Goal: Task Accomplishment & Management: Complete application form

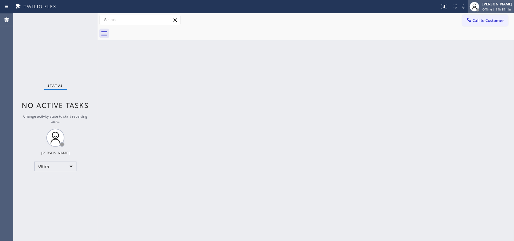
click at [496, 8] on span "Offline | 14h 51min" at bounding box center [497, 9] width 29 height 4
click at [490, 6] on div "[PERSON_NAME] Offline | 14h 55min" at bounding box center [497, 6] width 33 height 11
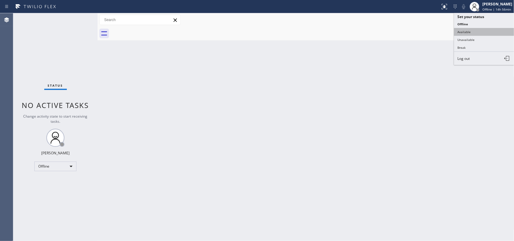
click at [480, 31] on button "Available" at bounding box center [484, 32] width 60 height 8
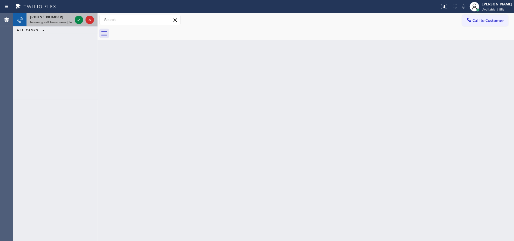
click at [62, 20] on span "Incoming call from queue [Test] All" at bounding box center [55, 22] width 50 height 4
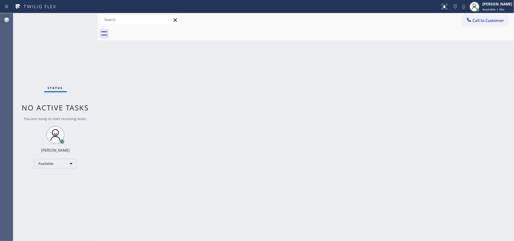
click at [79, 19] on div "Status No active tasks You are ready to start receiving tasks. [PERSON_NAME] Av…" at bounding box center [55, 127] width 84 height 228
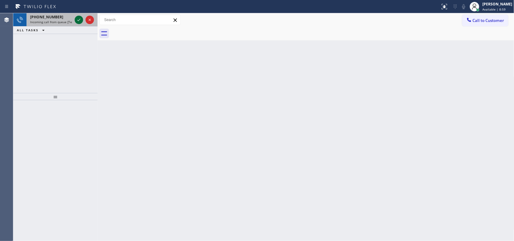
click at [77, 20] on icon at bounding box center [78, 19] width 7 height 7
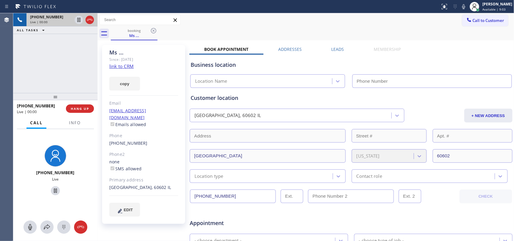
type input "[PHONE_NUMBER]"
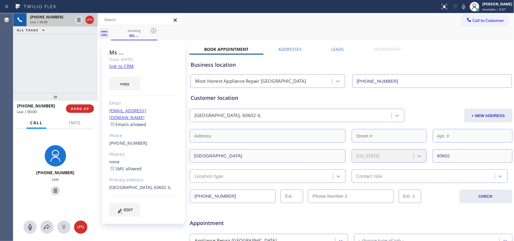
click at [128, 67] on link "link to CRM" at bounding box center [121, 66] width 24 height 6
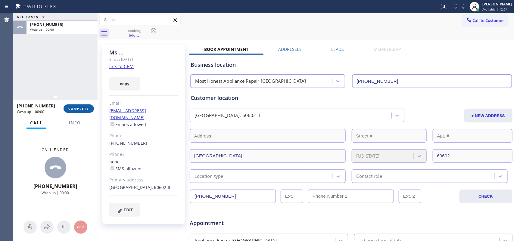
click at [77, 110] on span "COMPLETE" at bounding box center [78, 109] width 21 height 4
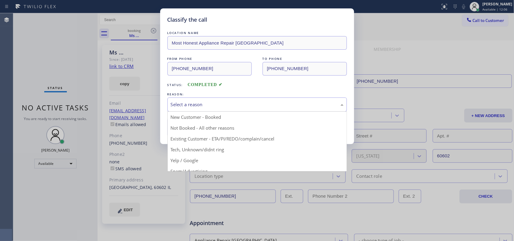
click at [210, 101] on div "Select a reason" at bounding box center [258, 105] width 180 height 14
click at [29, 41] on div "Classify the call LOCATION NAME Most Honest Appliance Repair [GEOGRAPHIC_DATA] …" at bounding box center [257, 120] width 514 height 241
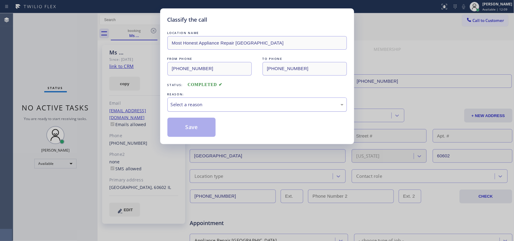
click at [190, 102] on div "Select a reason" at bounding box center [257, 104] width 173 height 7
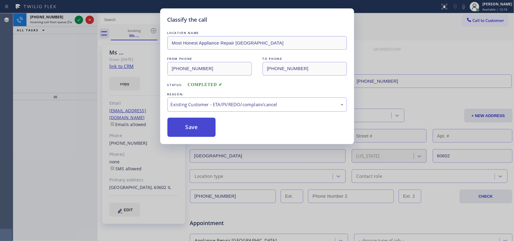
click at [186, 128] on button "Save" at bounding box center [192, 127] width 49 height 19
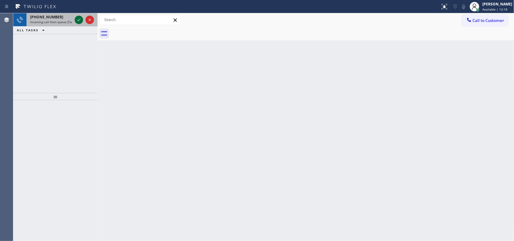
click at [79, 21] on icon at bounding box center [78, 19] width 7 height 7
click at [79, 19] on icon at bounding box center [78, 19] width 7 height 7
click at [79, 20] on icon at bounding box center [78, 19] width 7 height 7
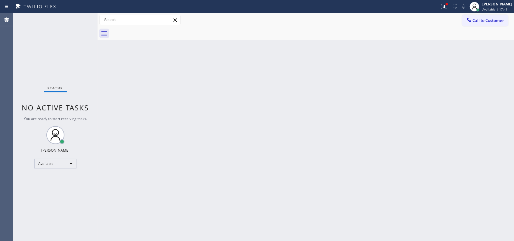
click at [71, 40] on div "Status No active tasks You are ready to start receiving tasks. [PERSON_NAME] Av…" at bounding box center [55, 127] width 84 height 228
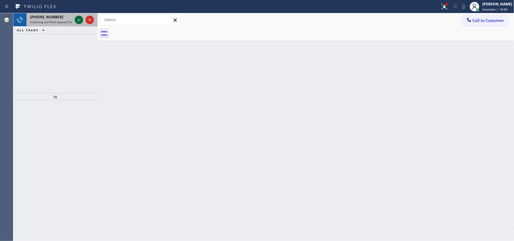
click at [80, 20] on icon at bounding box center [78, 19] width 7 height 7
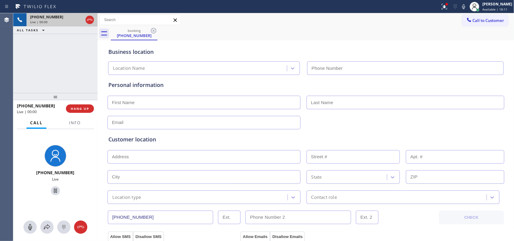
type input "[PHONE_NUMBER]"
click at [32, 228] on icon at bounding box center [30, 227] width 7 height 7
click at [55, 190] on icon at bounding box center [55, 190] width 7 height 7
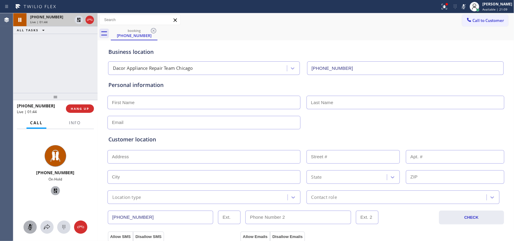
click at [30, 227] on icon at bounding box center [30, 227] width 7 height 7
click at [53, 190] on icon at bounding box center [55, 191] width 4 height 4
click at [145, 124] on input "text" at bounding box center [204, 123] width 193 height 14
paste input "[PERSON_NAME][EMAIL_ADDRESS][DOMAIN_NAME]"
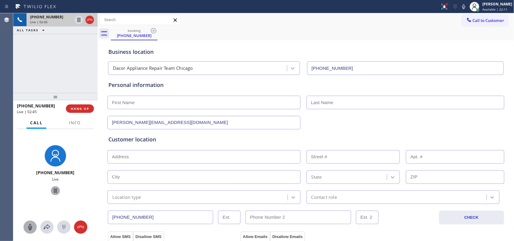
type input "[PERSON_NAME][EMAIL_ADDRESS][DOMAIN_NAME]"
click at [167, 102] on input "text" at bounding box center [204, 103] width 193 height 14
drag, startPoint x: 162, startPoint y: 101, endPoint x: 97, endPoint y: 101, distance: 64.5
click at [97, 101] on div "[PHONE_NUMBER] Live | 02:49 ALL TASKS ALL TASKS ACTIVE TASKS TASKS IN WRAP UP […" at bounding box center [263, 127] width 501 height 228
type input "[PERSON_NAME]"
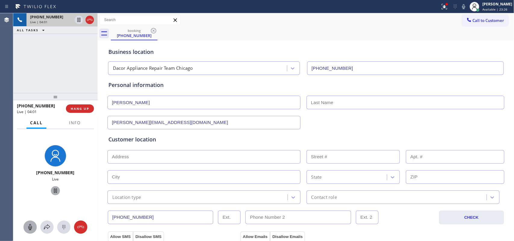
click at [146, 154] on input "text" at bounding box center [204, 157] width 193 height 14
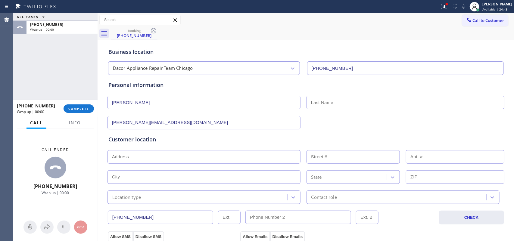
click at [141, 104] on input "[PERSON_NAME]" at bounding box center [204, 103] width 193 height 14
click at [193, 169] on div "State" at bounding box center [306, 176] width 398 height 15
click at [36, 69] on div "ALL TASKS ALL TASKS ACTIVE TASKS TASKS IN WRAP UP [PHONE_NUMBER] Wrap up | 00:00" at bounding box center [55, 53] width 84 height 80
click at [177, 160] on input "text" at bounding box center [204, 157] width 193 height 14
paste input "[STREET_ADDRESS],"
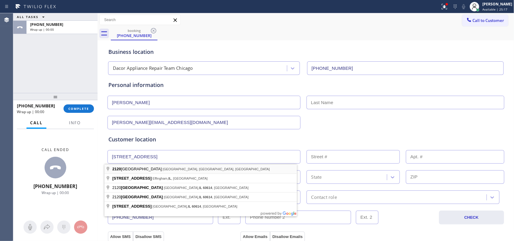
type input "[STREET_ADDRESS]"
type input "2120"
type input "[GEOGRAPHIC_DATA]"
type input "60614"
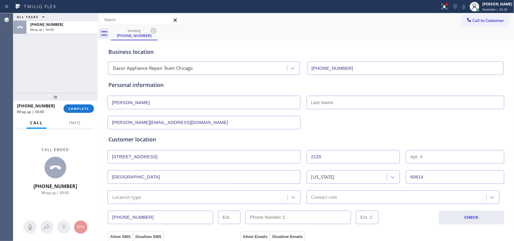
scroll to position [75, 0]
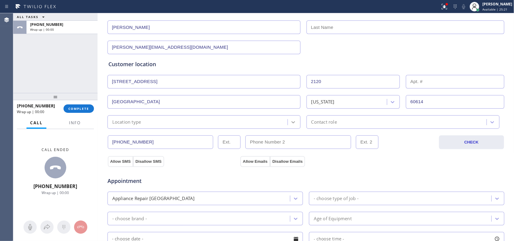
click at [290, 122] on icon at bounding box center [293, 122] width 6 height 6
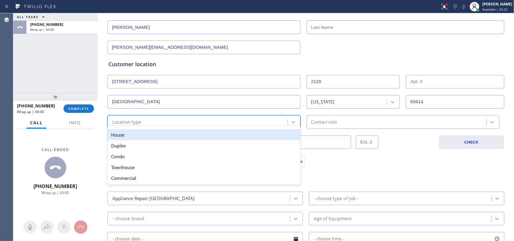
click at [246, 140] on div "House" at bounding box center [204, 135] width 193 height 11
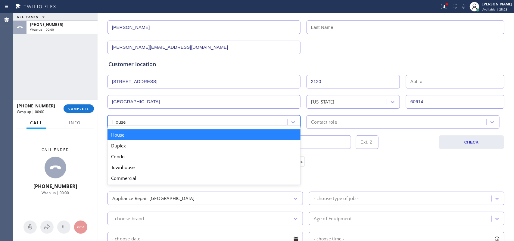
click at [253, 125] on div "House" at bounding box center [198, 122] width 178 height 11
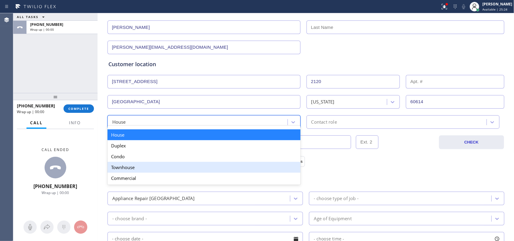
click at [237, 171] on div "Townhouse" at bounding box center [204, 167] width 193 height 11
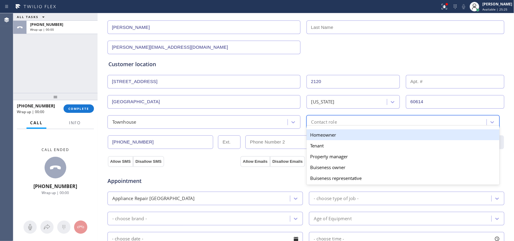
click at [319, 125] on div "Contact role" at bounding box center [325, 122] width 26 height 7
click at [324, 137] on div "Homeowner" at bounding box center [403, 135] width 193 height 11
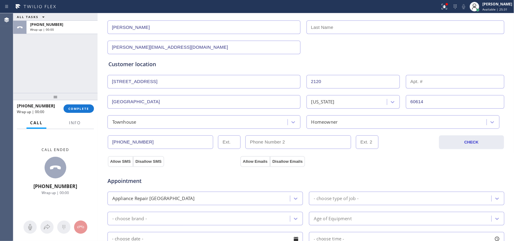
drag, startPoint x: 158, startPoint y: 142, endPoint x: 97, endPoint y: 143, distance: 61.5
click at [97, 143] on div "ALL TASKS ALL TASKS ACTIVE TASKS TASKS IN WRAP UP [PHONE_NUMBER] Wrap up | 00:0…" at bounding box center [263, 127] width 501 height 228
click at [163, 143] on input "[PHONE_NUMBER]" at bounding box center [161, 143] width 106 height 14
click at [150, 141] on input "[PHONE_NUMBER]" at bounding box center [161, 143] width 106 height 14
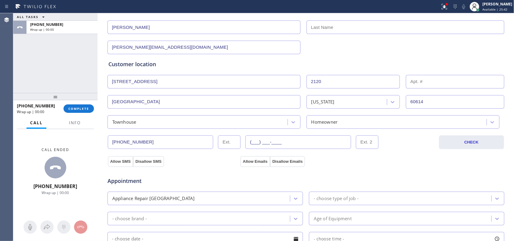
click at [310, 139] on input "(___) ___-____" at bounding box center [299, 143] width 106 height 14
paste input "773) 610-2088"
type input "[PHONE_NUMBER]"
click at [116, 162] on button "Allow SMS" at bounding box center [120, 161] width 25 height 11
click at [256, 163] on button "Allow Emails" at bounding box center [255, 161] width 30 height 11
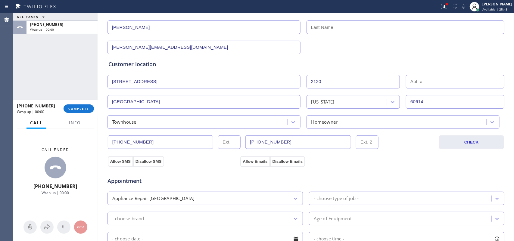
scroll to position [188, 0]
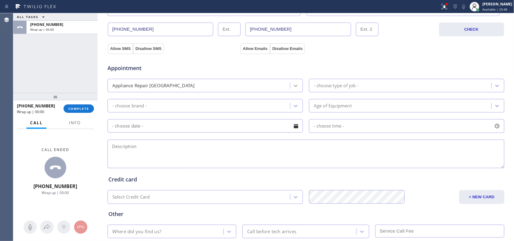
click at [293, 89] on icon at bounding box center [296, 86] width 6 height 6
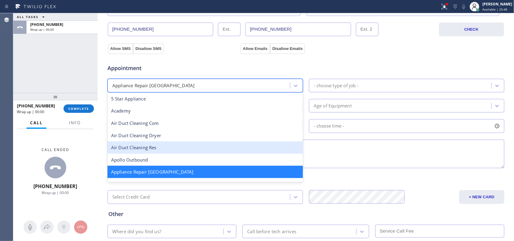
scroll to position [76, 0]
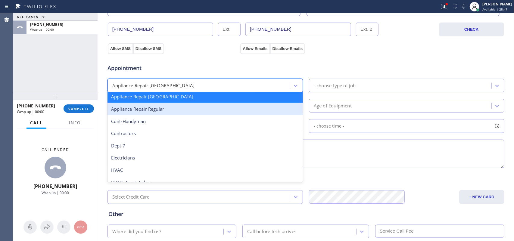
click at [246, 112] on div "Appliance Repair Regular" at bounding box center [206, 109] width 196 height 12
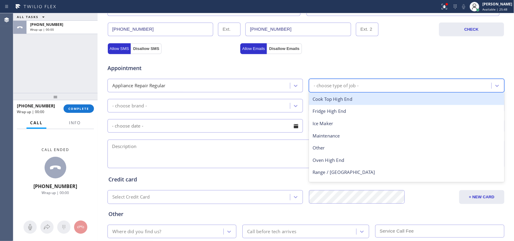
click at [331, 85] on div "- choose type of job -" at bounding box center [336, 85] width 45 height 7
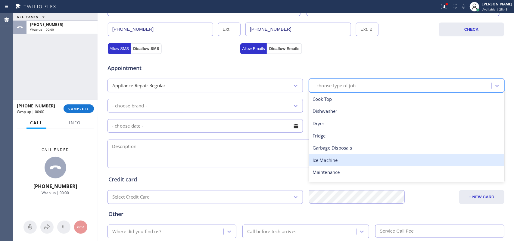
scroll to position [75, 0]
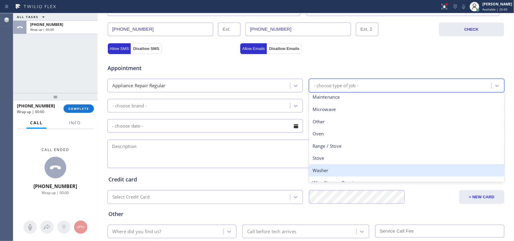
click at [330, 169] on div "Washer" at bounding box center [407, 171] width 196 height 12
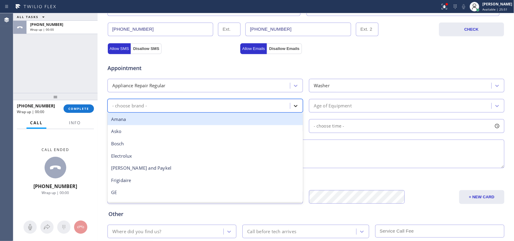
click at [293, 104] on icon at bounding box center [296, 106] width 6 height 6
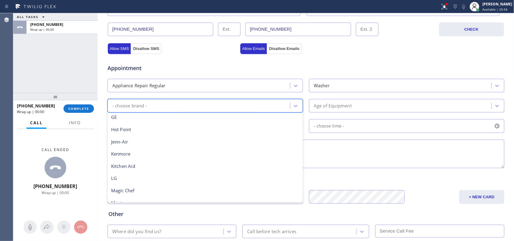
scroll to position [113, 0]
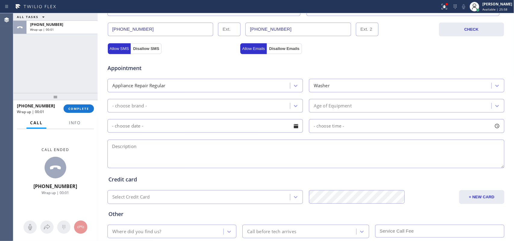
click at [130, 106] on div "- choose brand -" at bounding box center [129, 105] width 35 height 7
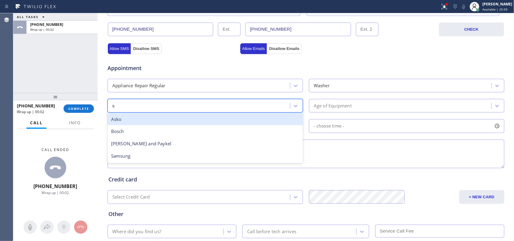
type input "sa"
click at [139, 120] on div "Samsung" at bounding box center [206, 119] width 196 height 12
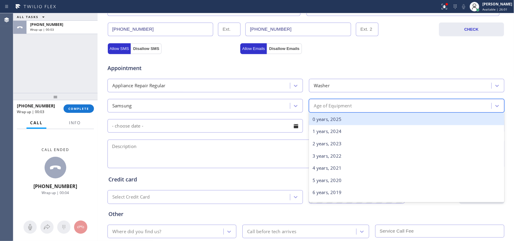
click at [344, 105] on div "Age of Equipment" at bounding box center [333, 105] width 38 height 7
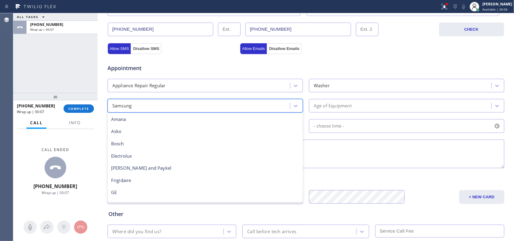
click at [146, 103] on div "Samsung" at bounding box center [199, 106] width 181 height 11
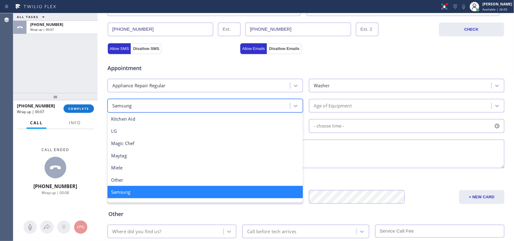
click at [329, 105] on div "Age of Equipment" at bounding box center [333, 105] width 38 height 7
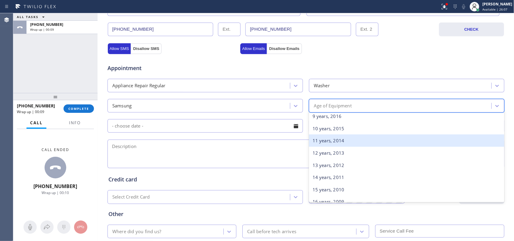
scroll to position [38, 0]
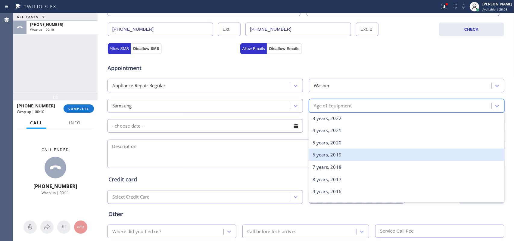
click at [336, 157] on div "6 years, 2019" at bounding box center [407, 155] width 196 height 12
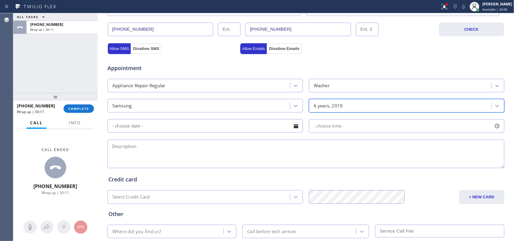
click at [291, 125] on div at bounding box center [296, 126] width 10 height 10
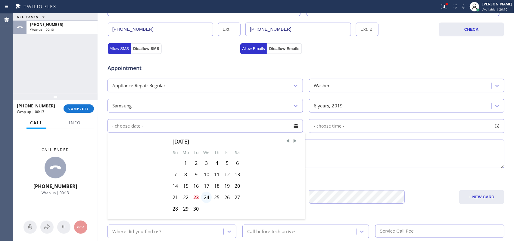
click at [203, 199] on div "24" at bounding box center [206, 197] width 11 height 11
type input "[DATE]"
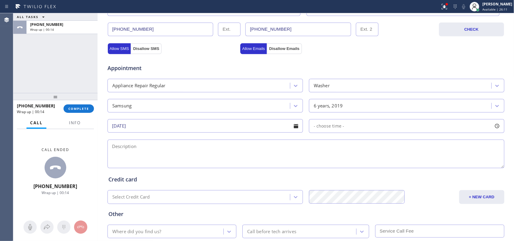
drag, startPoint x: 496, startPoint y: 128, endPoint x: 428, endPoint y: 127, distance: 67.8
click at [496, 128] on div at bounding box center [497, 126] width 10 height 10
drag, startPoint x: 314, startPoint y: 163, endPoint x: 457, endPoint y: 171, distance: 143.1
click at [457, 171] on div "FROM TILL 8:00 AM 6:00 PM" at bounding box center [402, 154] width 186 height 43
drag, startPoint x: 312, startPoint y: 164, endPoint x: 416, endPoint y: 165, distance: 104.6
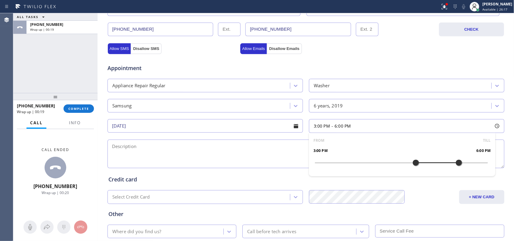
click at [416, 165] on div at bounding box center [415, 163] width 7 height 13
click at [262, 157] on textarea at bounding box center [306, 154] width 397 height 29
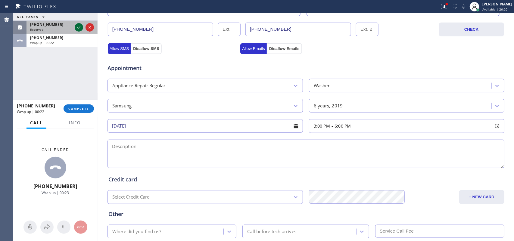
click at [80, 27] on icon at bounding box center [78, 27] width 3 height 2
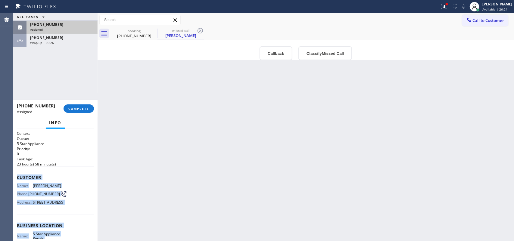
drag, startPoint x: 73, startPoint y: 171, endPoint x: 15, endPoint y: 172, distance: 57.8
click at [15, 172] on div "Context Queue: 5 Star Appliance Priority: 0 Task Age: [DEMOGRAPHIC_DATA] hour(s…" at bounding box center [55, 185] width 84 height 112
copy div "Customer Name: [PERSON_NAME] Phone: [PHONE_NUMBER] Address: [STREET_ADDRESS] Bu…"
click at [75, 109] on span "COMPLETE" at bounding box center [78, 109] width 21 height 4
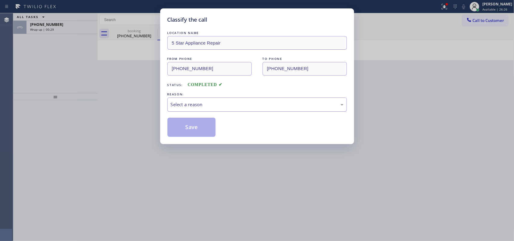
click at [225, 100] on div "Select a reason" at bounding box center [258, 105] width 180 height 14
drag, startPoint x: 225, startPoint y: 100, endPoint x: 223, endPoint y: 113, distance: 13.7
click at [225, 100] on div "Select a reason" at bounding box center [258, 105] width 180 height 14
click at [228, 102] on div "Select a reason" at bounding box center [257, 104] width 173 height 7
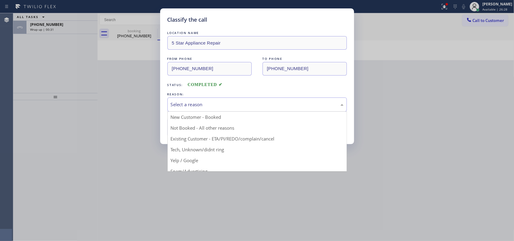
drag, startPoint x: 206, startPoint y: 149, endPoint x: 201, endPoint y: 142, distance: 8.6
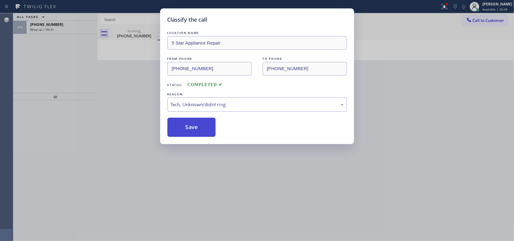
click at [199, 133] on button "Save" at bounding box center [192, 127] width 49 height 19
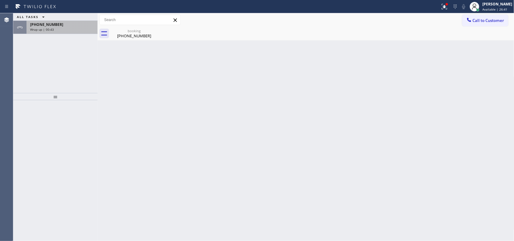
click at [71, 27] on div "Wrap up | 00:43" at bounding box center [62, 29] width 64 height 4
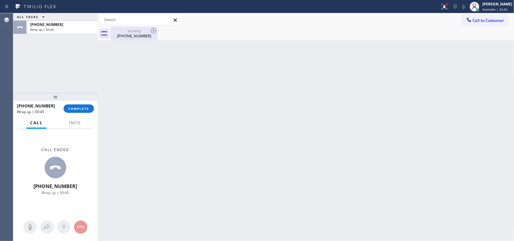
click at [136, 34] on div "[PHONE_NUMBER]" at bounding box center [133, 35] width 45 height 5
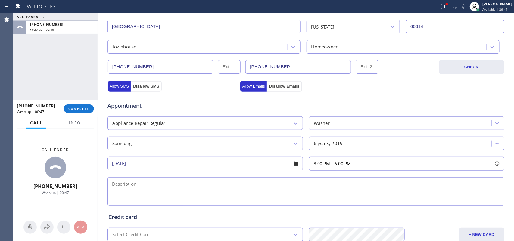
scroll to position [227, 0]
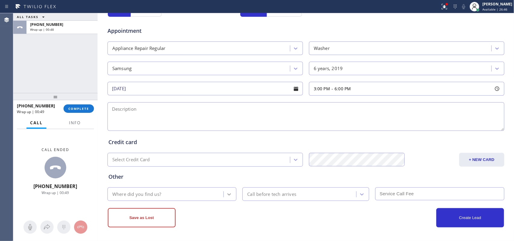
click at [230, 191] on div at bounding box center [229, 194] width 11 height 11
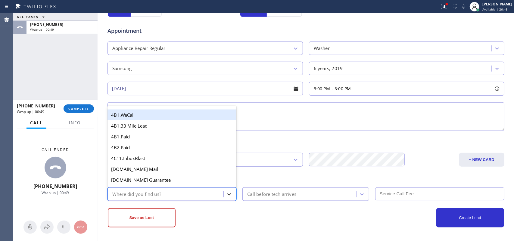
type input "g"
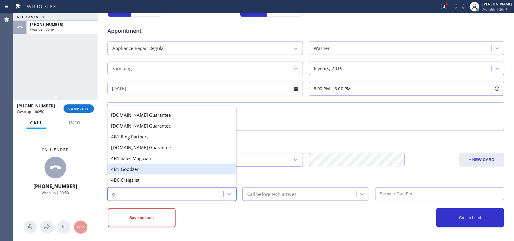
scroll to position [114, 0]
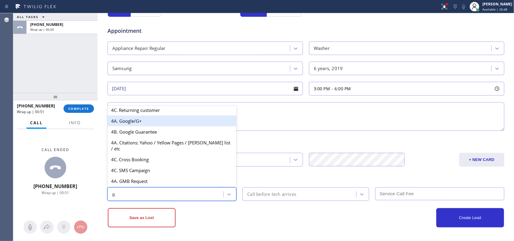
click at [179, 126] on div "4A. Google/G+" at bounding box center [172, 121] width 129 height 11
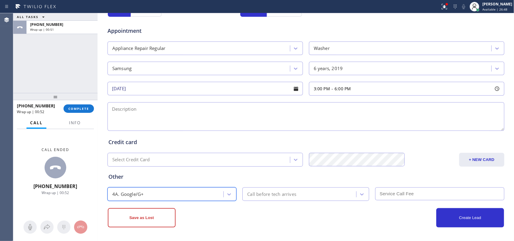
click at [286, 199] on div "Call before tech arrives" at bounding box center [300, 194] width 112 height 11
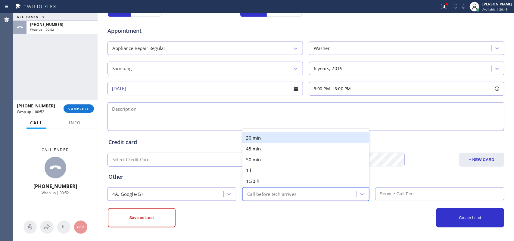
click at [277, 133] on div "30 min" at bounding box center [306, 138] width 127 height 11
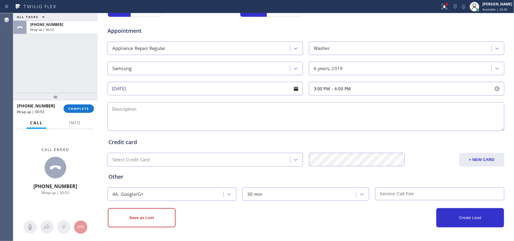
click at [392, 195] on input "text" at bounding box center [439, 194] width 129 height 13
type input "75"
click at [81, 123] on button "Info" at bounding box center [74, 123] width 19 height 12
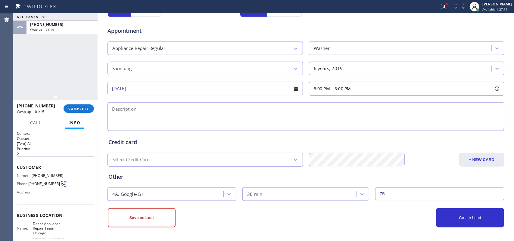
scroll to position [71, 0]
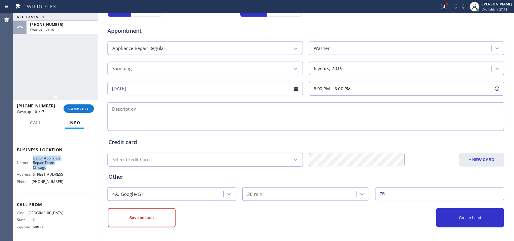
drag, startPoint x: 46, startPoint y: 162, endPoint x: 32, endPoint y: 151, distance: 18.1
click at [33, 156] on span "Dacor Appliance Repair Team Chicago" at bounding box center [48, 163] width 30 height 14
copy span "Dacor Appliance Repair Team Chicago"
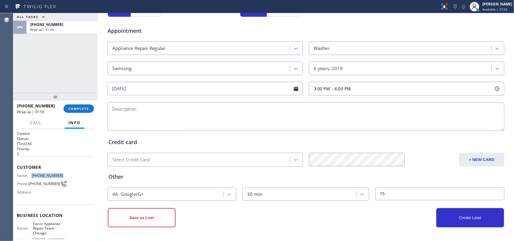
drag, startPoint x: 62, startPoint y: 174, endPoint x: 30, endPoint y: 172, distance: 31.4
click at [30, 174] on div "Name: [PHONE_NUMBER] Phone: [PHONE_NUMBER] Address:" at bounding box center [55, 186] width 77 height 24
copy div "[PHONE_NUMBER]"
click at [25, 73] on div "ALL TASKS ALL TASKS ACTIVE TASKS TASKS IN WRAP UP [PHONE_NUMBER] Wrap up | 02:31" at bounding box center [55, 53] width 84 height 80
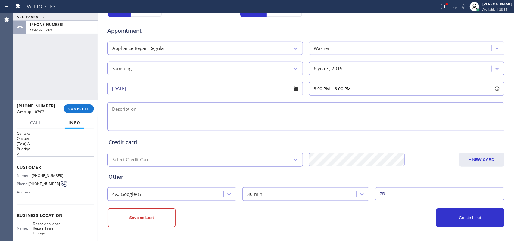
click at [151, 117] on textarea at bounding box center [306, 116] width 397 height 29
paste textarea "3-6/ $75/ Samsung stackable washer / [DEMOGRAPHIC_DATA]/ it stopped in mid wash…"
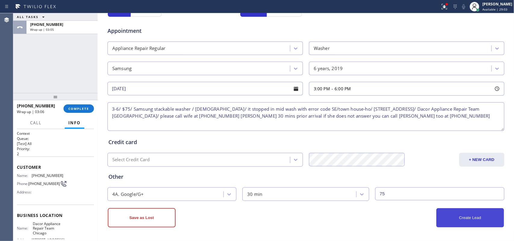
type textarea "3-6/ $75/ Samsung stackable washer / [DEMOGRAPHIC_DATA]/ it stopped in mid wash…"
click at [458, 217] on button "Create Lead" at bounding box center [471, 217] width 68 height 19
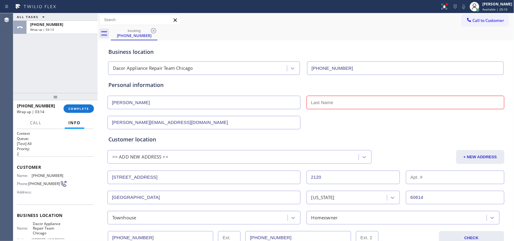
click at [67, 70] on div "ALL TASKS ALL TASKS ACTIVE TASKS TASKS IN WRAP UP [PHONE_NUMBER] Wrap up | 03:13" at bounding box center [55, 53] width 84 height 80
click at [335, 97] on input "text" at bounding box center [406, 103] width 198 height 14
paste input "[PERSON_NAME]"
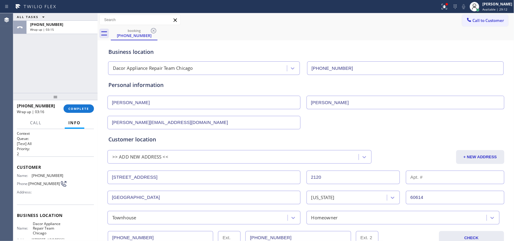
drag, startPoint x: 312, startPoint y: 102, endPoint x: 303, endPoint y: 102, distance: 9.0
click at [303, 102] on div "[PERSON_NAME]" at bounding box center [306, 102] width 398 height 15
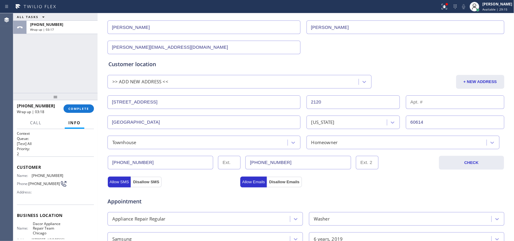
scroll to position [247, 0]
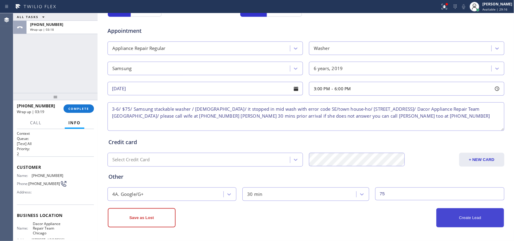
type input "[PERSON_NAME]"
click at [454, 219] on button "Create Lead" at bounding box center [471, 217] width 68 height 19
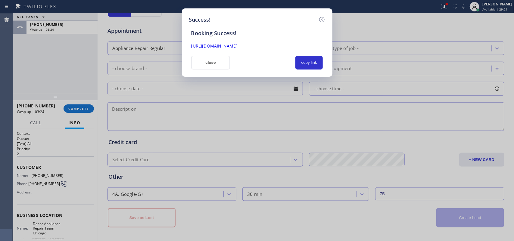
click at [314, 53] on div "Booking Success! [URL][DOMAIN_NAME] close copy link" at bounding box center [257, 47] width 136 height 46
click at [317, 65] on button "copy link" at bounding box center [310, 63] width 28 height 14
click at [238, 44] on link "[URL][DOMAIN_NAME]" at bounding box center [214, 46] width 46 height 6
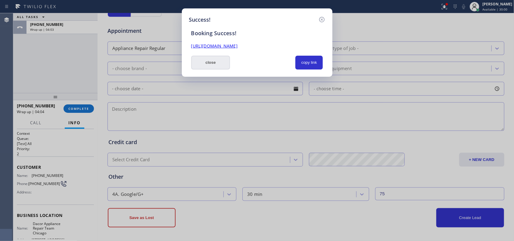
click at [211, 61] on button "close" at bounding box center [210, 63] width 39 height 14
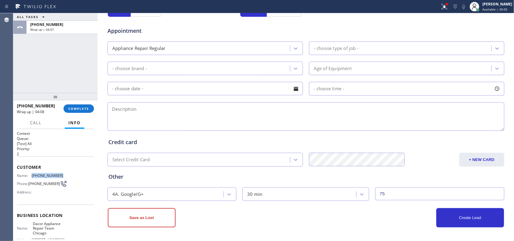
drag, startPoint x: 59, startPoint y: 174, endPoint x: 31, endPoint y: 172, distance: 27.8
click at [31, 174] on div "Name: [PHONE_NUMBER] Phone: [PHONE_NUMBER] Address:" at bounding box center [55, 186] width 77 height 24
copy div "[PHONE_NUMBER]"
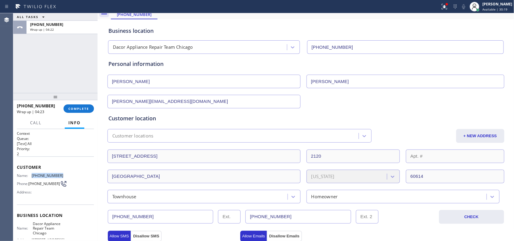
scroll to position [0, 0]
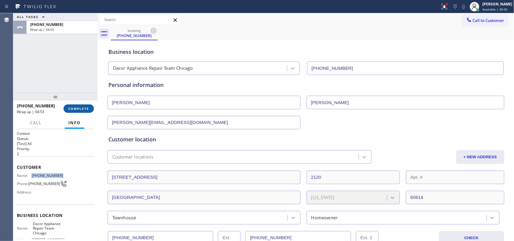
click at [77, 106] on button "COMPLETE" at bounding box center [79, 109] width 30 height 8
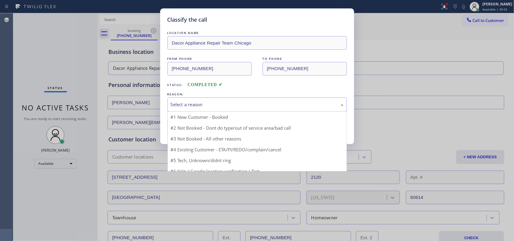
click at [172, 106] on div "Select a reason" at bounding box center [257, 104] width 173 height 7
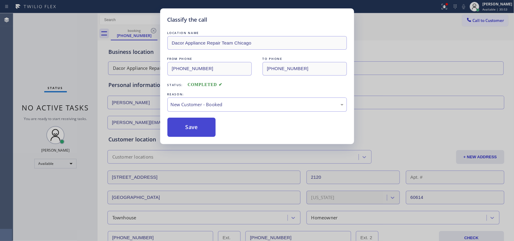
click at [184, 128] on button "Save" at bounding box center [192, 127] width 49 height 19
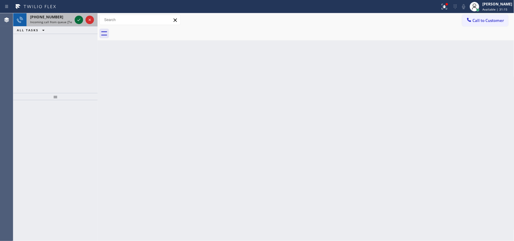
click at [80, 23] on icon at bounding box center [78, 19] width 7 height 7
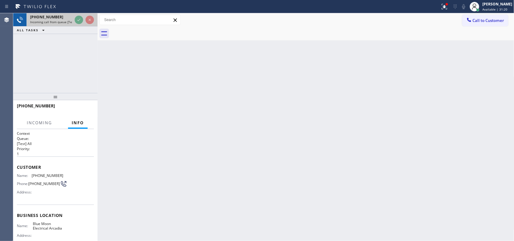
click at [51, 19] on span "[PHONE_NUMBER]" at bounding box center [46, 16] width 33 height 5
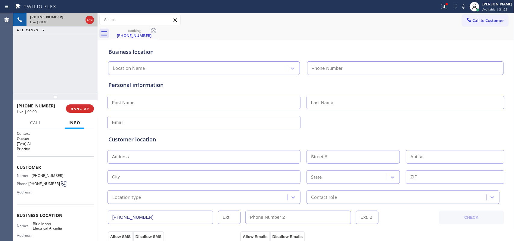
type input "[PHONE_NUMBER]"
drag, startPoint x: 92, startPoint y: 15, endPoint x: 91, endPoint y: 18, distance: 3.2
click at [92, 15] on div at bounding box center [85, 19] width 22 height 13
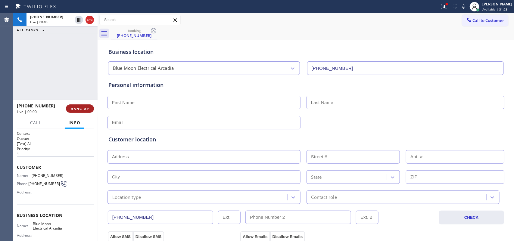
click at [85, 106] on button "HANG UP" at bounding box center [80, 109] width 28 height 8
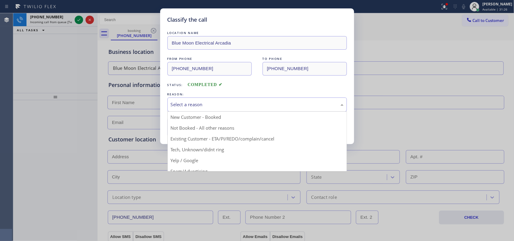
click at [246, 110] on div "Select a reason" at bounding box center [258, 105] width 180 height 14
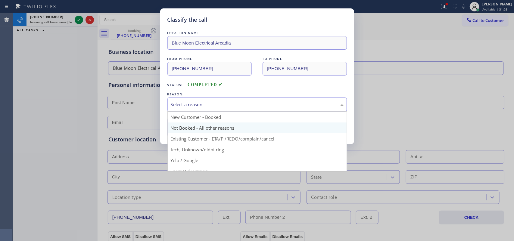
scroll to position [41, 0]
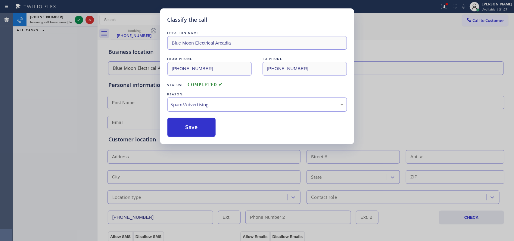
drag, startPoint x: 195, startPoint y: 126, endPoint x: 117, endPoint y: 72, distance: 95.1
click at [194, 125] on button "Save" at bounding box center [192, 127] width 49 height 19
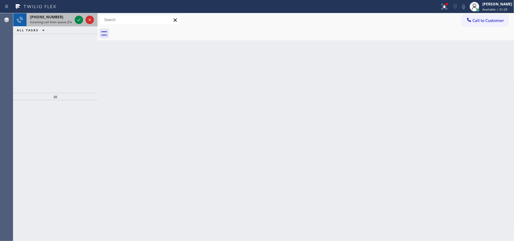
click at [65, 20] on span "Incoming call from queue [Test] All" at bounding box center [55, 22] width 50 height 4
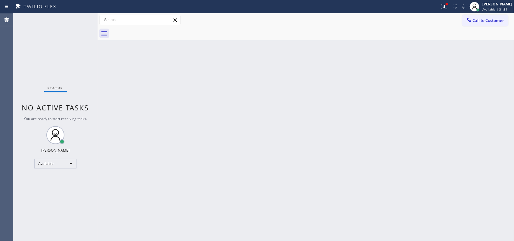
click at [79, 20] on div "Status No active tasks You are ready to start receiving tasks. [PERSON_NAME] Av…" at bounding box center [55, 127] width 84 height 228
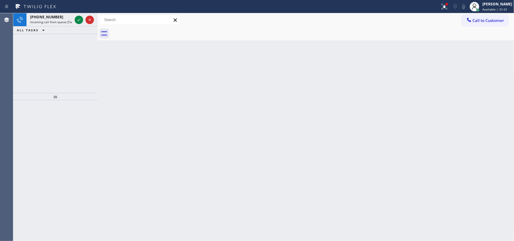
click at [79, 20] on icon at bounding box center [78, 19] width 7 height 7
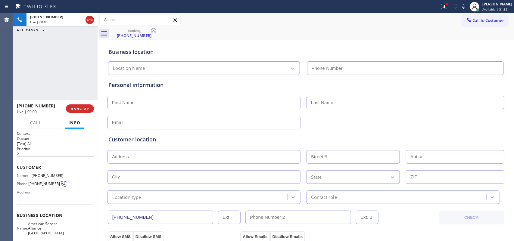
type input "[PHONE_NUMBER]"
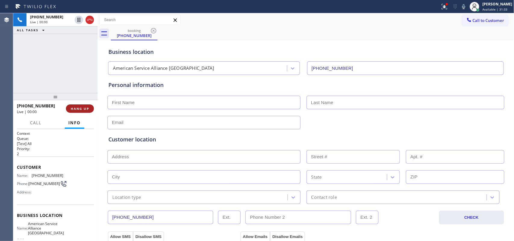
click at [87, 108] on span "HANG UP" at bounding box center [80, 109] width 18 height 4
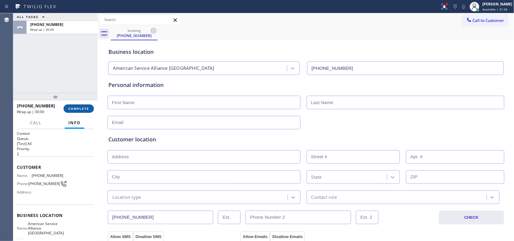
click at [87, 108] on span "COMPLETE" at bounding box center [78, 109] width 21 height 4
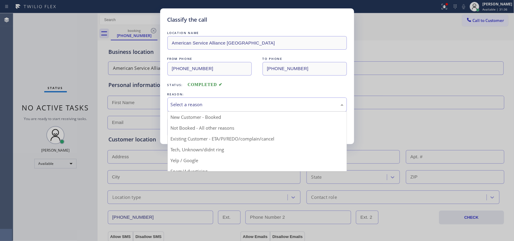
click at [238, 100] on div "Select a reason" at bounding box center [258, 105] width 180 height 14
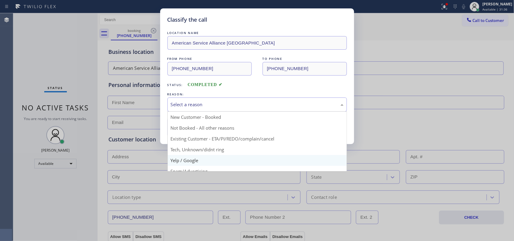
scroll to position [41, 0]
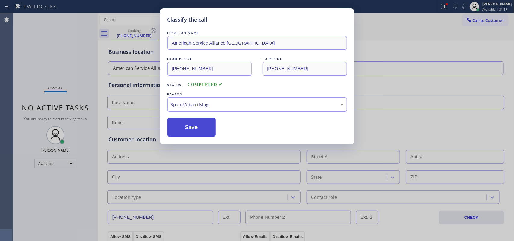
click at [207, 128] on button "Save" at bounding box center [192, 127] width 49 height 19
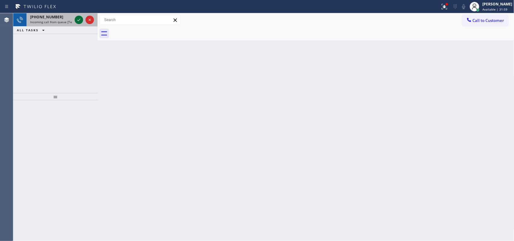
click at [77, 20] on icon at bounding box center [78, 19] width 7 height 7
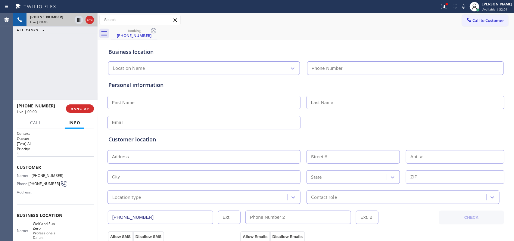
type input "[PHONE_NUMBER]"
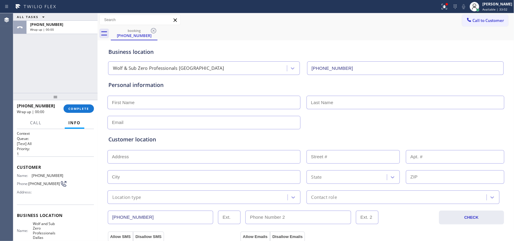
click at [32, 56] on div "ALL TASKS ALL TASKS ACTIVE TASKS TASKS IN WRAP UP [PHONE_NUMBER] Wrap up | 00:00" at bounding box center [55, 53] width 84 height 80
click at [74, 109] on span "COMPLETE" at bounding box center [78, 109] width 21 height 4
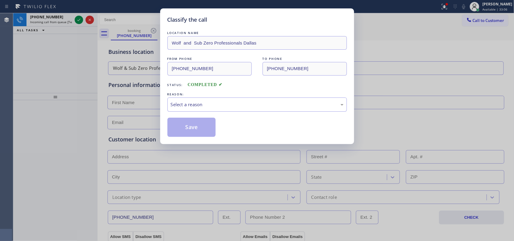
click at [49, 17] on div "Classify the call LOCATION NAME Wolf and Sub Zero Professionals Dallas FROM PHO…" at bounding box center [257, 120] width 514 height 241
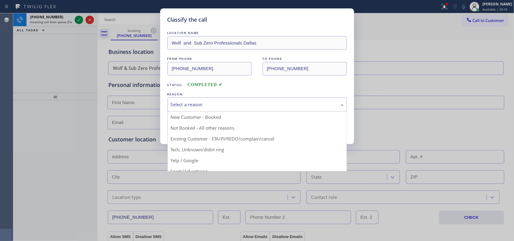
click at [208, 102] on div "Select a reason" at bounding box center [257, 104] width 173 height 7
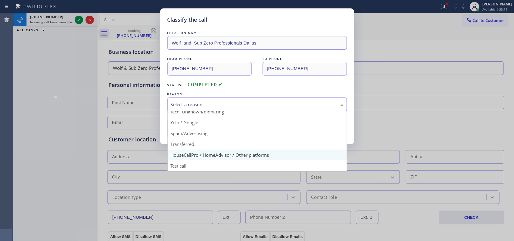
click at [201, 151] on div "Classify the call LOCATION NAME Wolf and Sub Zero Professionals Dallas FROM PHO…" at bounding box center [257, 120] width 514 height 241
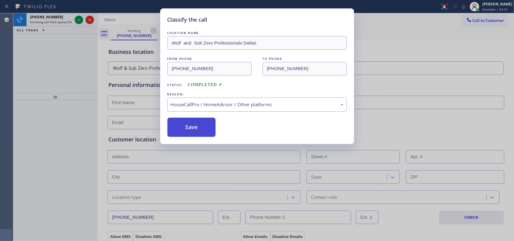
click at [199, 131] on button "Save" at bounding box center [192, 127] width 49 height 19
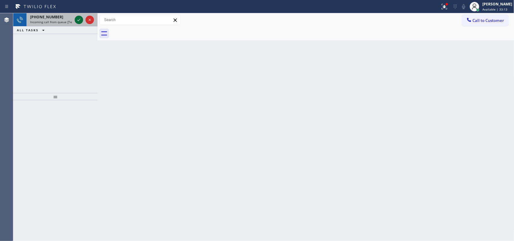
click at [80, 17] on icon at bounding box center [78, 19] width 7 height 7
drag, startPoint x: 69, startPoint y: 24, endPoint x: 76, endPoint y: 23, distance: 6.7
click at [69, 23] on span "Incoming call from queue [Test] All" at bounding box center [55, 22] width 50 height 4
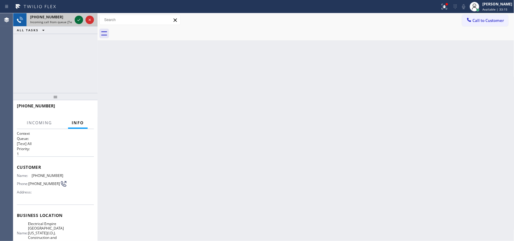
click at [78, 20] on icon at bounding box center [78, 19] width 7 height 7
click at [54, 23] on span "Incoming call from queue [Test] All" at bounding box center [55, 22] width 50 height 4
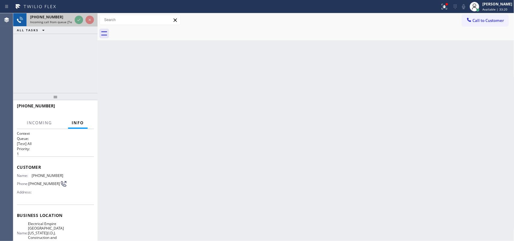
click at [54, 23] on span "Incoming call from queue [Test] All" at bounding box center [55, 22] width 50 height 4
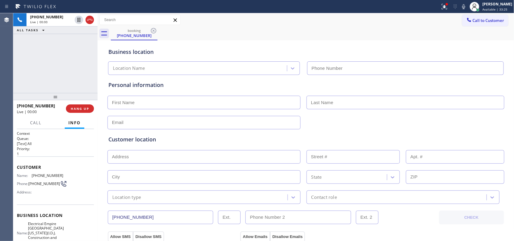
type input "[PHONE_NUMBER]"
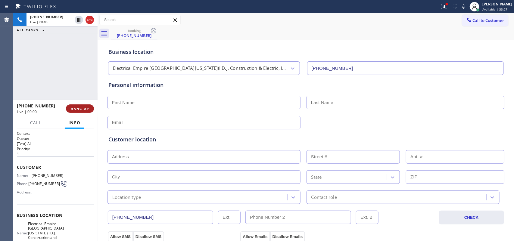
click at [81, 106] on button "HANG UP" at bounding box center [80, 109] width 28 height 8
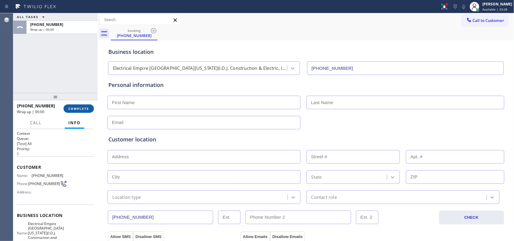
click at [82, 107] on button "COMPLETE" at bounding box center [79, 109] width 30 height 8
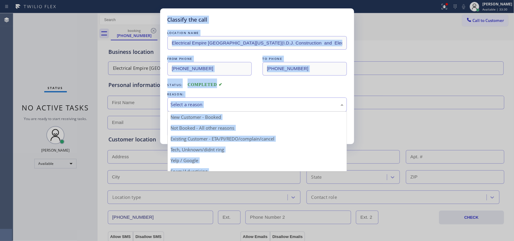
click at [222, 107] on div "Select a reason" at bounding box center [257, 104] width 173 height 7
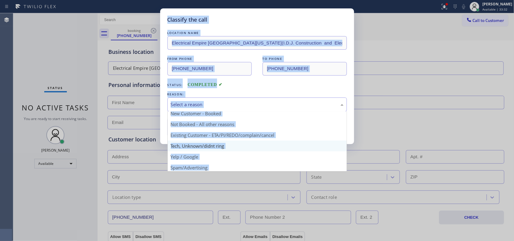
scroll to position [41, 0]
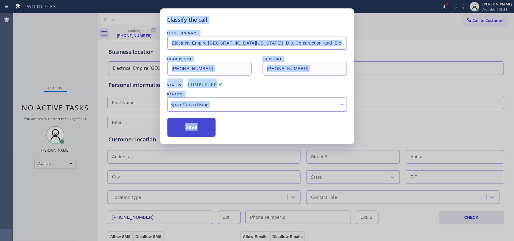
click at [201, 133] on button "Save" at bounding box center [192, 127] width 49 height 19
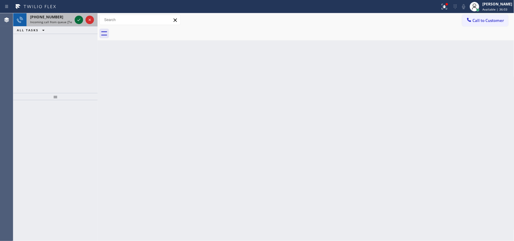
click at [79, 16] on icon at bounding box center [78, 19] width 7 height 7
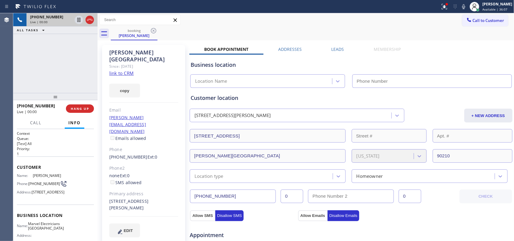
type input "[PHONE_NUMBER]"
click at [129, 70] on link "link to CRM" at bounding box center [121, 73] width 24 height 6
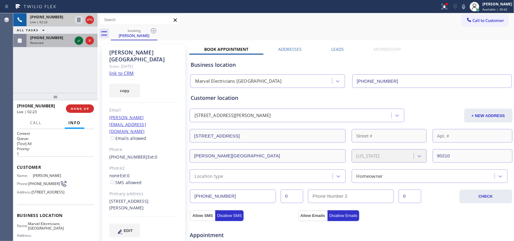
click at [78, 40] on icon at bounding box center [78, 40] width 7 height 7
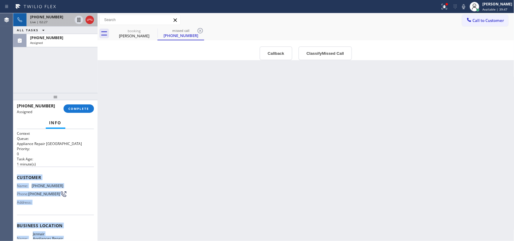
drag, startPoint x: 69, startPoint y: 187, endPoint x: 17, endPoint y: 180, distance: 52.7
click at [17, 180] on div "Context Queue: Appliance Repair High End Priority: 0 Task Age: [DEMOGRAPHIC_DAT…" at bounding box center [55, 223] width 77 height 185
copy div "Customer Name: [PHONE_NUMBER] Phone: [PHONE_NUMBER] Address: Business location …"
click at [331, 50] on button "Classify Missed Call" at bounding box center [326, 53] width 54 height 14
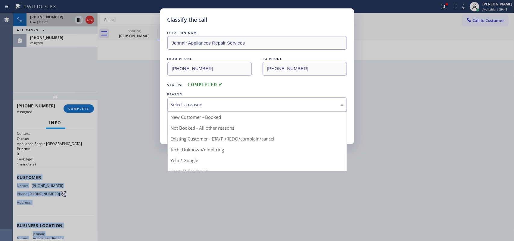
click at [276, 105] on div "Select a reason" at bounding box center [257, 104] width 173 height 7
drag, startPoint x: 231, startPoint y: 153, endPoint x: 210, endPoint y: 140, distance: 24.6
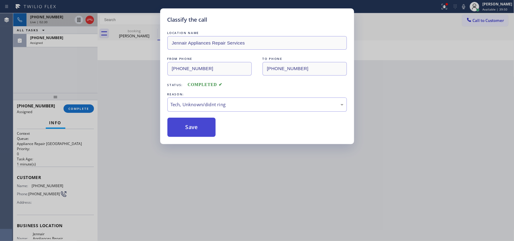
drag, startPoint x: 200, startPoint y: 132, endPoint x: 181, endPoint y: 35, distance: 98.9
click at [200, 132] on button "Save" at bounding box center [192, 127] width 49 height 19
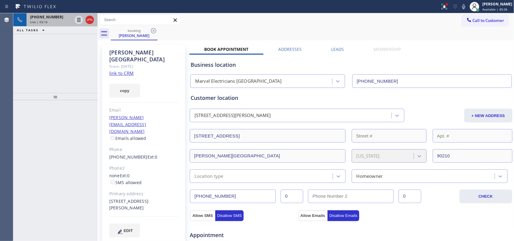
click at [58, 23] on div "Live | 03:16" at bounding box center [51, 22] width 42 height 4
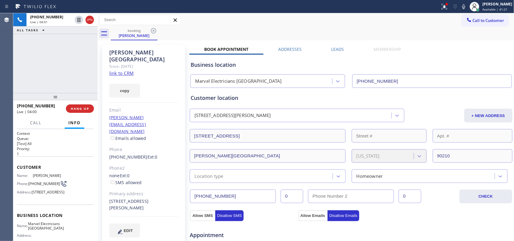
click at [47, 73] on div "[PHONE_NUMBER] Live | 04:01 ALL TASKS ALL TASKS ACTIVE TASKS TASKS IN WRAP UP" at bounding box center [55, 53] width 84 height 80
click at [36, 124] on span "Call" at bounding box center [35, 122] width 11 height 5
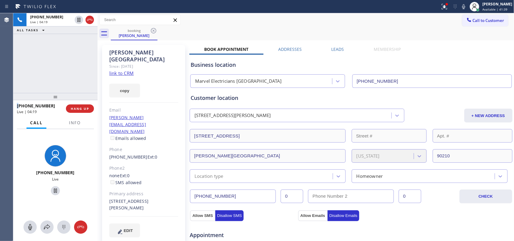
drag, startPoint x: 30, startPoint y: 229, endPoint x: 51, endPoint y: 201, distance: 34.8
click at [31, 228] on icon at bounding box center [30, 227] width 7 height 7
click at [52, 190] on icon at bounding box center [55, 190] width 7 height 7
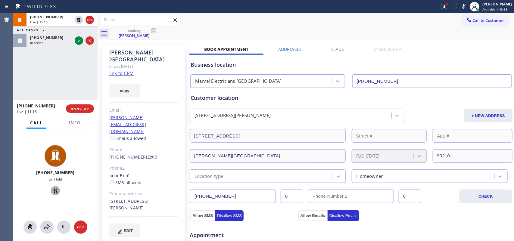
drag, startPoint x: 78, startPoint y: 41, endPoint x: 101, endPoint y: 58, distance: 29.0
click at [77, 41] on icon at bounding box center [78, 40] width 7 height 7
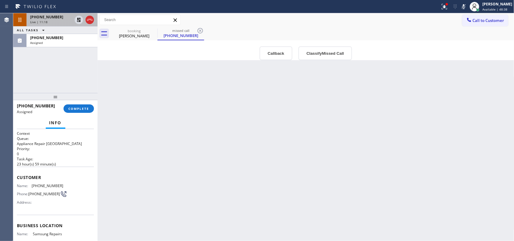
click at [57, 17] on div "[PHONE_NUMBER]" at bounding box center [51, 16] width 42 height 5
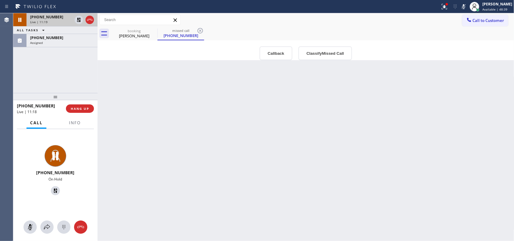
click at [54, 20] on div "Live | 11:19" at bounding box center [51, 22] width 42 height 4
drag, startPoint x: 54, startPoint y: 20, endPoint x: 32, endPoint y: 134, distance: 116.5
click at [54, 20] on div "Live | 11:19" at bounding box center [51, 22] width 42 height 4
drag, startPoint x: 29, startPoint y: 228, endPoint x: 52, endPoint y: 201, distance: 35.5
click at [29, 228] on icon at bounding box center [30, 227] width 7 height 7
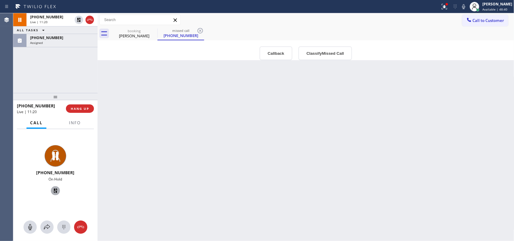
click at [53, 191] on icon at bounding box center [55, 191] width 4 height 4
click at [73, 121] on span "Info" at bounding box center [75, 122] width 12 height 5
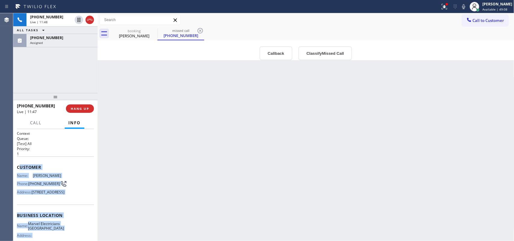
drag, startPoint x: 63, startPoint y: 184, endPoint x: 21, endPoint y: 168, distance: 44.9
click at [21, 168] on div "Context Queue: [Test] All Priority: 1 Customer Name: [PERSON_NAME] Phone: [PHON…" at bounding box center [55, 216] width 77 height 170
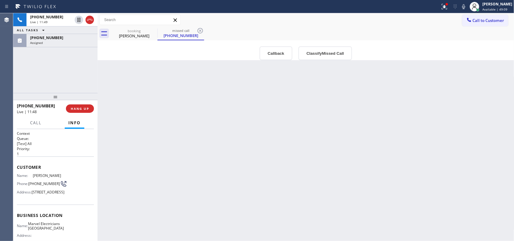
click at [54, 49] on div "[PHONE_NUMBER] Live | 11:49 ALL TASKS ALL TASKS ACTIVE TASKS TASKS IN WRAP UP […" at bounding box center [55, 53] width 84 height 80
click at [55, 44] on div "Assigned" at bounding box center [62, 43] width 64 height 4
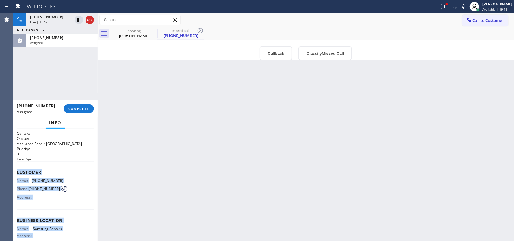
drag, startPoint x: 67, startPoint y: 190, endPoint x: 14, endPoint y: 173, distance: 55.5
click at [14, 173] on div "Context Queue: Appliance Repair High End Priority: 0 Task Age: Customer Name: […" at bounding box center [55, 185] width 84 height 112
copy div "Customer Name: [PHONE_NUMBER] Phone: [PHONE_NUMBER] Address: Business location …"
click at [321, 52] on button "Classify Missed Call" at bounding box center [326, 53] width 54 height 14
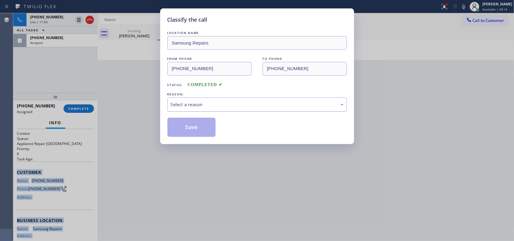
click at [304, 106] on div "Select a reason" at bounding box center [257, 104] width 173 height 7
click at [202, 127] on button "Save" at bounding box center [192, 127] width 49 height 19
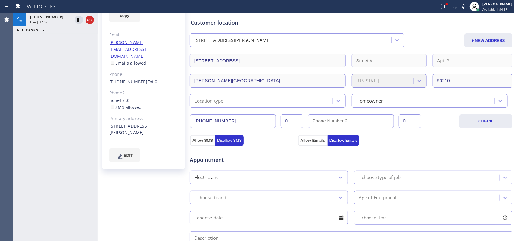
scroll to position [38, 0]
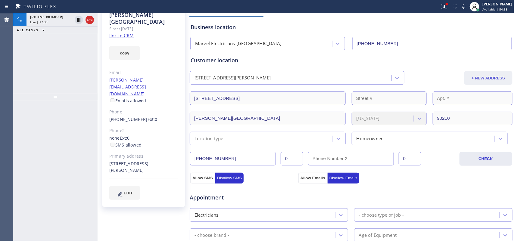
click at [487, 77] on button "+ NEW ADDRESS" at bounding box center [489, 78] width 48 height 14
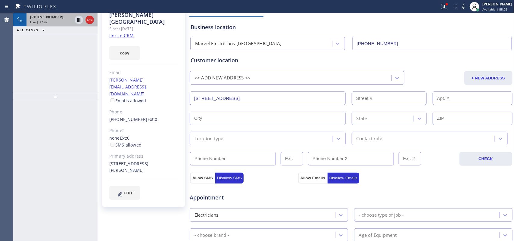
click at [45, 21] on span "Live | 17:42" at bounding box center [38, 22] width 17 height 4
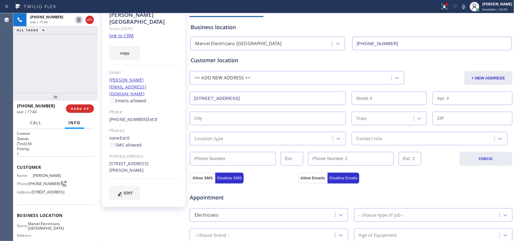
click at [34, 124] on span "Call" at bounding box center [35, 122] width 11 height 5
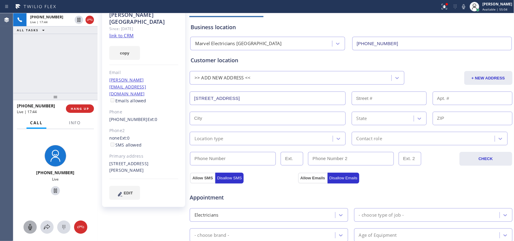
click at [32, 227] on icon at bounding box center [30, 227] width 7 height 7
click at [83, 111] on button "HANG UP" at bounding box center [80, 109] width 28 height 8
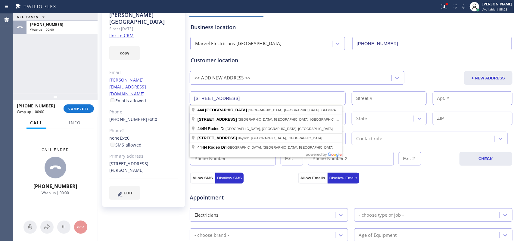
drag, startPoint x: 245, startPoint y: 102, endPoint x: 183, endPoint y: 106, distance: 62.2
click at [183, 106] on div "[PERSON_NAME] Since: [DATE] link to CRM copy Email [PERSON_NAME][EMAIL_ADDRESS]…" at bounding box center [306, 205] width 414 height 403
paste input "[STREET_ADDRESS],"
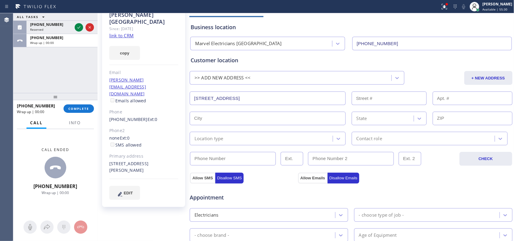
type input "[STREET_ADDRESS]"
type input "120"
type input "[GEOGRAPHIC_DATA]"
type input "92672"
click at [210, 111] on div "[GEOGRAPHIC_DATA] 92672" at bounding box center [351, 118] width 324 height 15
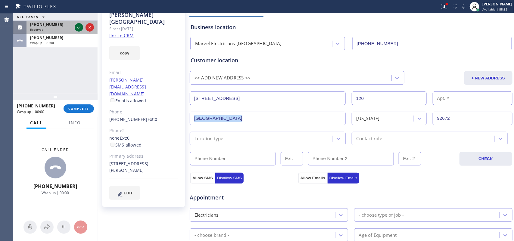
click at [79, 27] on icon at bounding box center [78, 27] width 7 height 7
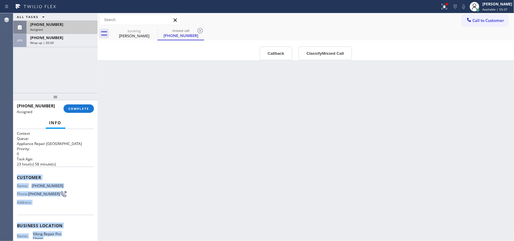
drag, startPoint x: 65, startPoint y: 189, endPoint x: 17, endPoint y: 177, distance: 49.6
click at [17, 177] on div "Context Queue: Appliance Repair High End Priority: 0 Task Age: [DEMOGRAPHIC_DAT…" at bounding box center [55, 221] width 77 height 180
copy div "Customer Name: [PHONE_NUMBER] Phone: [PHONE_NUMBER] Address: Business location …"
click at [327, 48] on button "Classify Missed Call" at bounding box center [326, 53] width 54 height 14
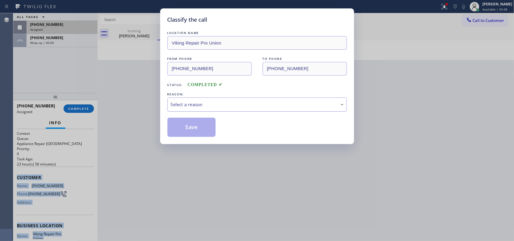
click at [278, 112] on div "Select a reason" at bounding box center [258, 105] width 180 height 14
drag, startPoint x: 229, startPoint y: 153, endPoint x: 210, endPoint y: 139, distance: 23.9
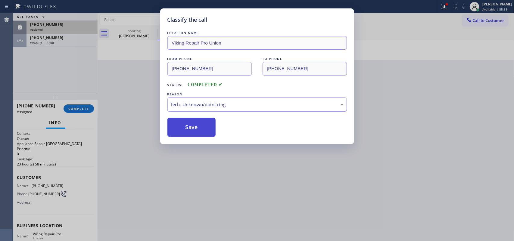
click at [201, 133] on button "Save" at bounding box center [192, 127] width 49 height 19
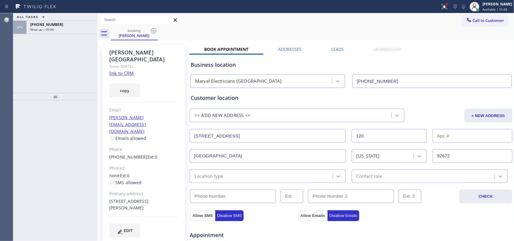
scroll to position [75, 0]
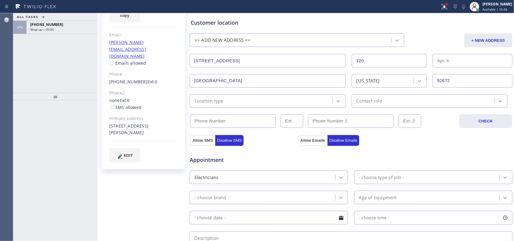
click at [336, 99] on icon at bounding box center [339, 101] width 6 height 6
click at [299, 100] on div "Location type" at bounding box center [262, 101] width 141 height 11
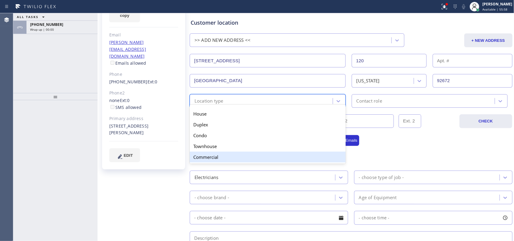
click at [240, 159] on div "Commercial" at bounding box center [268, 157] width 156 height 11
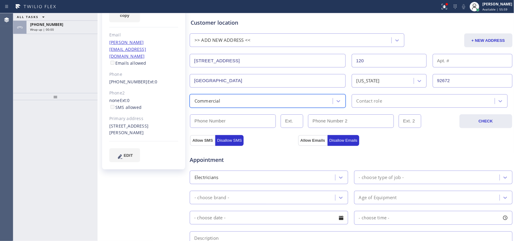
click at [394, 94] on div "Contact role" at bounding box center [430, 101] width 156 height 14
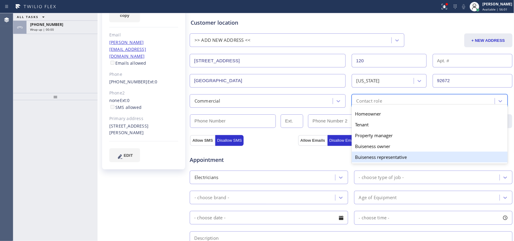
click at [389, 156] on div "Buiseness representative" at bounding box center [430, 157] width 156 height 11
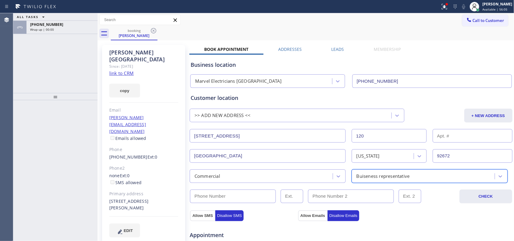
scroll to position [38, 0]
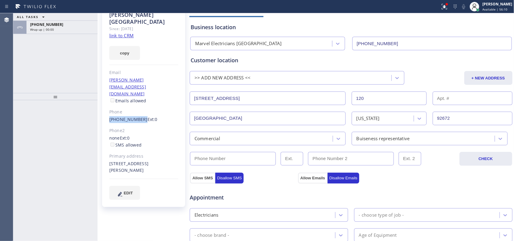
drag, startPoint x: 109, startPoint y: 100, endPoint x: 139, endPoint y: 99, distance: 30.4
click at [139, 99] on div "[PERSON_NAME] Since: [DATE] link to CRM copy Email [PERSON_NAME][EMAIL_ADDRESS]…" at bounding box center [143, 107] width 83 height 200
copy link "[PHONE_NUMBER]"
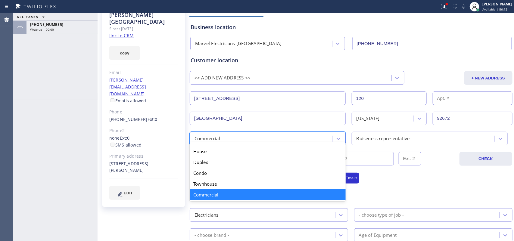
click at [235, 137] on div "Commercial" at bounding box center [262, 138] width 141 height 11
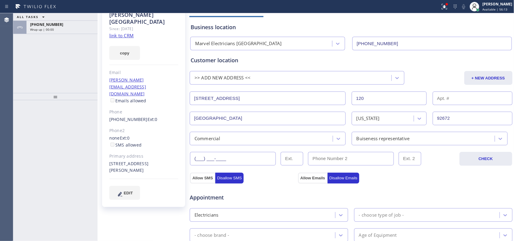
click at [233, 157] on input "(___) ___-____" at bounding box center [233, 159] width 86 height 14
paste input "917) 924-2495"
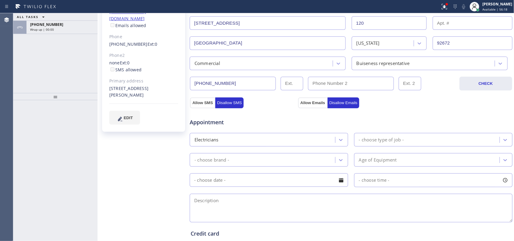
scroll to position [151, 0]
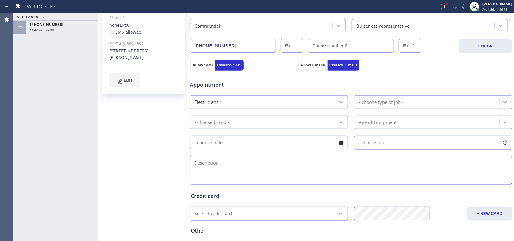
type input "[PHONE_NUMBER]"
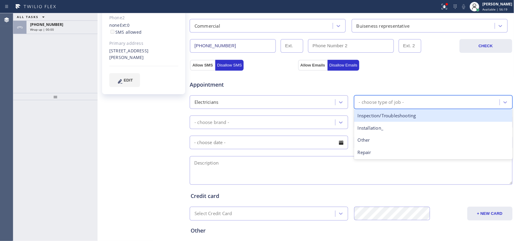
click at [375, 102] on div "- choose type of job -" at bounding box center [381, 102] width 45 height 7
click at [385, 118] on div "Inspection/Troubleshooting" at bounding box center [433, 116] width 158 height 12
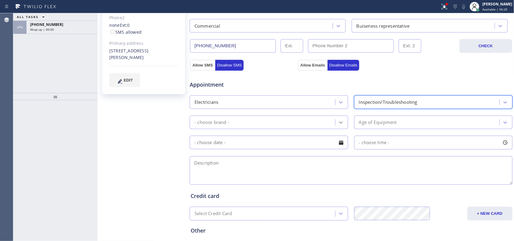
click at [336, 126] on div at bounding box center [341, 122] width 11 height 11
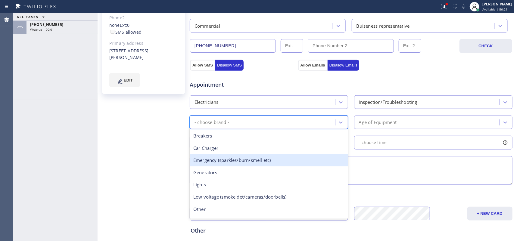
scroll to position [46, 0]
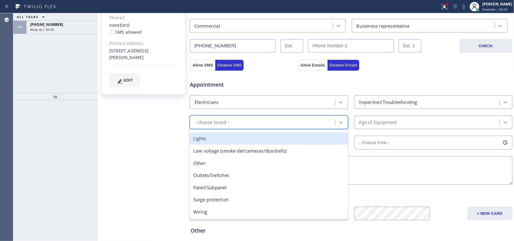
click at [278, 139] on div "Lights" at bounding box center [269, 139] width 158 height 12
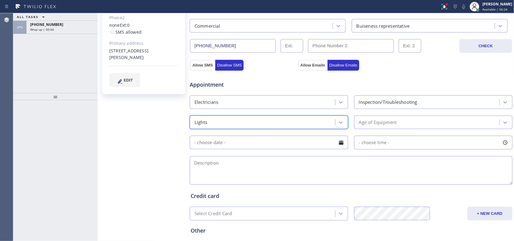
click at [381, 123] on div "Age of Equipment" at bounding box center [378, 122] width 38 height 7
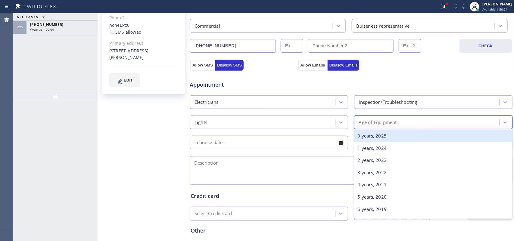
click at [387, 138] on div "0 years, 2025" at bounding box center [433, 136] width 158 height 12
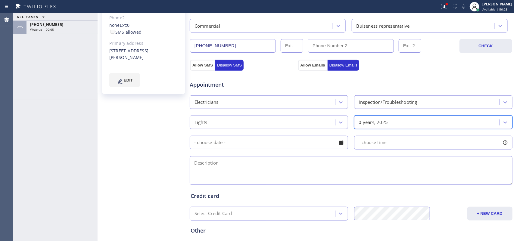
click at [336, 145] on div at bounding box center [341, 143] width 10 height 10
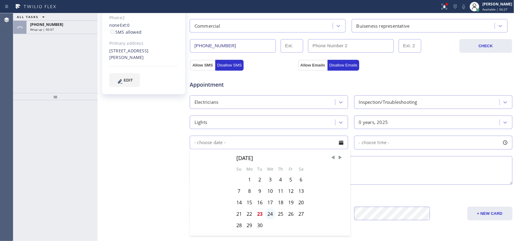
click at [268, 214] on div "24" at bounding box center [270, 213] width 11 height 11
type input "[DATE]"
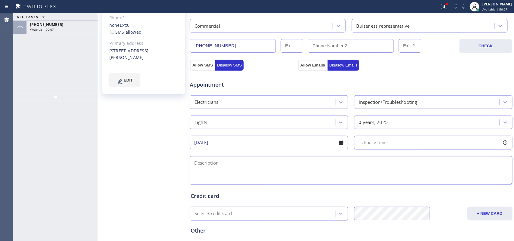
click at [500, 142] on div at bounding box center [505, 143] width 10 height 10
drag, startPoint x: 358, startPoint y: 181, endPoint x: 447, endPoint y: 180, distance: 89.5
click at [447, 180] on div at bounding box center [450, 179] width 7 height 13
drag, startPoint x: 358, startPoint y: 181, endPoint x: 413, endPoint y: 180, distance: 54.9
click at [413, 180] on div at bounding box center [416, 179] width 7 height 13
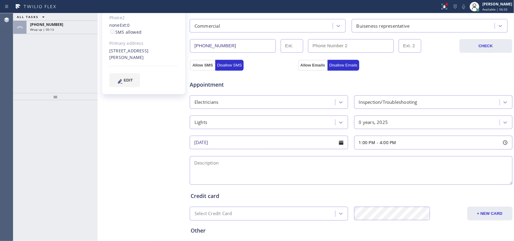
click at [332, 175] on textarea at bounding box center [351, 170] width 323 height 29
drag, startPoint x: 137, startPoint y: 143, endPoint x: 151, endPoint y: 147, distance: 14.0
click at [137, 143] on div "[PERSON_NAME] Since: [DATE] link to CRM copy Email [PERSON_NAME][EMAIL_ADDRESS]…" at bounding box center [144, 92] width 90 height 403
click at [340, 166] on textarea "1-4/ $60/ (starts from $250 based on the complexity of the job/" at bounding box center [351, 170] width 323 height 29
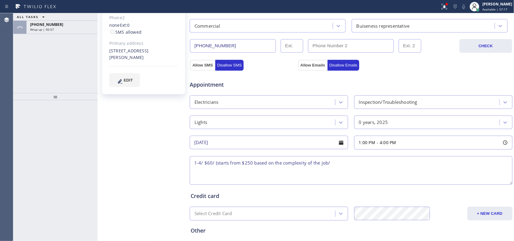
paste textarea "commercial-business"
click at [133, 111] on div "[PERSON_NAME] Since: [DATE] link to CRM copy Email [PERSON_NAME][EMAIL_ADDRESS]…" at bounding box center [144, 92] width 90 height 403
click at [419, 164] on textarea "1-4/ $60/ (starts from $250 based on the complexity of the job/ commercial-busi…" at bounding box center [351, 170] width 323 height 29
paste textarea "2 light bulbs is not working/"
drag, startPoint x: 444, startPoint y: 164, endPoint x: 440, endPoint y: 164, distance: 3.4
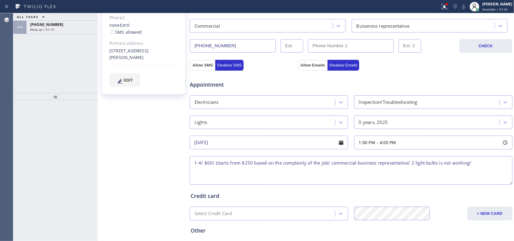
click at [440, 164] on textarea "1-4/ $60/ (starts from $250 based on the complexity of the job/ commercial-busi…" at bounding box center [351, 170] width 323 height 29
click at [487, 164] on textarea "1-4/ $60/ (starts from $250 based on the complexity of the job/ commercial-busi…" at bounding box center [351, 170] width 323 height 29
click at [442, 165] on textarea "1-4/ $60/ (starts from $250 based on the complexity of the job/ commercial-busi…" at bounding box center [351, 170] width 323 height 29
click at [481, 164] on textarea "1-4/ $60/ (starts from $250 based on the complexity of the job/ commercial-busi…" at bounding box center [351, 170] width 323 height 29
drag, startPoint x: 130, startPoint y: 135, endPoint x: 136, endPoint y: 136, distance: 6.4
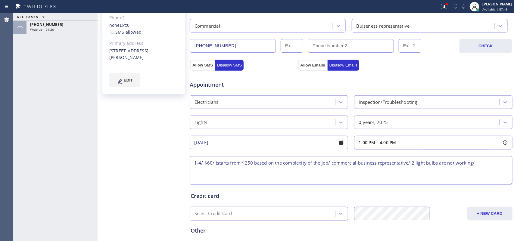
click at [130, 135] on div "[PERSON_NAME] Since: [DATE] link to CRM copy Email [PERSON_NAME][EMAIL_ADDRESS]…" at bounding box center [144, 92] width 90 height 403
click at [489, 164] on textarea "1-4/ $60/ (starts from $250 based on the complexity of the job/ commercial-busi…" at bounding box center [351, 170] width 323 height 29
paste textarea "[STREET_ADDRESS][PERSON_NAME]"
click at [476, 161] on textarea "1-4/ $60/ (starts from $250 based on the complexity of the job/ commercial-busi…" at bounding box center [351, 170] width 323 height 29
click at [293, 173] on textarea "1-4/ $60/ (starts from $250 based on the complexity of the job/ commercial-busi…" at bounding box center [351, 170] width 323 height 29
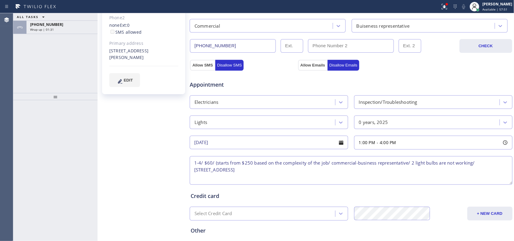
click at [222, 171] on textarea "1-4/ $60/ (starts from $250 based on the complexity of the job/ commercial-busi…" at bounding box center [351, 170] width 323 height 29
click at [276, 170] on textarea "1-4/ $60/ (starts from $250 based on the complexity of the job/ commercial-busi…" at bounding box center [351, 170] width 323 height 29
click at [275, 169] on textarea "1-4/ $60/ (starts from $250 based on the complexity of the job/ commercial-busi…" at bounding box center [351, 170] width 323 height 29
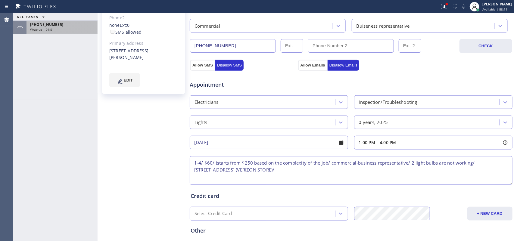
click at [68, 27] on div "Wrap up | 01:51" at bounding box center [62, 29] width 64 height 4
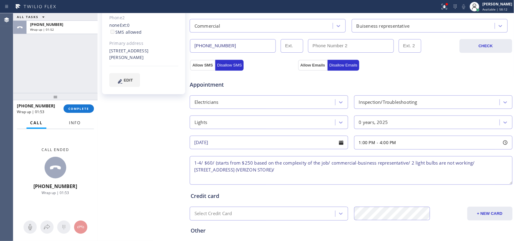
click at [77, 123] on span "Info" at bounding box center [75, 122] width 12 height 5
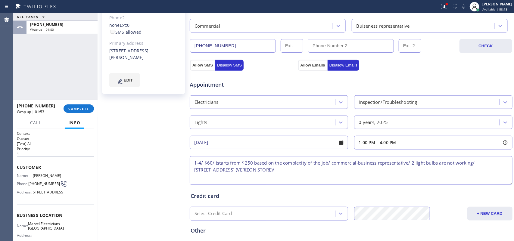
scroll to position [76, 0]
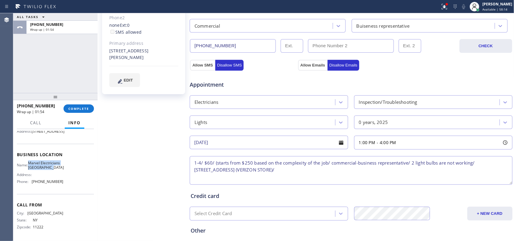
drag, startPoint x: 44, startPoint y: 165, endPoint x: 29, endPoint y: 157, distance: 16.9
click at [29, 161] on div "Name: Marvel Electricians [GEOGRAPHIC_DATA]" at bounding box center [40, 165] width 46 height 9
copy span "Marvel Electricians [GEOGRAPHIC_DATA]"
click at [332, 171] on textarea "1-4/ $60/ (starts from $250 based on the complexity of the job/ commercial-busi…" at bounding box center [351, 170] width 323 height 29
paste textarea "Marvel Electricians [GEOGRAPHIC_DATA]"
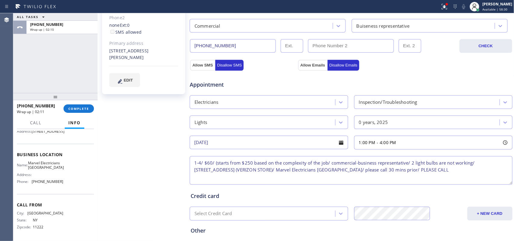
click at [447, 171] on textarea "1-4/ $60/ (starts from $250 based on the complexity of the job/ commercial-busi…" at bounding box center [351, 170] width 323 height 29
click at [252, 180] on textarea "1-4/ $60/ (starts from $250 based on the complexity of the job/ commercial-busi…" at bounding box center [351, 170] width 323 height 29
click at [316, 178] on textarea "1-4/ $60/ (starts from $250 based on the complexity of the job/ commercial-busi…" at bounding box center [351, 170] width 323 height 29
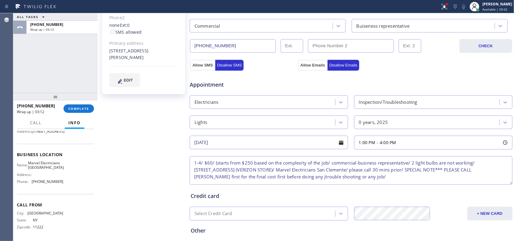
click at [316, 178] on textarea "1-4/ $60/ (starts from $250 based on the complexity of the job/ commercial-busi…" at bounding box center [351, 170] width 323 height 29
click at [388, 175] on textarea "1-4/ $60/ (starts from $250 based on the complexity of the job/ commercial-busi…" at bounding box center [351, 170] width 323 height 29
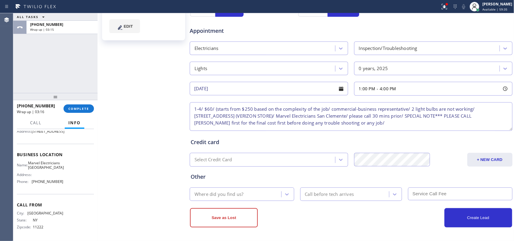
type textarea "1-4/ $60/ (starts from $250 based on the complexity of the job/ commercial-busi…"
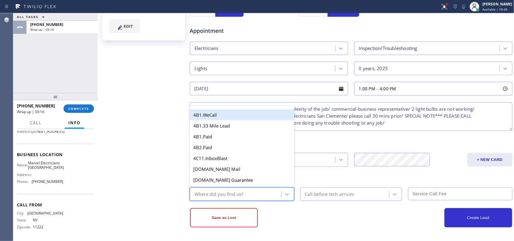
click at [252, 191] on div "Where did you find us?" at bounding box center [237, 194] width 90 height 11
type input "g"
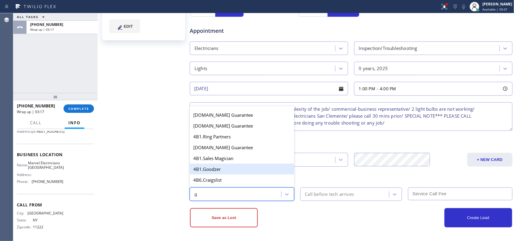
scroll to position [75, 0]
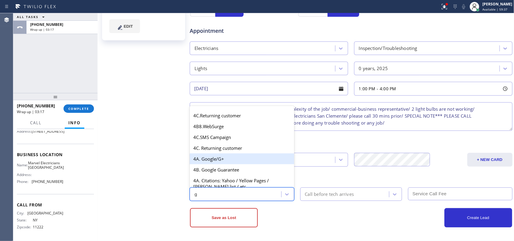
click at [235, 165] on div "4A. Google/G+" at bounding box center [242, 159] width 105 height 11
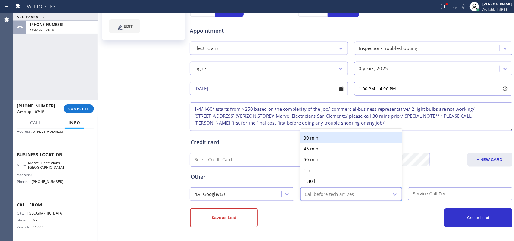
click at [317, 192] on div "Call before tech arrives" at bounding box center [329, 194] width 49 height 7
click at [311, 137] on div "30 min" at bounding box center [351, 138] width 102 height 11
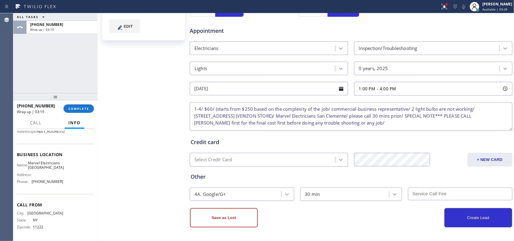
click at [423, 190] on input "text" at bounding box center [460, 194] width 105 height 13
click at [451, 210] on button "Create Lead" at bounding box center [479, 217] width 68 height 19
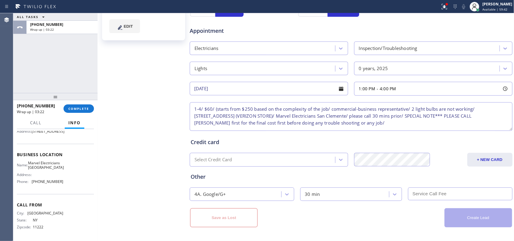
scroll to position [0, 0]
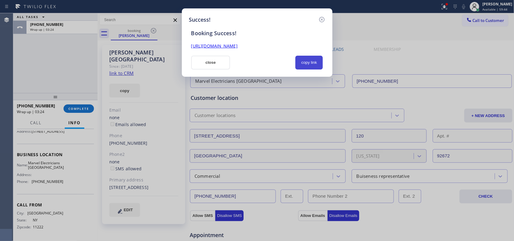
click at [320, 58] on button "copy link" at bounding box center [310, 63] width 28 height 14
click at [238, 45] on link "[URL][DOMAIN_NAME]" at bounding box center [214, 46] width 46 height 6
click at [216, 57] on button "close" at bounding box center [210, 63] width 39 height 14
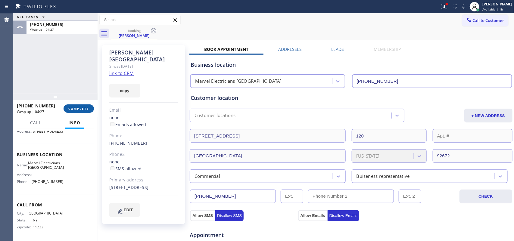
drag, startPoint x: 80, startPoint y: 111, endPoint x: 198, endPoint y: 105, distance: 117.4
click at [81, 111] on button "COMPLETE" at bounding box center [79, 109] width 30 height 8
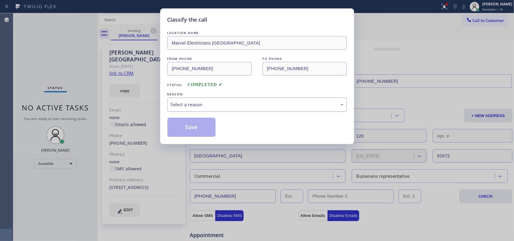
click at [178, 101] on div "Select a reason" at bounding box center [258, 105] width 180 height 14
click at [195, 121] on button "Save" at bounding box center [192, 127] width 49 height 19
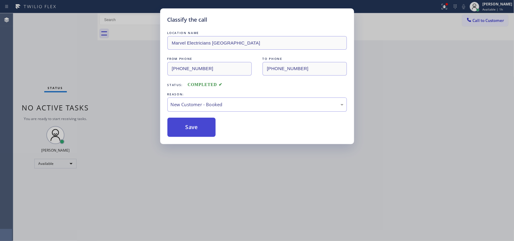
click at [194, 124] on button "Save" at bounding box center [192, 127] width 49 height 19
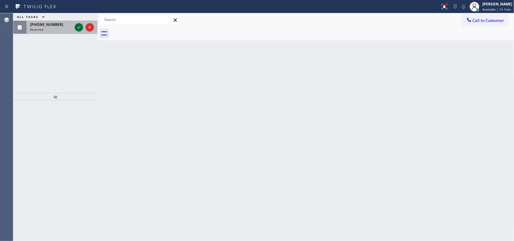
click at [79, 26] on icon at bounding box center [78, 27] width 7 height 7
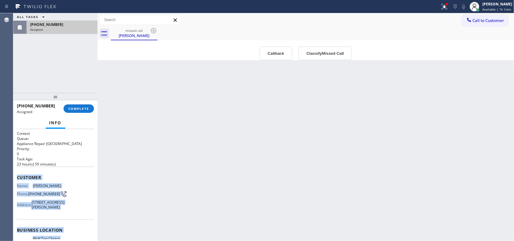
drag, startPoint x: 73, startPoint y: 186, endPoint x: 15, endPoint y: 174, distance: 58.5
click at [15, 174] on div "Context Queue: Appliance Repair High End Priority: 0 Task Age: [DEMOGRAPHIC_DAT…" at bounding box center [55, 185] width 84 height 112
copy div "Customer Name: [PERSON_NAME] Phone: [PHONE_NUMBER] Address: [STREET_ADDRESS][PE…"
click at [323, 56] on button "Classify Missed Call" at bounding box center [326, 53] width 54 height 14
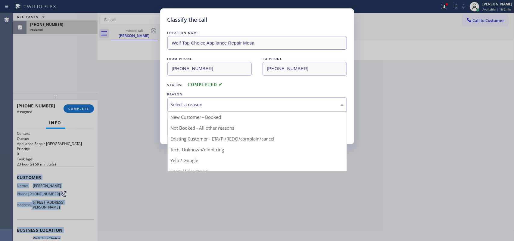
click at [290, 105] on div "Select a reason" at bounding box center [257, 104] width 173 height 7
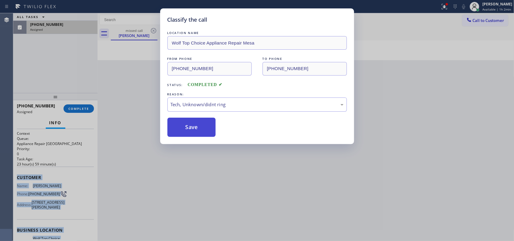
click at [192, 136] on button "Save" at bounding box center [192, 127] width 49 height 19
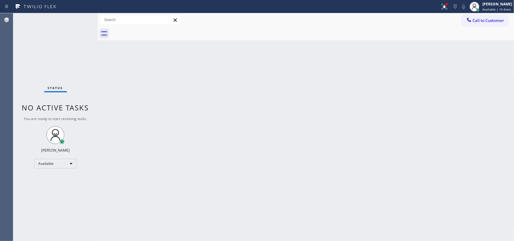
click at [70, 22] on div "Status No active tasks You are ready to start receiving tasks. [PERSON_NAME] Av…" at bounding box center [55, 127] width 84 height 228
click at [76, 19] on div "Status No active tasks You are ready to start receiving tasks. [PERSON_NAME] Av…" at bounding box center [55, 127] width 84 height 228
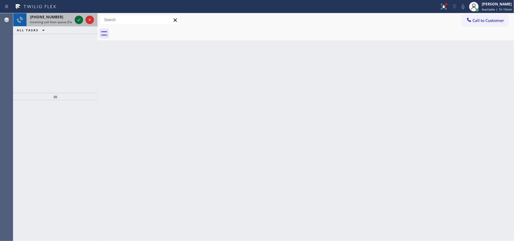
click at [75, 19] on icon at bounding box center [78, 19] width 7 height 7
click at [78, 20] on icon at bounding box center [78, 20] width 3 height 2
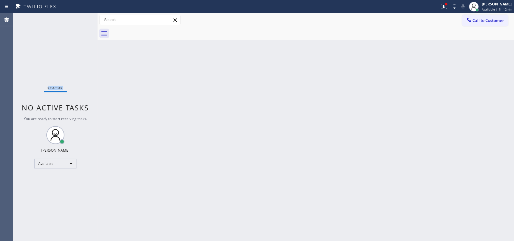
click at [78, 19] on div "Status No active tasks You are ready to start receiving tasks. [PERSON_NAME] Av…" at bounding box center [55, 127] width 84 height 228
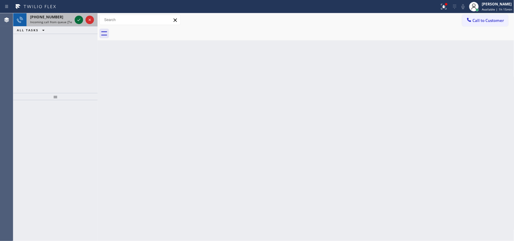
click at [75, 17] on div at bounding box center [79, 19] width 8 height 7
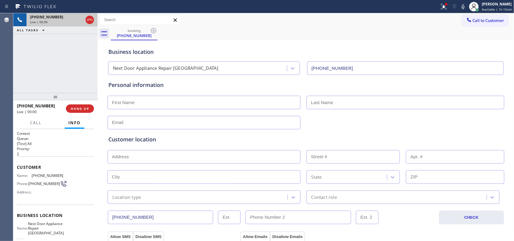
type input "[PHONE_NUMBER]"
click at [84, 112] on button "HANG UP" at bounding box center [80, 109] width 28 height 8
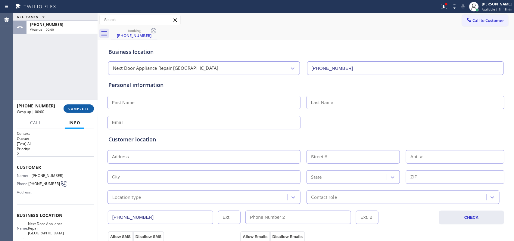
click at [85, 109] on span "COMPLETE" at bounding box center [78, 109] width 21 height 4
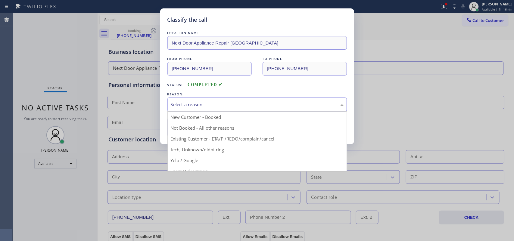
click at [252, 101] on div "Select a reason" at bounding box center [258, 105] width 180 height 14
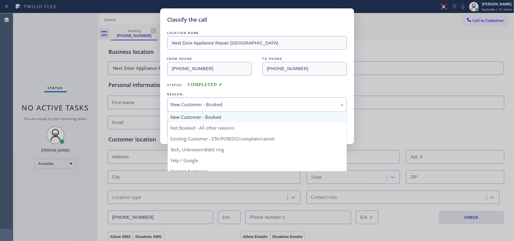
click at [236, 104] on div "New Customer - Booked" at bounding box center [257, 104] width 173 height 7
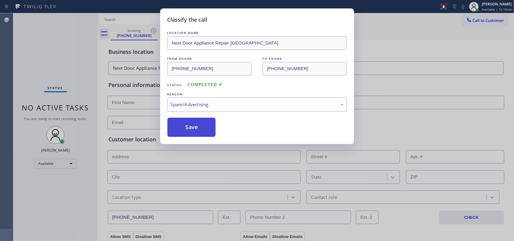
click at [206, 129] on button "Save" at bounding box center [192, 127] width 49 height 19
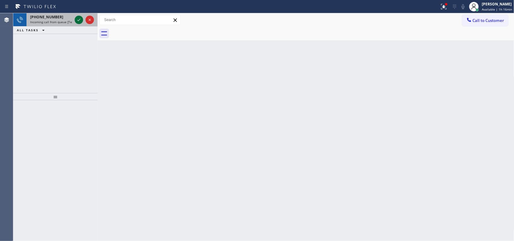
click at [82, 21] on icon at bounding box center [78, 19] width 7 height 7
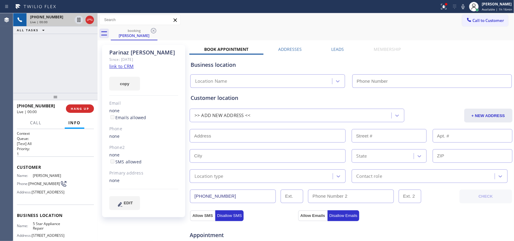
type input "[PHONE_NUMBER]"
click at [128, 65] on link "link to CRM" at bounding box center [121, 66] width 24 height 6
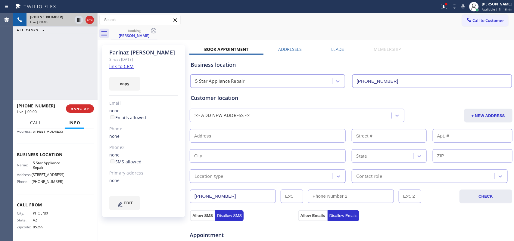
click at [38, 121] on span "Call" at bounding box center [35, 122] width 11 height 5
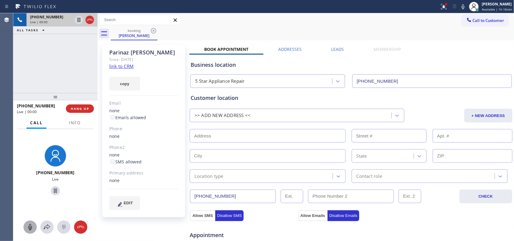
click at [32, 229] on icon at bounding box center [30, 227] width 7 height 7
click at [53, 188] on icon at bounding box center [55, 190] width 7 height 7
click at [32, 227] on icon at bounding box center [30, 227] width 4 height 6
click at [55, 191] on icon at bounding box center [55, 190] width 7 height 7
click at [47, 225] on icon at bounding box center [47, 227] width 6 height 5
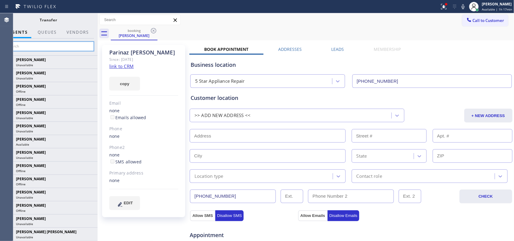
click at [68, 47] on input "text" at bounding box center [48, 47] width 91 height 10
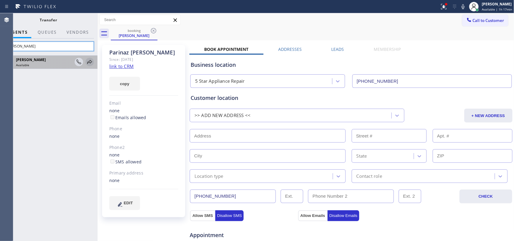
type input "[PERSON_NAME]"
click at [91, 62] on icon at bounding box center [89, 61] width 7 height 7
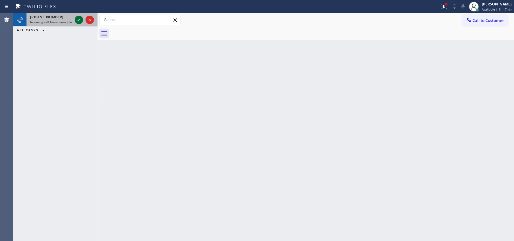
click at [79, 16] on button at bounding box center [79, 20] width 8 height 8
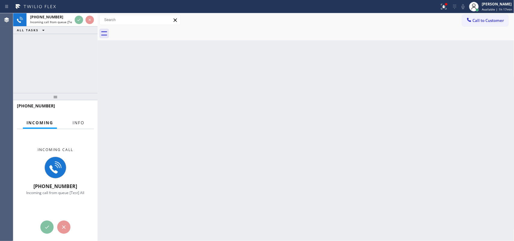
click at [73, 124] on span "Info" at bounding box center [79, 122] width 12 height 5
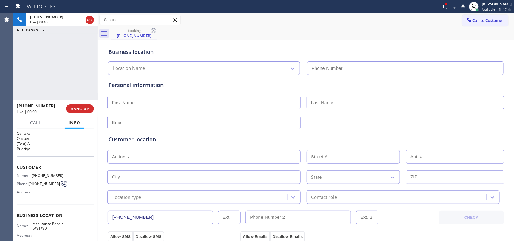
type input "[PHONE_NUMBER]"
click at [84, 107] on span "HANG UP" at bounding box center [80, 109] width 18 height 4
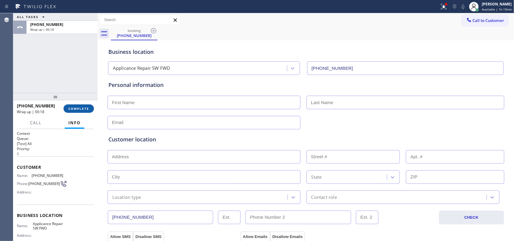
click at [83, 111] on button "COMPLETE" at bounding box center [79, 109] width 30 height 8
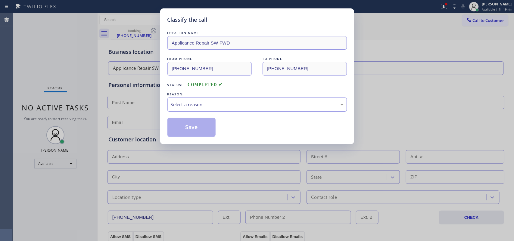
click at [167, 104] on div "Classify the call LOCATION NAME Applicance Repair SW FWD FROM PHONE [PHONE_NUMB…" at bounding box center [257, 76] width 194 height 136
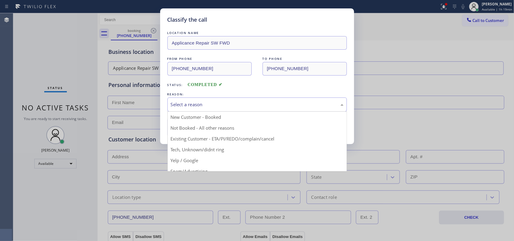
click at [174, 103] on div "Select a reason" at bounding box center [257, 104] width 173 height 7
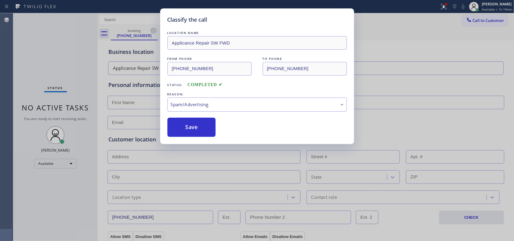
click at [198, 130] on button "Save" at bounding box center [192, 127] width 49 height 19
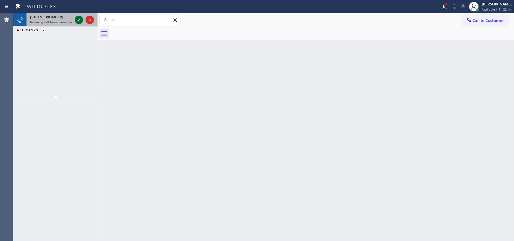
click at [76, 23] on icon at bounding box center [78, 19] width 7 height 7
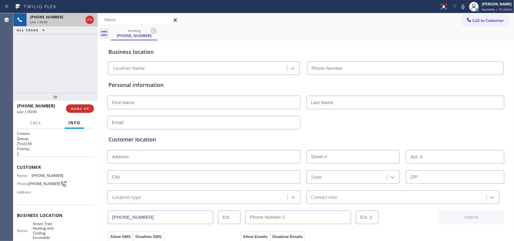
type input "[PHONE_NUMBER]"
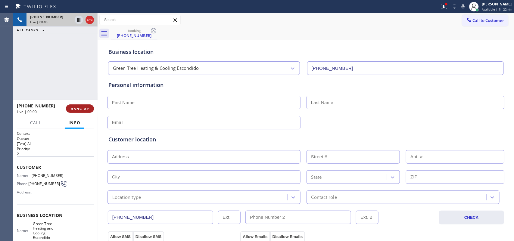
click at [80, 110] on span "HANG UP" at bounding box center [80, 109] width 18 height 4
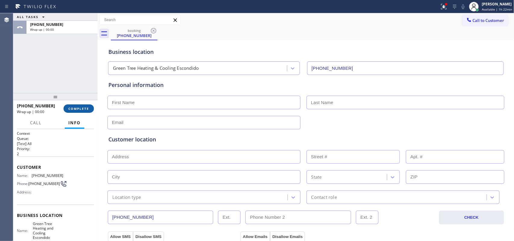
click at [80, 110] on span "COMPLETE" at bounding box center [78, 109] width 21 height 4
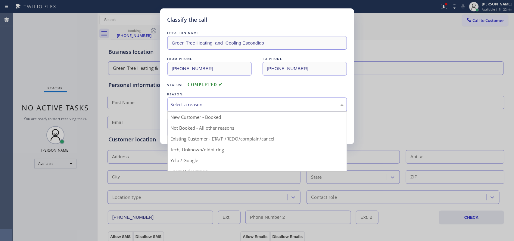
click at [215, 107] on div "Select a reason" at bounding box center [257, 104] width 173 height 7
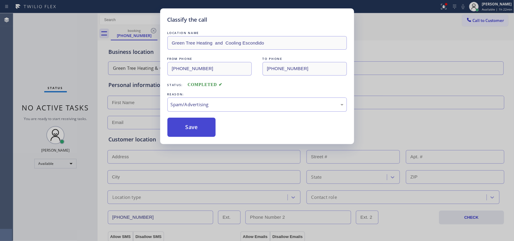
click at [195, 121] on button "Save" at bounding box center [192, 127] width 49 height 19
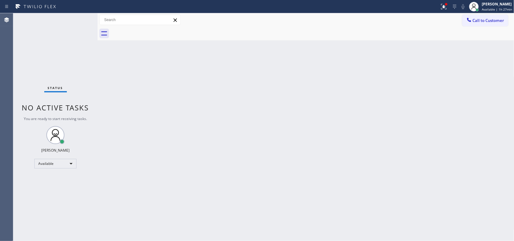
drag, startPoint x: 82, startPoint y: 20, endPoint x: 78, endPoint y: 18, distance: 3.8
click at [78, 18] on div "Status No active tasks You are ready to start receiving tasks. [PERSON_NAME] Av…" at bounding box center [55, 127] width 84 height 228
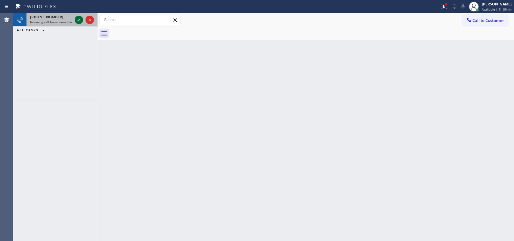
click at [79, 20] on icon at bounding box center [78, 19] width 7 height 7
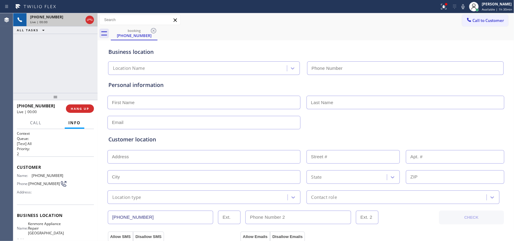
type input "[PHONE_NUMBER]"
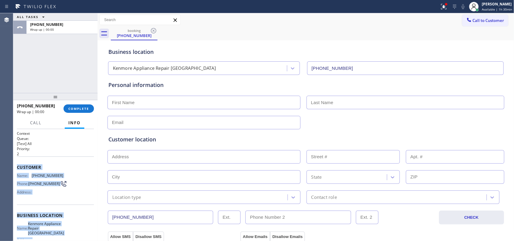
drag, startPoint x: 58, startPoint y: 170, endPoint x: 17, endPoint y: 165, distance: 41.6
click at [17, 165] on div "Context Queue: [Test] All Priority: 2 Customer Name: [PHONE_NUMBER] Phone: [PHO…" at bounding box center [55, 218] width 77 height 174
click at [58, 86] on div "ALL TASKS ALL TASKS ACTIVE TASKS TASKS IN WRAP UP [PHONE_NUMBER] Wrap up | 00:00" at bounding box center [55, 53] width 84 height 80
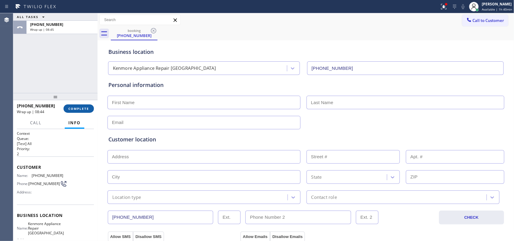
click at [88, 109] on span "COMPLETE" at bounding box center [78, 109] width 21 height 4
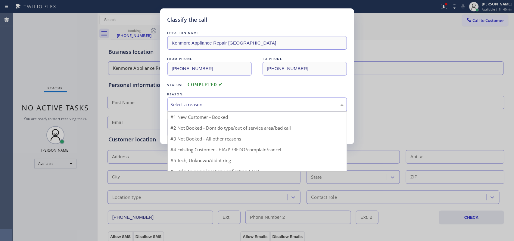
click at [229, 104] on div "Select a reason" at bounding box center [257, 104] width 173 height 7
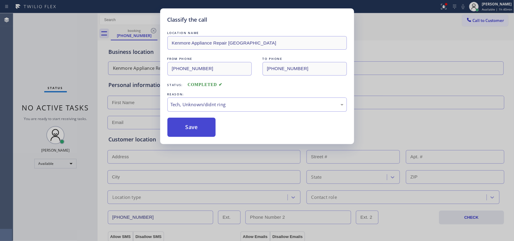
click at [198, 130] on button "Save" at bounding box center [192, 127] width 49 height 19
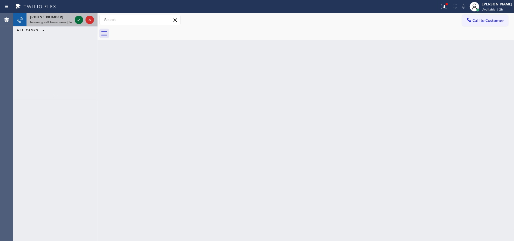
click at [76, 19] on icon at bounding box center [78, 19] width 7 height 7
click at [78, 17] on button at bounding box center [79, 20] width 8 height 8
click at [80, 18] on icon at bounding box center [78, 19] width 7 height 7
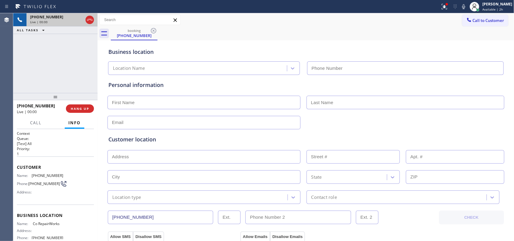
type input "[PHONE_NUMBER]"
click at [76, 109] on span "HANG UP" at bounding box center [80, 109] width 18 height 4
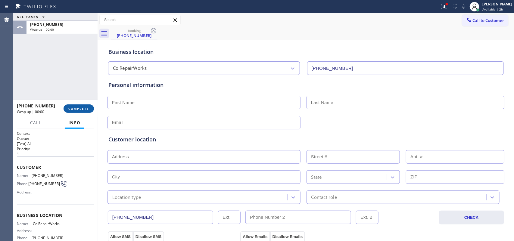
click at [76, 108] on span "COMPLETE" at bounding box center [78, 109] width 21 height 4
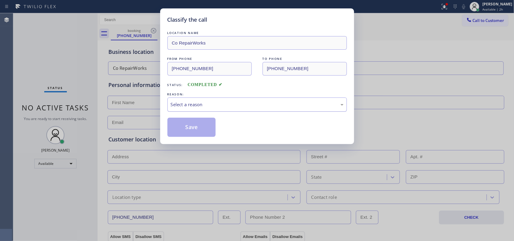
click at [223, 103] on div "Select a reason" at bounding box center [257, 104] width 173 height 7
click at [220, 105] on div "Select a reason" at bounding box center [257, 104] width 173 height 7
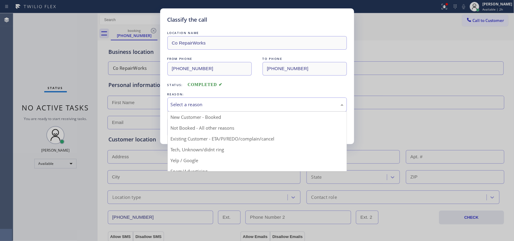
click at [220, 105] on div "Select a reason" at bounding box center [257, 104] width 173 height 7
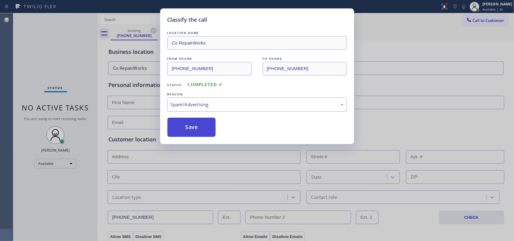
click at [201, 128] on button "Save" at bounding box center [192, 127] width 49 height 19
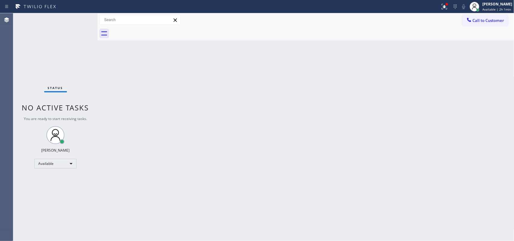
click at [79, 19] on div "Status No active tasks You are ready to start receiving tasks. [PERSON_NAME] Av…" at bounding box center [55, 127] width 84 height 228
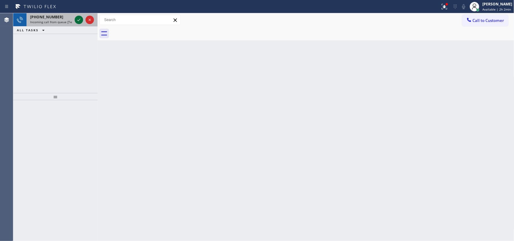
click at [78, 20] on icon at bounding box center [78, 20] width 3 height 2
click at [82, 21] on icon at bounding box center [78, 19] width 7 height 7
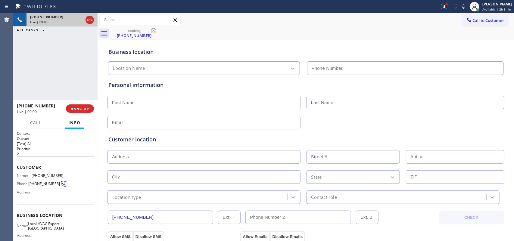
type input "[PHONE_NUMBER]"
click at [83, 109] on span "HANG UP" at bounding box center [80, 109] width 18 height 4
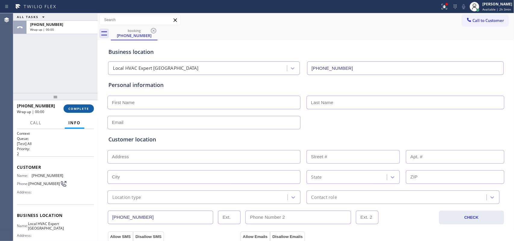
click at [83, 109] on span "COMPLETE" at bounding box center [78, 109] width 21 height 4
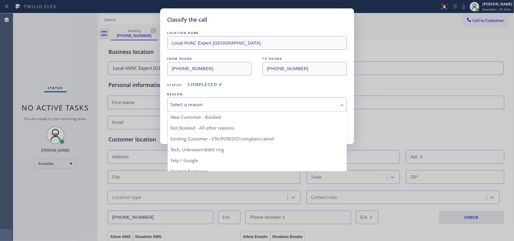
click at [196, 98] on div "Select a reason" at bounding box center [258, 105] width 180 height 14
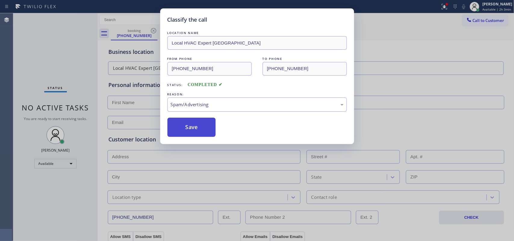
click at [205, 127] on button "Save" at bounding box center [192, 127] width 49 height 19
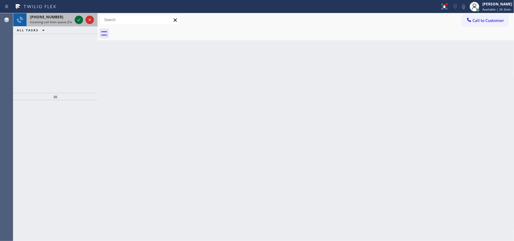
click at [79, 17] on icon at bounding box center [78, 19] width 7 height 7
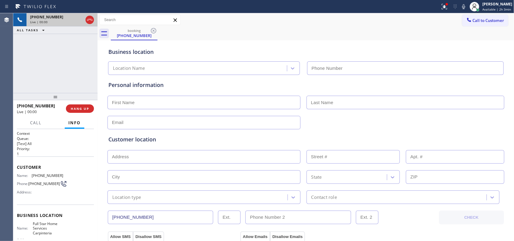
type input "[PHONE_NUMBER]"
click at [79, 107] on span "HANG UP" at bounding box center [80, 109] width 18 height 4
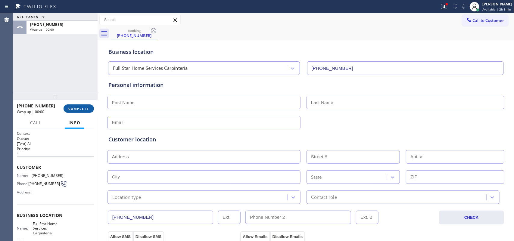
click at [79, 107] on span "COMPLETE" at bounding box center [78, 109] width 21 height 4
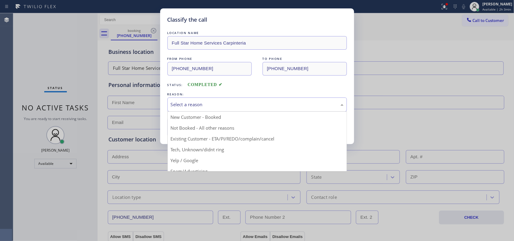
click at [248, 107] on div "Select a reason" at bounding box center [257, 104] width 173 height 7
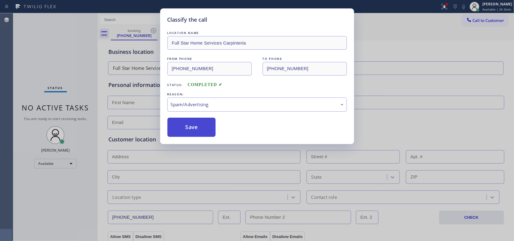
click at [202, 126] on button "Save" at bounding box center [192, 127] width 49 height 19
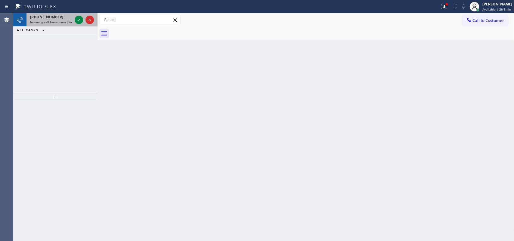
click at [58, 20] on span "Incoming call from queue [PaidCalls] HVAC" at bounding box center [60, 22] width 61 height 4
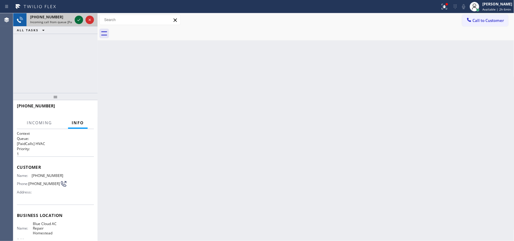
click at [79, 20] on icon at bounding box center [78, 19] width 7 height 7
click at [74, 16] on div at bounding box center [85, 19] width 22 height 13
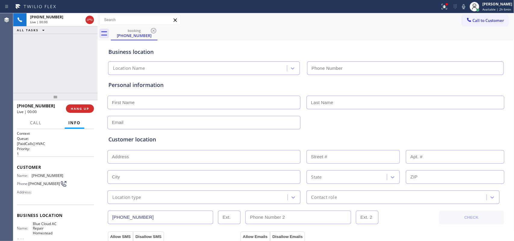
type input "[PHONE_NUMBER]"
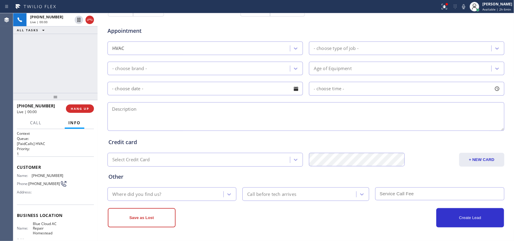
scroll to position [1, 0]
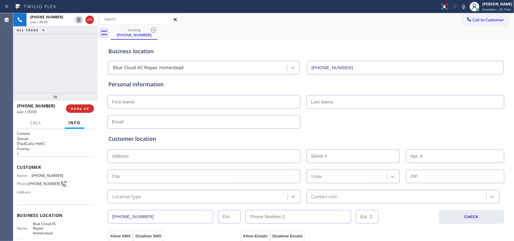
click at [68, 75] on div "[PHONE_NUMBER] Live | 00:00 ALL TASKS ALL TASKS ACTIVE TASKS TASKS IN WRAP UP" at bounding box center [55, 53] width 84 height 80
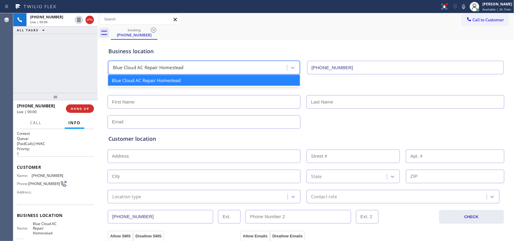
drag, startPoint x: 195, startPoint y: 69, endPoint x: 158, endPoint y: 61, distance: 37.1
click at [158, 61] on div "Blue Cloud AC Repair Homestead" at bounding box center [204, 68] width 192 height 14
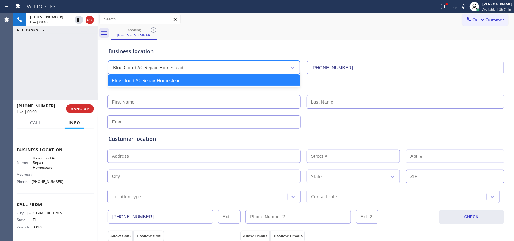
click at [65, 170] on div "Name: Blue Cloud AC Repair Homestead Address: Phone: [PHONE_NUMBER]" at bounding box center [55, 171] width 77 height 30
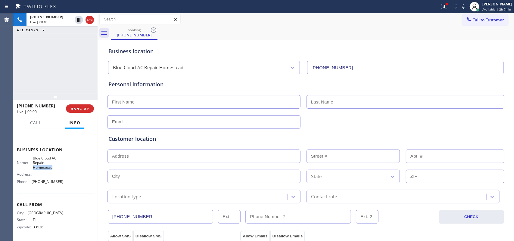
drag, startPoint x: 57, startPoint y: 170, endPoint x: 32, endPoint y: 171, distance: 24.7
click at [32, 171] on div "Name: Blue Cloud AC Repair Homestead Address: Phone: [PHONE_NUMBER]" at bounding box center [40, 171] width 46 height 30
click at [35, 121] on span "Call" at bounding box center [35, 122] width 11 height 5
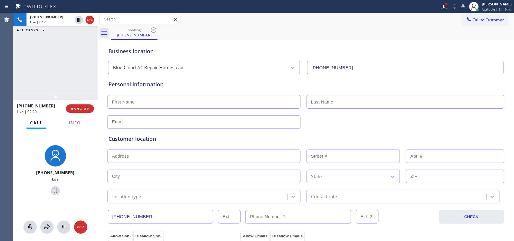
drag, startPoint x: 30, startPoint y: 229, endPoint x: 37, endPoint y: 219, distance: 12.7
click at [30, 228] on icon at bounding box center [30, 227] width 4 height 6
click at [52, 190] on icon at bounding box center [55, 190] width 7 height 7
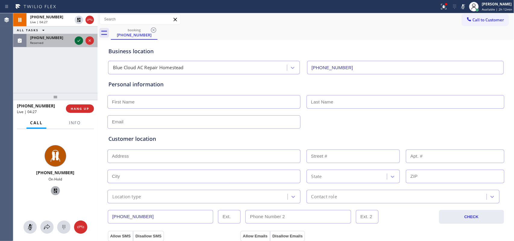
click at [79, 41] on icon at bounding box center [78, 40] width 7 height 7
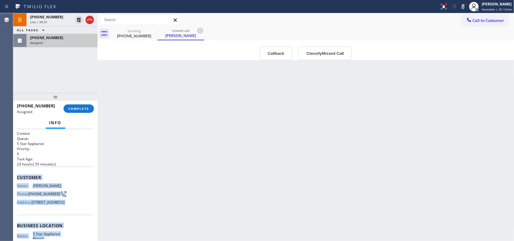
drag, startPoint x: 64, startPoint y: 185, endPoint x: 17, endPoint y: 174, distance: 47.9
click at [17, 174] on div "Context Queue: 5 Star Appliance Priority: 0 Task Age: [DEMOGRAPHIC_DATA] hour(s…" at bounding box center [55, 221] width 77 height 180
click at [330, 52] on button "Classify Missed Call" at bounding box center [326, 53] width 54 height 14
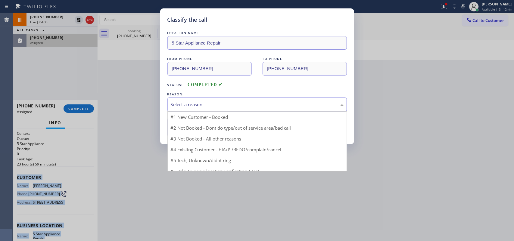
click at [290, 105] on div "Select a reason" at bounding box center [257, 104] width 173 height 7
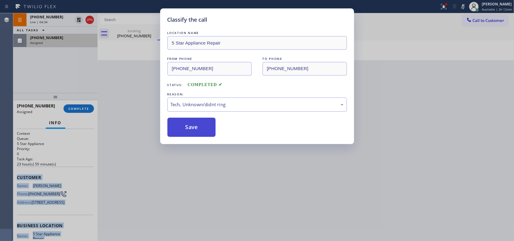
drag, startPoint x: 233, startPoint y: 150, endPoint x: 214, endPoint y: 137, distance: 23.0
click at [233, 151] on div "Classify the call LOCATION NAME 5 Star Appliance Repair FROM PHONE [PHONE_NUMBE…" at bounding box center [257, 120] width 514 height 241
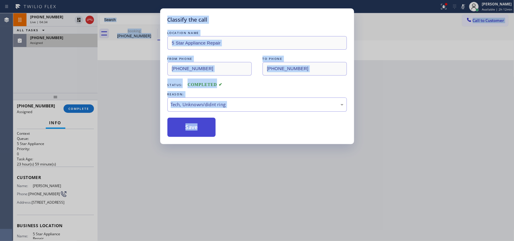
click at [207, 131] on button "Save" at bounding box center [192, 127] width 49 height 19
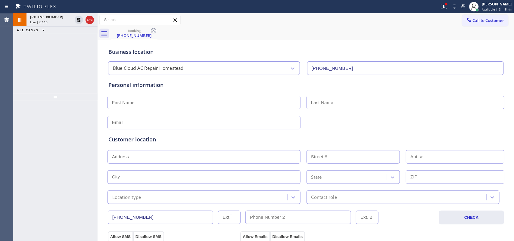
click at [59, 79] on div "[PHONE_NUMBER] Live | 07:16 ALL TASKS ALL TASKS ACTIVE TASKS TASKS IN WRAP UP" at bounding box center [55, 53] width 84 height 80
click at [53, 24] on div "[PHONE_NUMBER] Live | 07:16" at bounding box center [50, 19] width 47 height 13
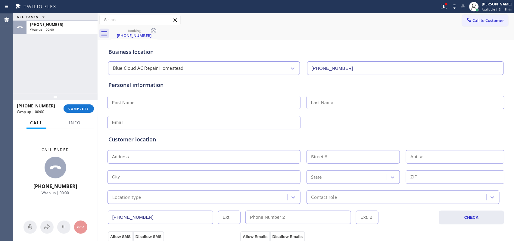
drag, startPoint x: 32, startPoint y: 158, endPoint x: 39, endPoint y: 152, distance: 9.8
click at [32, 158] on div "Call ended [PHONE_NUMBER] Wrap up | 00:00" at bounding box center [55, 171] width 84 height 85
click at [76, 119] on button "Info" at bounding box center [74, 123] width 19 height 12
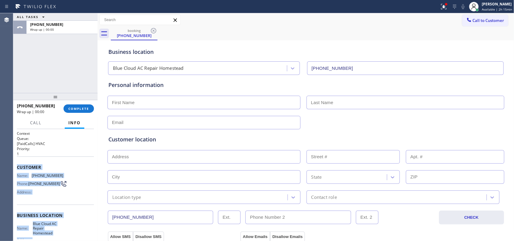
drag, startPoint x: 71, startPoint y: 189, endPoint x: 15, endPoint y: 168, distance: 59.6
click at [15, 168] on div "Context Queue: [PaidCalls] HVAC Priority: 1 Customer Name: [PHONE_NUMBER] Phone…" at bounding box center [55, 185] width 84 height 112
click at [482, 21] on span "Call to Customer" at bounding box center [489, 20] width 32 height 5
click at [0, 0] on div "Outbound call Location Search location Your caller id phone number Customer num…" at bounding box center [0, 0] width 0 height 0
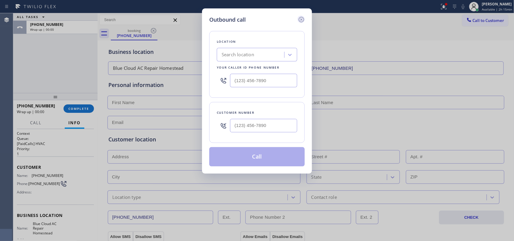
click at [300, 18] on icon at bounding box center [301, 19] width 5 height 5
click at [300, 18] on div "Call to Customer Outbound call Location Search location Your caller id phone nu…" at bounding box center [306, 20] width 417 height 11
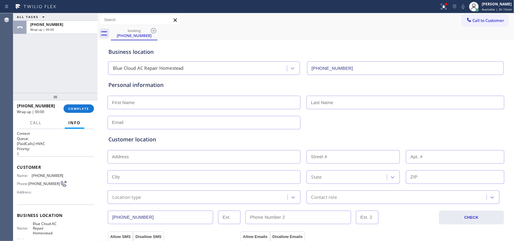
drag, startPoint x: 57, startPoint y: 70, endPoint x: 63, endPoint y: 62, distance: 10.0
click at [57, 70] on div "ALL TASKS ALL TASKS ACTIVE TASKS TASKS IN WRAP UP [PHONE_NUMBER] Wrap up | 00:00" at bounding box center [55, 53] width 84 height 80
click at [495, 8] on span "Available | 2h 15min" at bounding box center [497, 9] width 30 height 4
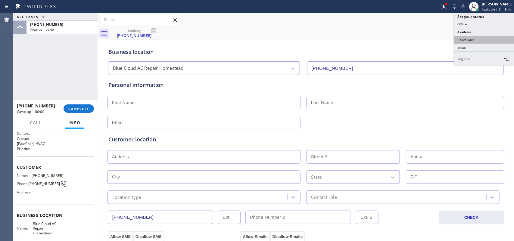
click at [478, 36] on button "Unavailable" at bounding box center [484, 40] width 60 height 8
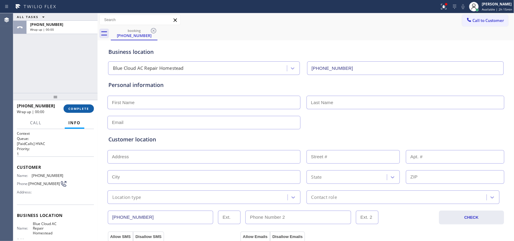
click at [88, 110] on span "COMPLETE" at bounding box center [78, 109] width 21 height 4
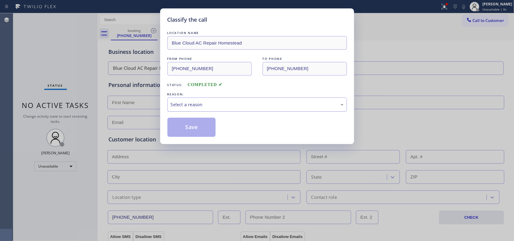
click at [276, 105] on div "Select a reason" at bounding box center [257, 104] width 173 height 7
click at [194, 136] on button "Save" at bounding box center [192, 127] width 49 height 19
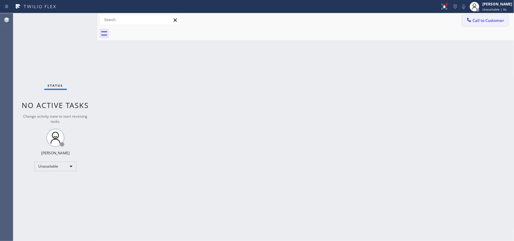
click at [496, 20] on span "Call to Customer" at bounding box center [489, 20] width 32 height 5
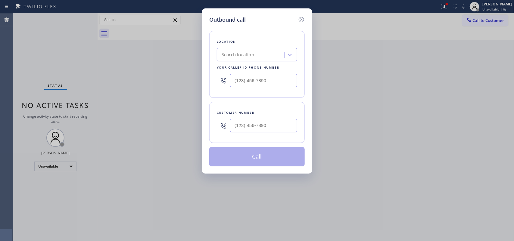
click at [146, 92] on div "Outbound call Location Search location Your caller id phone number Customer num…" at bounding box center [257, 120] width 514 height 241
click at [252, 76] on input "(___) ___-____" at bounding box center [263, 81] width 67 height 14
paste input "305) 876-6285"
type input "[PHONE_NUMBER]"
click at [129, 51] on div "Outbound call Location Blue Cloud AC Repair Homestead Your caller id phone numb…" at bounding box center [257, 120] width 514 height 241
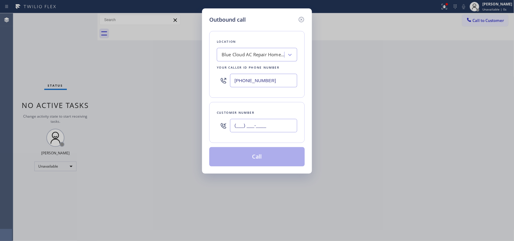
click at [246, 124] on input "(___) ___-____" at bounding box center [263, 126] width 67 height 14
paste input "305) 342-5145"
type input "[PHONE_NUMBER]"
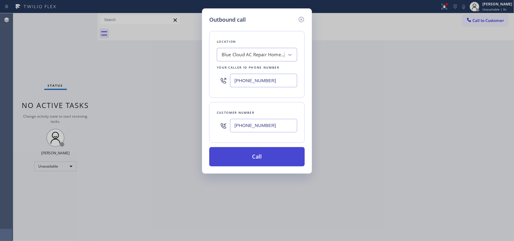
click at [266, 157] on button "Call" at bounding box center [257, 156] width 96 height 19
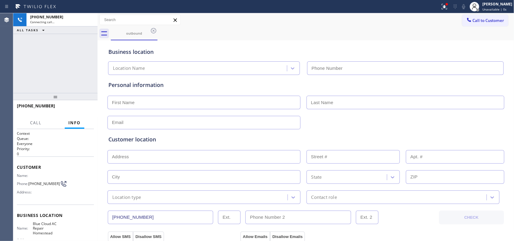
type input "[PHONE_NUMBER]"
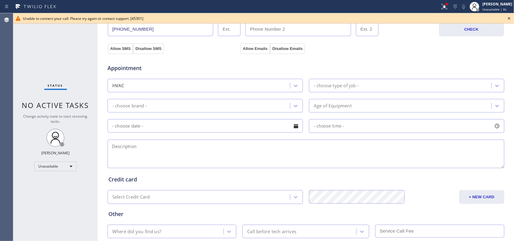
click at [508, 17] on icon at bounding box center [509, 18] width 7 height 7
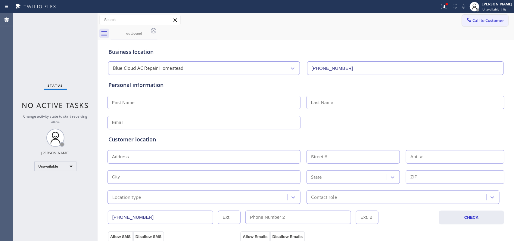
click at [492, 21] on span "Call to Customer" at bounding box center [489, 20] width 32 height 5
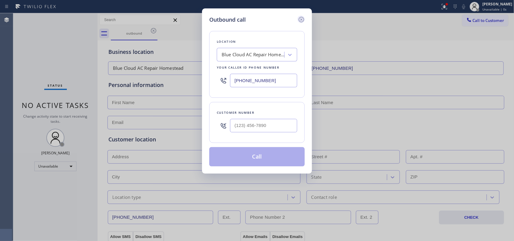
click at [301, 17] on icon at bounding box center [301, 19] width 7 height 7
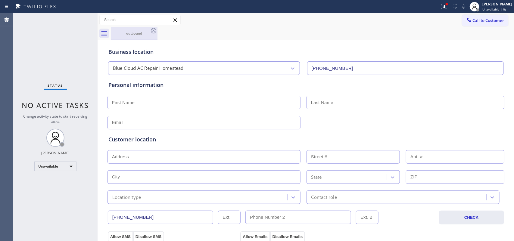
click at [148, 31] on div "outbound" at bounding box center [133, 33] width 45 height 5
click at [155, 33] on icon at bounding box center [153, 30] width 7 height 7
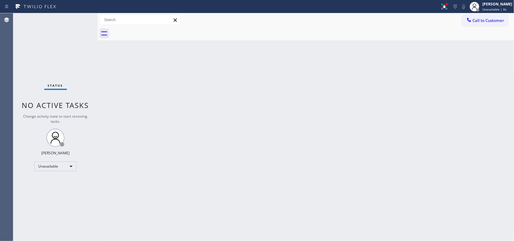
click at [154, 31] on div at bounding box center [313, 34] width 404 height 14
click at [491, 23] on button "Call to Customer" at bounding box center [485, 20] width 46 height 11
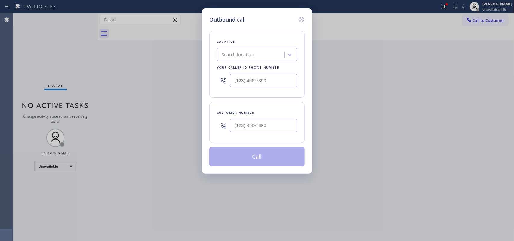
type input "[PHONE_NUMBER]"
click at [126, 102] on div "Outbound call Location Blue Cloud AC Repair Homestead Your caller id phone numb…" at bounding box center [257, 120] width 514 height 241
drag, startPoint x: 276, startPoint y: 129, endPoint x: 200, endPoint y: 124, distance: 75.5
click at [200, 124] on div "Outbound call Location Blue Cloud AC Repair Homestead Your caller id phone numb…" at bounding box center [257, 120] width 514 height 241
paste input "305) 640-7233"
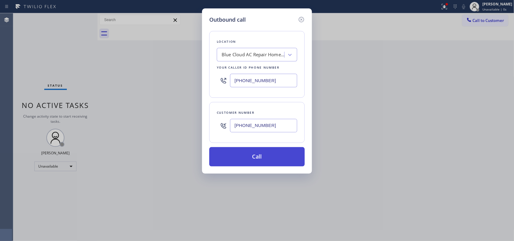
type input "[PHONE_NUMBER]"
click at [270, 159] on button "Call" at bounding box center [257, 156] width 96 height 19
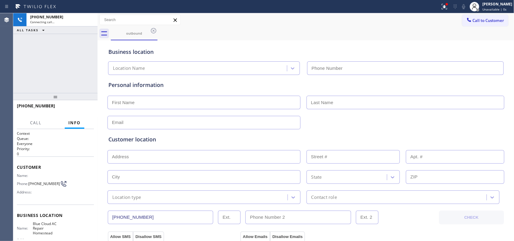
type input "[PHONE_NUMBER]"
click at [186, 98] on input "text" at bounding box center [204, 103] width 193 height 14
click at [212, 104] on input "text" at bounding box center [204, 103] width 193 height 14
type input "[PERSON_NAME]"
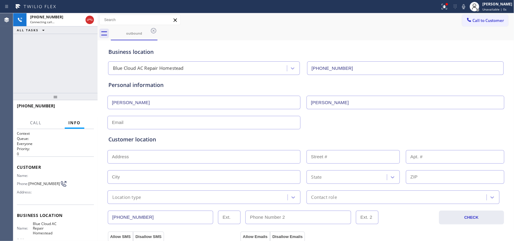
type input "[PERSON_NAME]"
click at [210, 126] on input "text" at bounding box center [204, 123] width 193 height 14
type input "[EMAIL_ADDRESS][DOMAIN_NAME]"
click at [210, 165] on div "Customer location >> ADD NEW ADDRESS << + NEW ADDRESS State Location type Conta…" at bounding box center [305, 170] width 395 height 69
click at [223, 158] on input "text" at bounding box center [204, 157] width 193 height 14
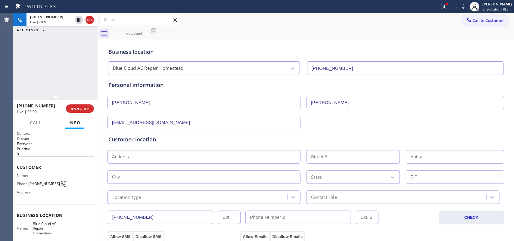
click at [145, 155] on input "text" at bounding box center [204, 157] width 193 height 14
click at [85, 108] on span "HANG UP" at bounding box center [80, 109] width 18 height 4
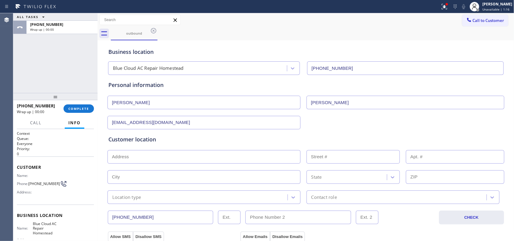
click at [184, 155] on input "text" at bounding box center [204, 157] width 193 height 14
paste input "[STREET_ADDRESS],"
type input "[STREET_ADDRESS]"
type input "26400"
type input "Homestead"
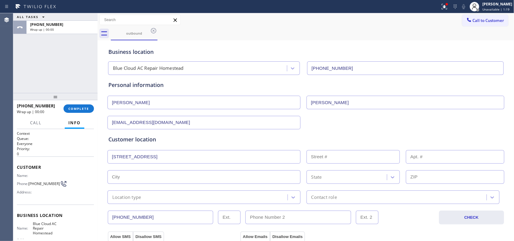
type input "33032"
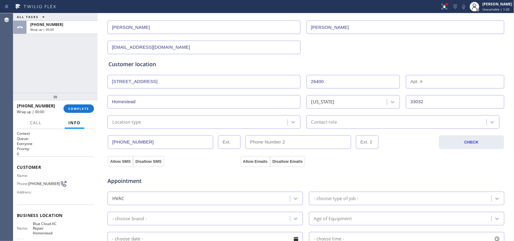
click at [192, 123] on div "Location type" at bounding box center [198, 122] width 178 height 11
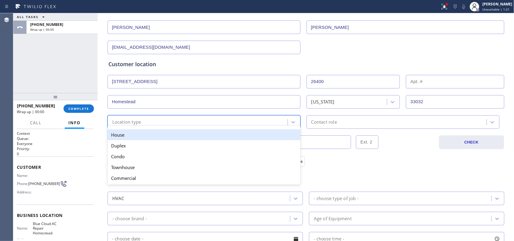
click at [189, 117] on div "Location type" at bounding box center [204, 122] width 193 height 14
drag, startPoint x: 179, startPoint y: 139, endPoint x: 252, endPoint y: 118, distance: 76.5
click at [179, 138] on div "House" at bounding box center [204, 135] width 193 height 11
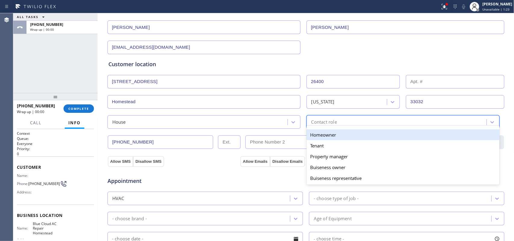
click at [311, 118] on div "Contact role" at bounding box center [398, 122] width 178 height 11
click at [321, 136] on div "Homeowner" at bounding box center [403, 135] width 193 height 11
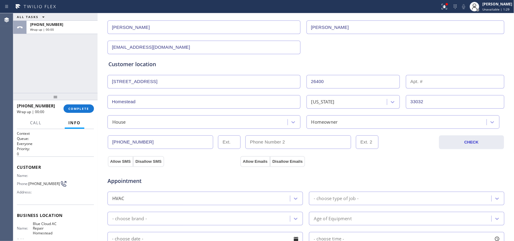
click at [86, 84] on div "ALL TASKS ALL TASKS ACTIVE TASKS TASKS IN WRAP UP [PHONE_NUMBER] Wrap up | 00:00" at bounding box center [55, 53] width 84 height 80
click at [323, 146] on input "(___) ___-____" at bounding box center [299, 143] width 106 height 14
paste input "305) 342-5145"
type input "[PHONE_NUMBER]"
drag, startPoint x: 142, startPoint y: 162, endPoint x: 152, endPoint y: 162, distance: 9.6
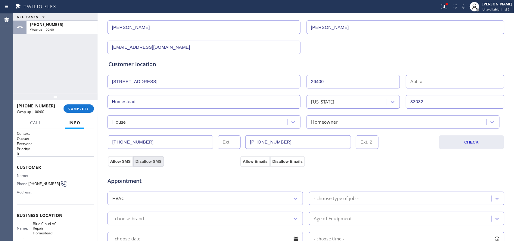
click at [142, 162] on button "Disallow SMS" at bounding box center [148, 161] width 31 height 11
click at [145, 162] on button "Disallow SMS" at bounding box center [148, 161] width 31 height 11
click at [294, 160] on button "Disallow Emails" at bounding box center [287, 161] width 35 height 11
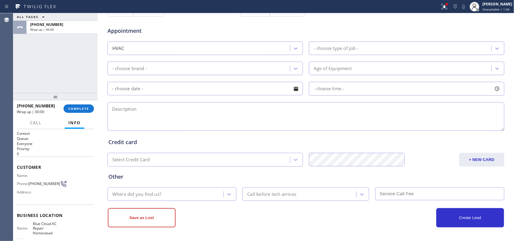
click at [350, 46] on div "- choose type of job -" at bounding box center [336, 48] width 45 height 7
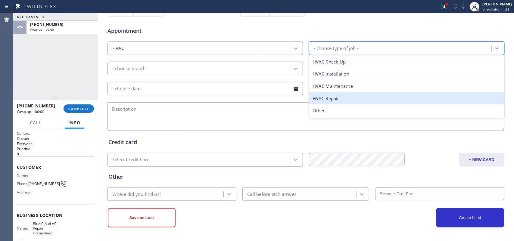
drag, startPoint x: 338, startPoint y: 96, endPoint x: 296, endPoint y: 76, distance: 46.9
click at [338, 96] on div "HVAC Repair" at bounding box center [407, 98] width 196 height 12
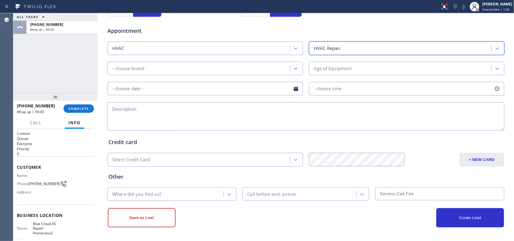
click at [293, 71] on icon at bounding box center [296, 69] width 6 height 6
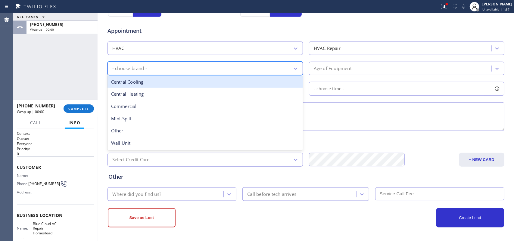
click at [240, 73] on div "- choose brand -" at bounding box center [199, 68] width 181 height 11
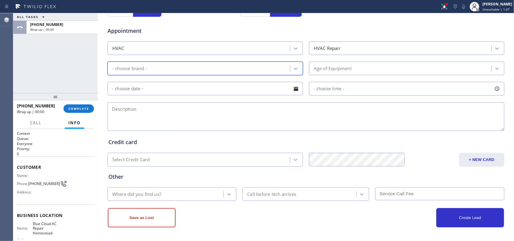
click at [237, 71] on div "- choose brand -" at bounding box center [199, 68] width 181 height 11
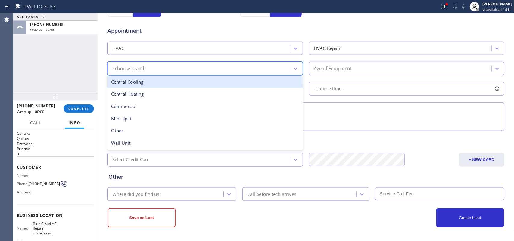
click at [230, 82] on div "Central Cooling" at bounding box center [206, 82] width 196 height 12
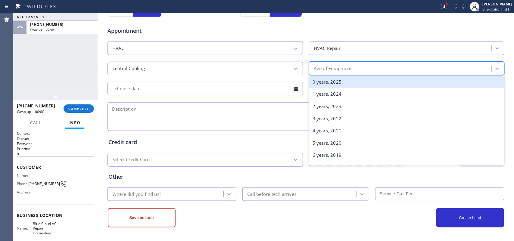
click at [336, 67] on div "Age of Equipment" at bounding box center [333, 68] width 38 height 7
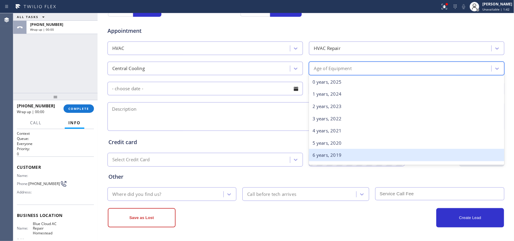
click at [374, 153] on div "6 years, 2019" at bounding box center [407, 155] width 196 height 12
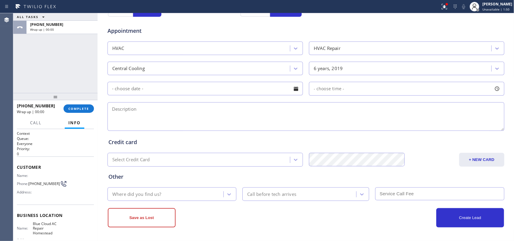
click at [151, 117] on textarea at bounding box center [306, 116] width 397 height 29
paste textarea "Central 1 unit/[DEMOGRAPHIC_DATA]/ 1 tstat/ outside the house condenser/ leakin…"
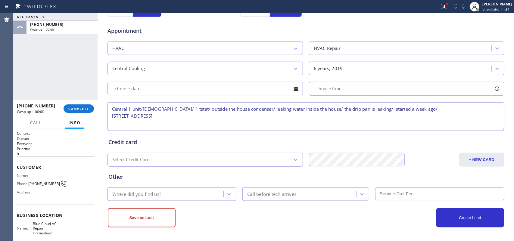
type textarea "Central 1 unit/[DEMOGRAPHIC_DATA]/ 1 tstat/ outside the house condenser/ leakin…"
click at [216, 192] on div "Where did you find us?" at bounding box center [166, 194] width 114 height 11
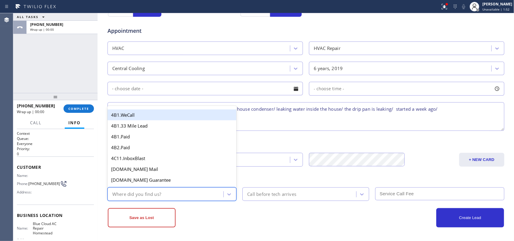
type input "g"
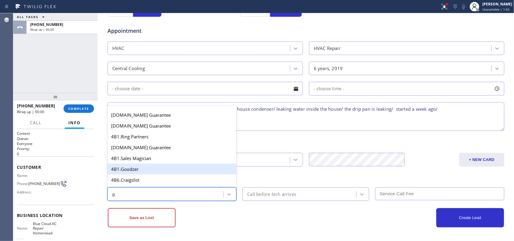
scroll to position [114, 0]
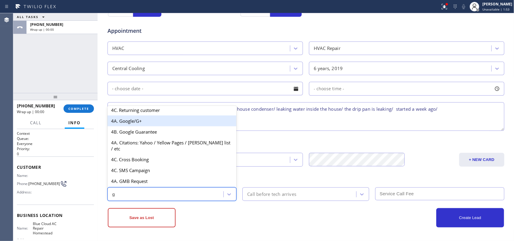
click at [136, 123] on div "4A. Google/G+" at bounding box center [172, 121] width 129 height 11
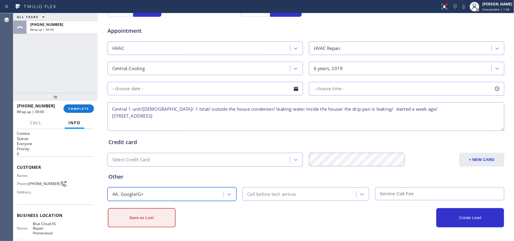
click at [146, 216] on button "Save as Lost" at bounding box center [142, 217] width 68 height 19
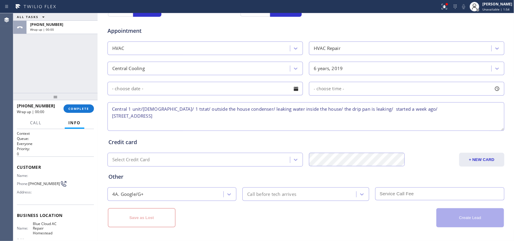
scroll to position [96, 0]
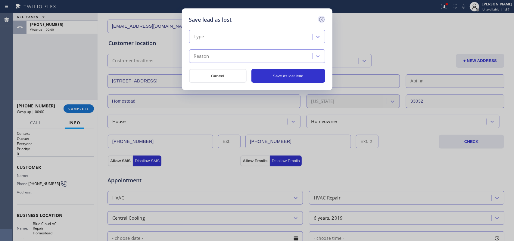
click at [320, 18] on icon at bounding box center [321, 19] width 7 height 7
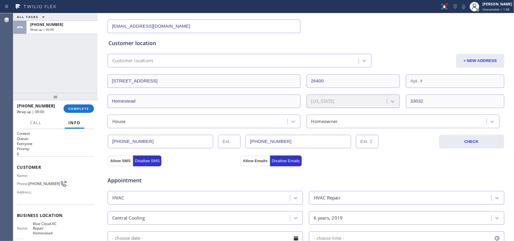
scroll to position [247, 0]
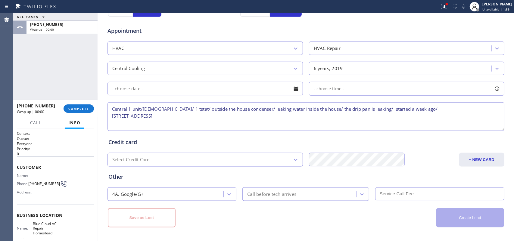
click at [251, 126] on textarea "Central 1 unit/[DEMOGRAPHIC_DATA]/ 1 tstat/ outside the house condenser/ leakin…" at bounding box center [306, 116] width 397 height 29
type textarea "Central 1 unit/[DEMOGRAPHIC_DATA]/ 1 tstat/ outside the house condenser/ leakin…"
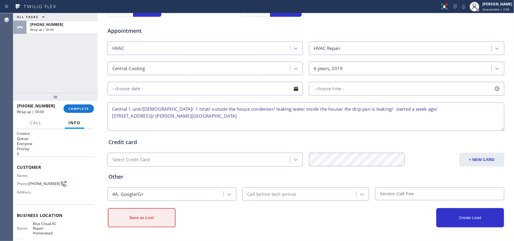
click at [143, 218] on button "Save as Lost" at bounding box center [142, 217] width 68 height 19
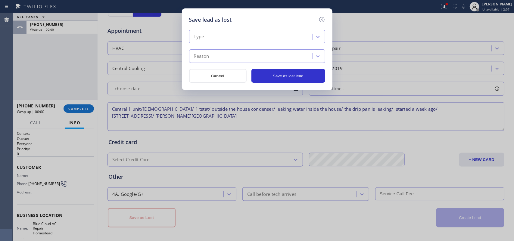
click at [309, 35] on div "Type" at bounding box center [251, 37] width 121 height 11
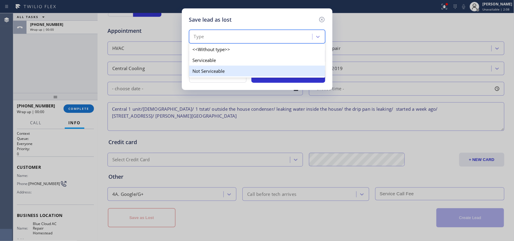
click at [297, 71] on div "Not Serviceable" at bounding box center [257, 71] width 136 height 11
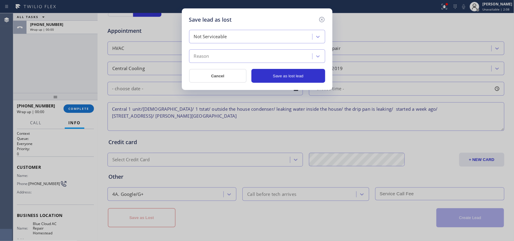
click at [301, 56] on div "Reason" at bounding box center [251, 56] width 121 height 11
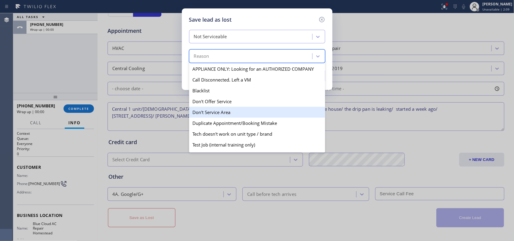
click at [252, 115] on div "Don't Service Area" at bounding box center [257, 112] width 136 height 11
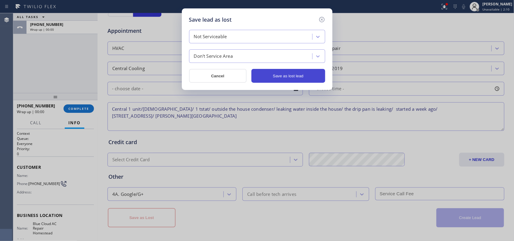
click at [284, 77] on button "Save as lost lead" at bounding box center [289, 76] width 74 height 14
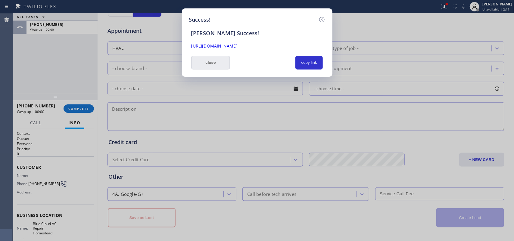
click at [219, 64] on button "close" at bounding box center [210, 63] width 39 height 14
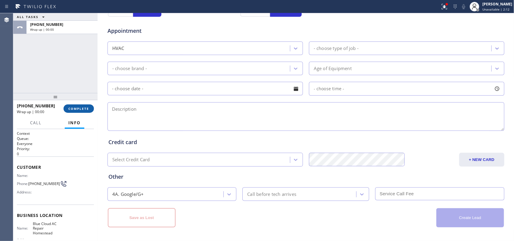
click at [75, 107] on span "COMPLETE" at bounding box center [78, 109] width 21 height 4
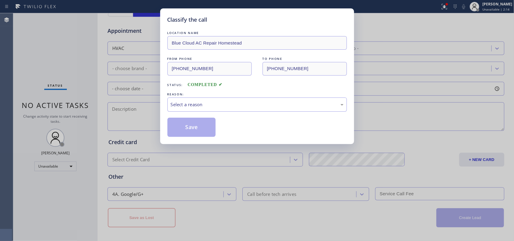
click at [248, 97] on div "REASON:" at bounding box center [258, 94] width 180 height 6
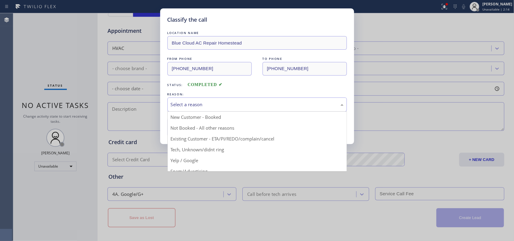
click at [243, 108] on div "Select a reason" at bounding box center [257, 104] width 173 height 7
drag, startPoint x: 219, startPoint y: 128, endPoint x: 213, endPoint y: 129, distance: 6.7
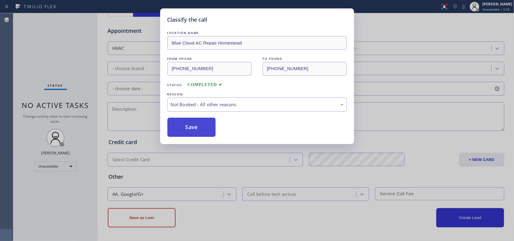
click at [208, 129] on button "Save" at bounding box center [192, 127] width 49 height 19
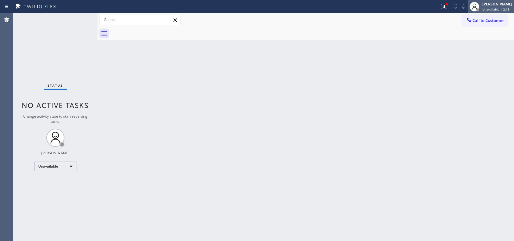
click at [500, 6] on div "[PERSON_NAME]" at bounding box center [498, 4] width 30 height 5
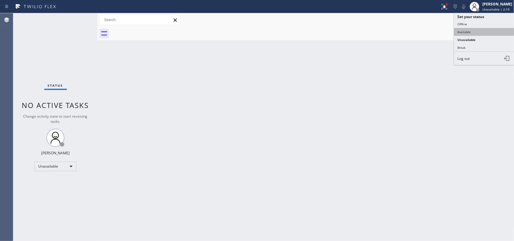
click at [468, 30] on button "Available" at bounding box center [484, 32] width 60 height 8
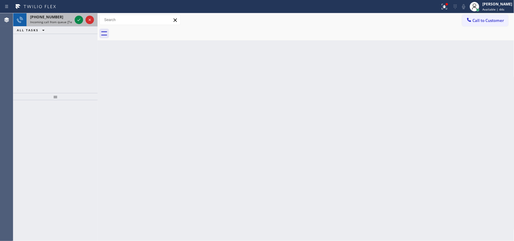
click at [64, 16] on div "[PHONE_NUMBER]" at bounding box center [51, 16] width 42 height 5
drag, startPoint x: 77, startPoint y: 20, endPoint x: 56, endPoint y: 47, distance: 34.6
click at [56, 23] on span "Incoming call from queue [Test] All" at bounding box center [55, 22] width 50 height 4
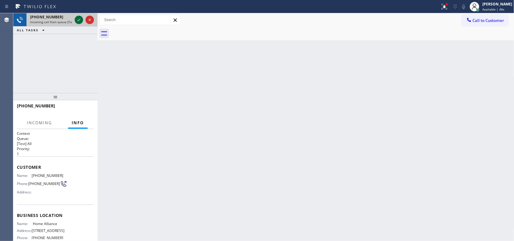
click at [77, 18] on icon at bounding box center [78, 19] width 7 height 7
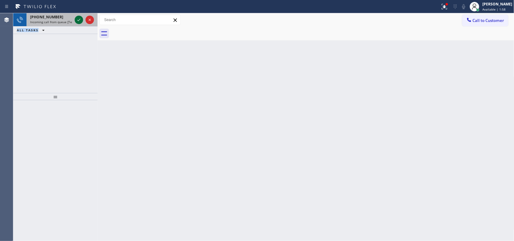
click at [80, 18] on icon at bounding box center [78, 19] width 7 height 7
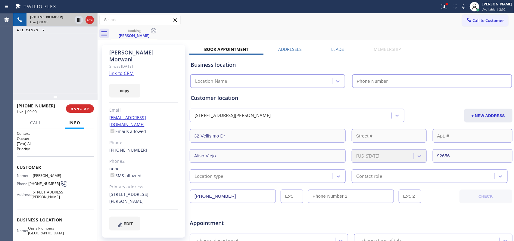
type input "[PHONE_NUMBER]"
click at [120, 70] on link "link to CRM" at bounding box center [121, 73] width 24 height 6
click at [88, 107] on span "HANG UP" at bounding box center [80, 109] width 18 height 4
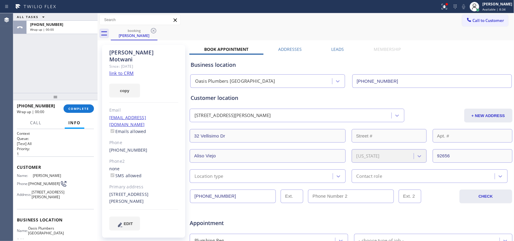
click at [36, 59] on div "ALL TASKS ALL TASKS ACTIVE TASKS TASKS IN WRAP UP [PHONE_NUMBER] Wrap up | 00:00" at bounding box center [55, 53] width 84 height 80
click at [32, 72] on div "ALL TASKS ALL TASKS ACTIVE TASKS TASKS IN WRAP UP [PHONE_NUMBER] Wrap up | 00:00" at bounding box center [55, 53] width 84 height 80
click at [68, 75] on div "ALL TASKS ALL TASKS ACTIVE TASKS TASKS IN WRAP UP [PHONE_NUMBER] Wrap up | 02:02" at bounding box center [55, 53] width 84 height 80
drag, startPoint x: 77, startPoint y: 100, endPoint x: 82, endPoint y: 108, distance: 9.6
click at [77, 100] on div at bounding box center [55, 96] width 84 height 7
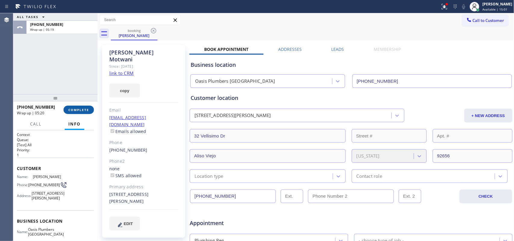
click at [82, 108] on span "COMPLETE" at bounding box center [78, 110] width 21 height 4
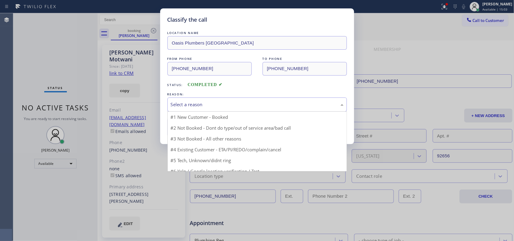
click at [189, 106] on div "Select a reason" at bounding box center [257, 104] width 173 height 7
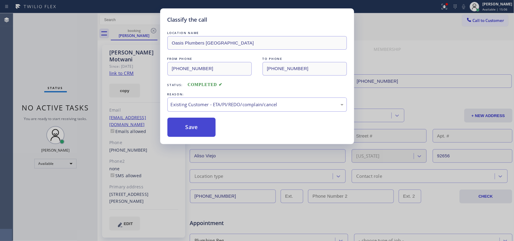
click at [195, 130] on button "Save" at bounding box center [192, 127] width 49 height 19
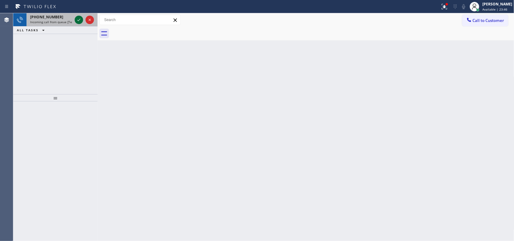
click at [79, 20] on icon at bounding box center [78, 19] width 7 height 7
click at [78, 18] on icon at bounding box center [78, 19] width 7 height 7
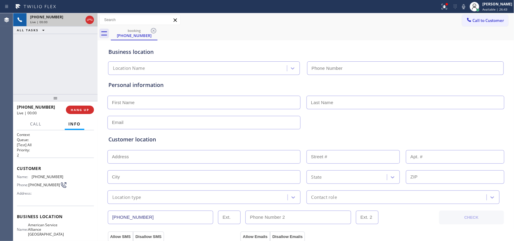
type input "[PHONE_NUMBER]"
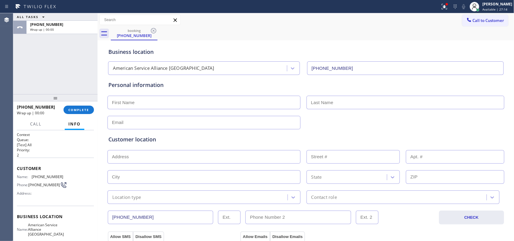
scroll to position [73, 0]
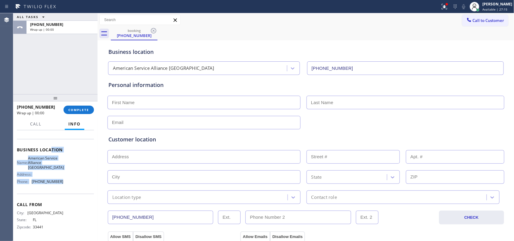
drag, startPoint x: 62, startPoint y: 180, endPoint x: 50, endPoint y: 122, distance: 58.8
click at [50, 127] on div "Call Info Call ended [PHONE_NUMBER] Wrap up | 00:00 Context Queue: [Test] All P…" at bounding box center [55, 179] width 84 height 123
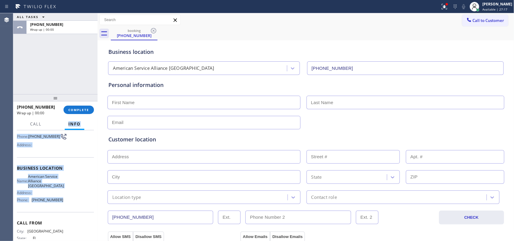
click at [70, 173] on div "Business location Name: American Service Alliance [GEOGRAPHIC_DATA] Address: Ph…" at bounding box center [55, 185] width 77 height 55
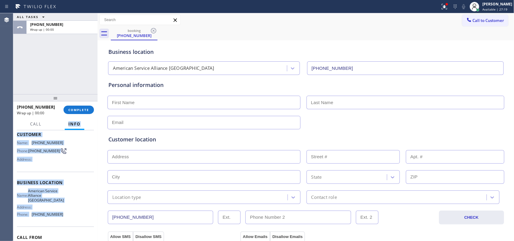
scroll to position [0, 0]
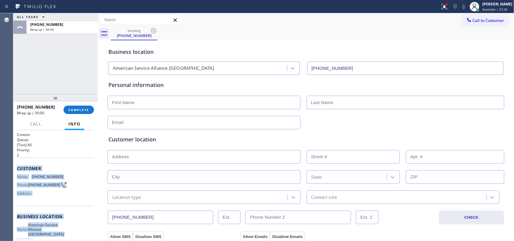
drag, startPoint x: 67, startPoint y: 183, endPoint x: 17, endPoint y: 168, distance: 52.3
click at [17, 168] on div "Context Queue: [Test] All Priority: 2 Customer Name: [PHONE_NUMBER] Phone: [PHO…" at bounding box center [55, 219] width 77 height 174
click at [80, 106] on button "COMPLETE" at bounding box center [79, 110] width 30 height 8
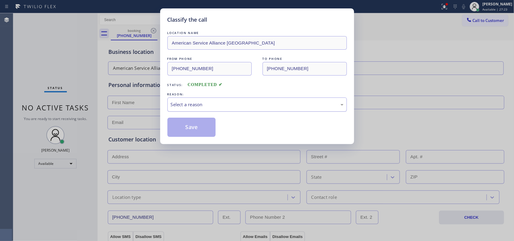
click at [226, 105] on div "Select a reason" at bounding box center [257, 104] width 173 height 7
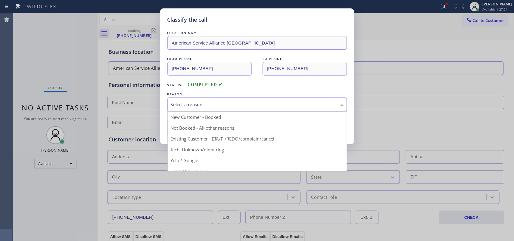
drag, startPoint x: 222, startPoint y: 129, endPoint x: 215, endPoint y: 130, distance: 7.7
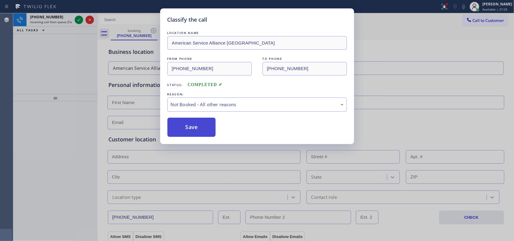
drag, startPoint x: 186, startPoint y: 139, endPoint x: 193, endPoint y: 136, distance: 7.6
click at [186, 139] on div "Classify the call LOCATION NAME American Service Alliance [GEOGRAPHIC_DATA] FRO…" at bounding box center [257, 76] width 194 height 136
click at [193, 133] on button "Save" at bounding box center [192, 127] width 49 height 19
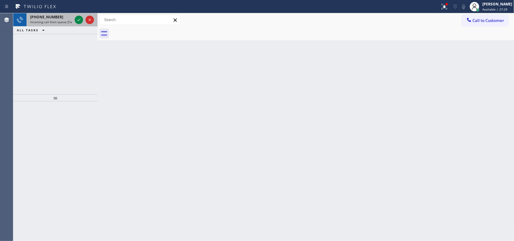
click at [56, 19] on div "[PHONE_NUMBER]" at bounding box center [51, 16] width 42 height 5
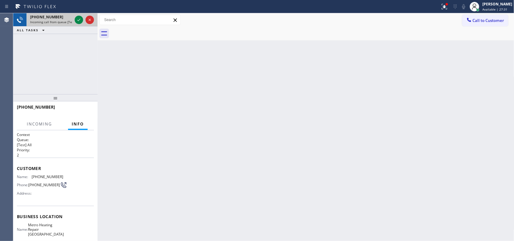
click at [74, 17] on div at bounding box center [85, 19] width 22 height 13
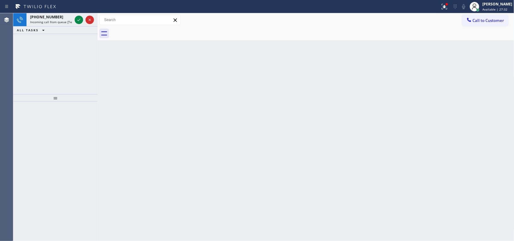
click at [77, 18] on icon at bounding box center [78, 19] width 7 height 7
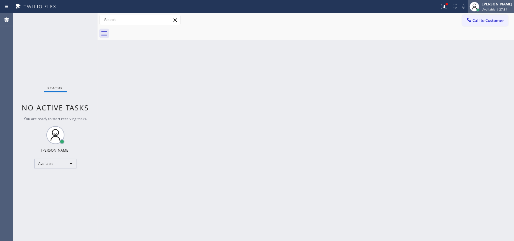
click at [491, 10] on span "Available | 27:34" at bounding box center [495, 9] width 25 height 4
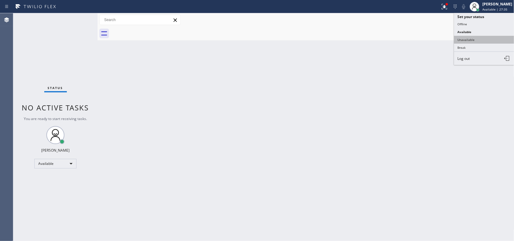
click at [484, 43] on button "Unavailable" at bounding box center [484, 40] width 60 height 8
drag, startPoint x: 484, startPoint y: 43, endPoint x: 457, endPoint y: 30, distance: 29.2
click at [484, 43] on div "Back to Dashboard Change Sender ID Customers Technicians Select a contact Outbo…" at bounding box center [306, 127] width 417 height 228
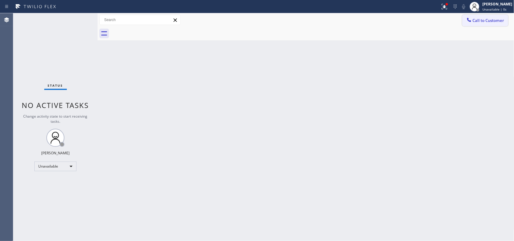
click at [478, 19] on span "Call to Customer" at bounding box center [489, 20] width 32 height 5
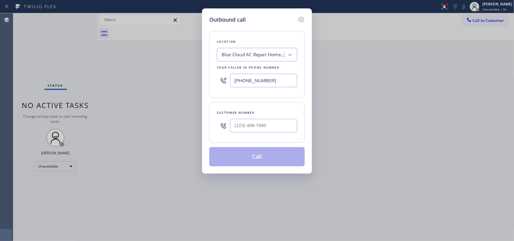
click at [134, 92] on div "Outbound call Location Blue Cloud AC Repair Homestead Your caller id phone numb…" at bounding box center [257, 120] width 514 height 241
drag, startPoint x: 222, startPoint y: 80, endPoint x: 215, endPoint y: 80, distance: 7.2
click at [217, 80] on div "[PHONE_NUMBER]" at bounding box center [257, 81] width 80 height 20
paste input "954) 835-453"
type input "[PHONE_NUMBER]"
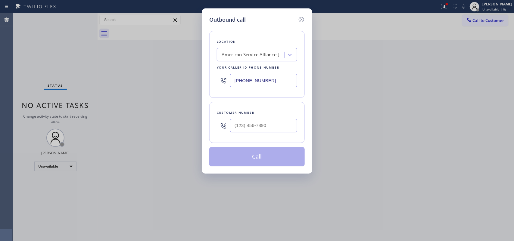
click at [143, 72] on div "Outbound call Location American Service Alliance [GEOGRAPHIC_DATA] Your caller …" at bounding box center [257, 120] width 514 height 241
drag, startPoint x: 281, startPoint y: 130, endPoint x: 209, endPoint y: 124, distance: 71.6
click at [209, 124] on div "Customer number (___) ___-____" at bounding box center [257, 122] width 96 height 41
paste input "954) 803-9927"
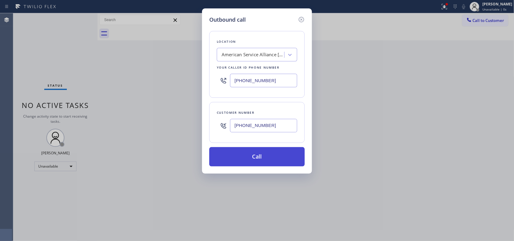
type input "[PHONE_NUMBER]"
click at [285, 160] on button "Call" at bounding box center [257, 156] width 96 height 19
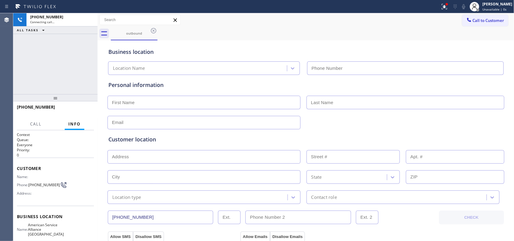
type input "[PHONE_NUMBER]"
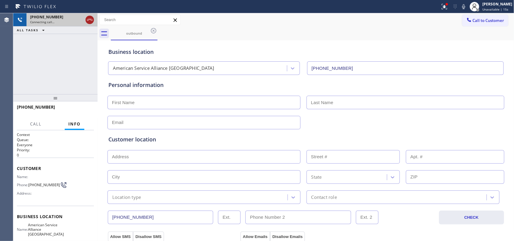
click at [91, 20] on icon at bounding box center [89, 19] width 7 height 7
click at [91, 20] on div "Connecting call…" at bounding box center [62, 22] width 64 height 4
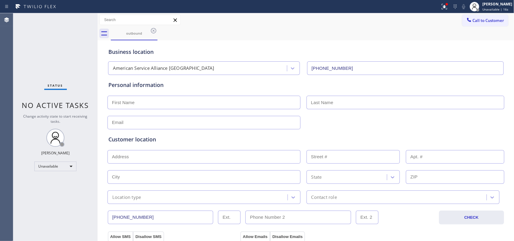
click at [91, 20] on div "Status No active tasks Change activity state to start receiving tasks. [PERSON_…" at bounding box center [55, 127] width 84 height 228
click at [481, 7] on div at bounding box center [474, 6] width 13 height 13
drag, startPoint x: 485, startPoint y: 7, endPoint x: 489, endPoint y: 18, distance: 12.0
click at [481, 7] on div at bounding box center [474, 6] width 13 height 13
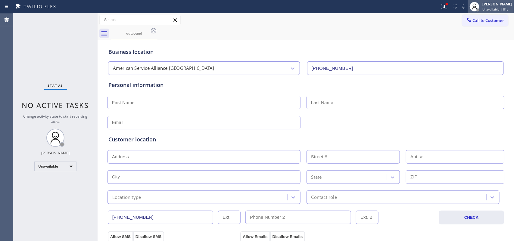
click at [506, 8] on span "Unavailable | 51s" at bounding box center [496, 9] width 26 height 4
drag, startPoint x: 506, startPoint y: 8, endPoint x: 490, endPoint y: 23, distance: 21.1
click at [506, 8] on span "Unavailable | 51s" at bounding box center [496, 9] width 26 height 4
click at [480, 9] on div at bounding box center [478, 9] width 3 height 3
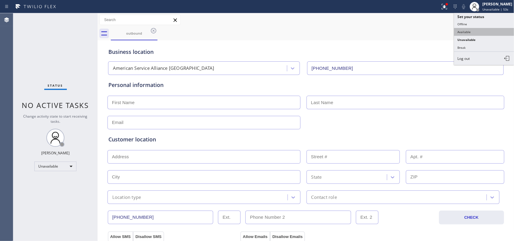
click at [469, 31] on button "Available" at bounding box center [484, 32] width 60 height 8
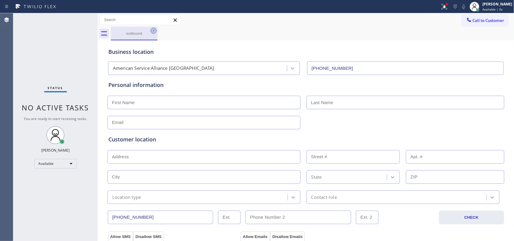
click at [154, 29] on icon at bounding box center [153, 30] width 7 height 7
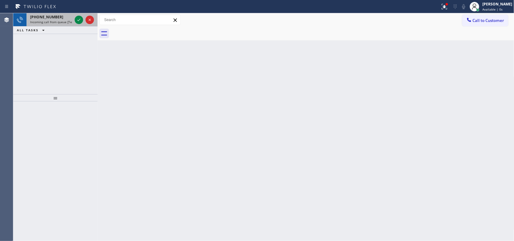
click at [43, 22] on span "Incoming call from queue [Test] All" at bounding box center [55, 22] width 50 height 4
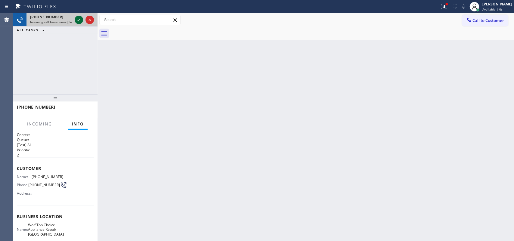
click at [77, 19] on icon at bounding box center [78, 19] width 7 height 7
click at [52, 26] on div "[PHONE_NUMBER] Incoming call from queue [Test] All" at bounding box center [50, 19] width 47 height 13
click at [52, 23] on span "Incoming call from queue [Test] All" at bounding box center [55, 22] width 50 height 4
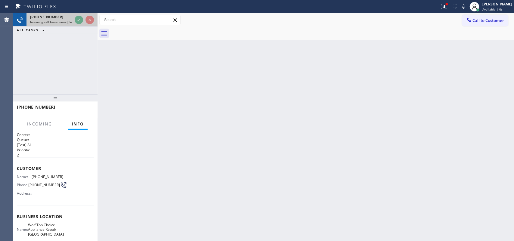
click at [52, 23] on span "Incoming call from queue [Test] All" at bounding box center [55, 22] width 50 height 4
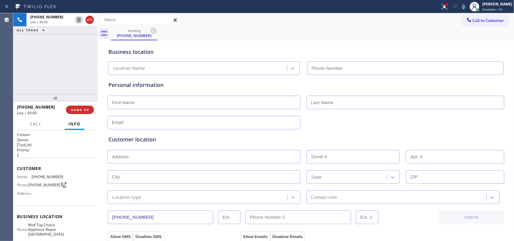
type input "[PHONE_NUMBER]"
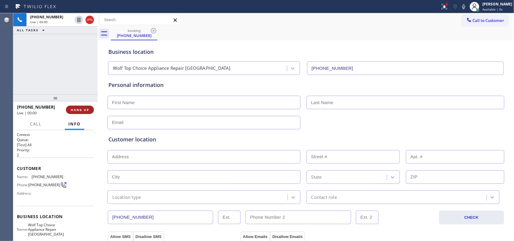
click at [89, 110] on span "HANG UP" at bounding box center [80, 110] width 18 height 4
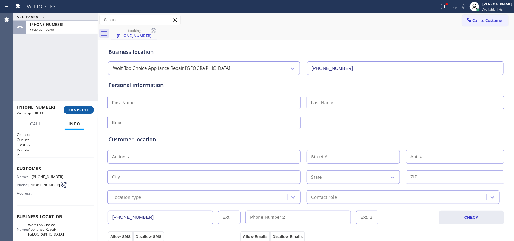
click at [89, 110] on span "COMPLETE" at bounding box center [78, 110] width 21 height 4
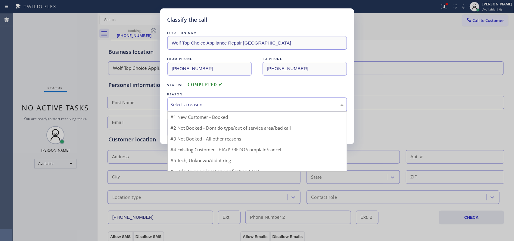
click at [195, 102] on div "Select a reason" at bounding box center [257, 104] width 173 height 7
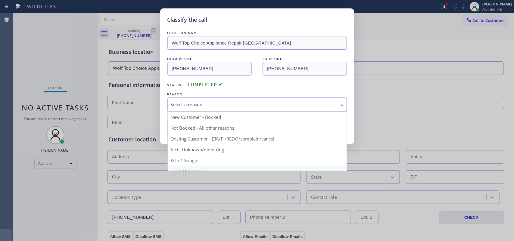
scroll to position [41, 0]
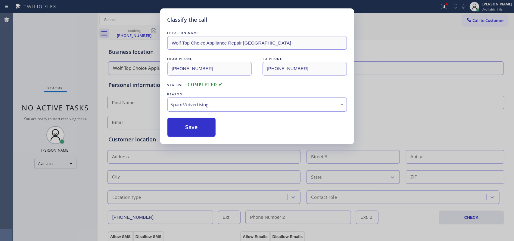
click at [191, 132] on button "Save" at bounding box center [192, 127] width 49 height 19
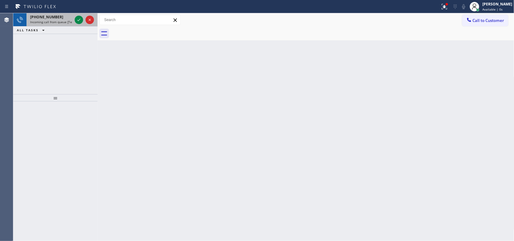
click at [61, 17] on div "[PHONE_NUMBER]" at bounding box center [51, 16] width 42 height 5
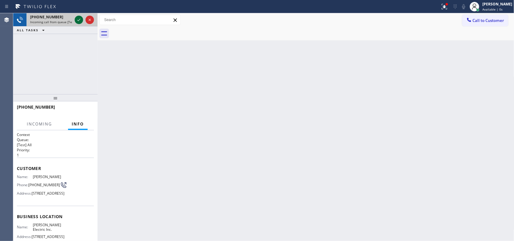
click at [79, 18] on icon at bounding box center [78, 19] width 7 height 7
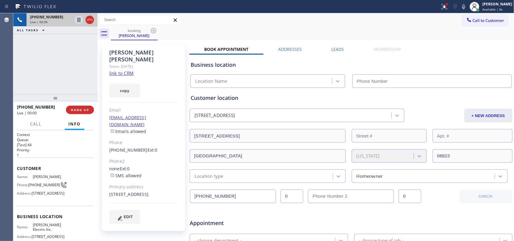
type input "[PHONE_NUMBER]"
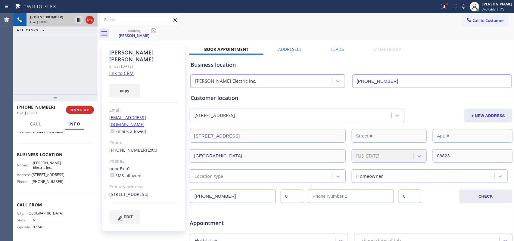
click at [133, 70] on link "link to CRM" at bounding box center [121, 73] width 24 height 6
click at [35, 127] on button "Call" at bounding box center [36, 124] width 19 height 12
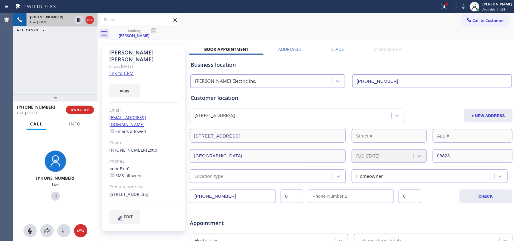
drag, startPoint x: 30, startPoint y: 230, endPoint x: 38, endPoint y: 224, distance: 9.1
click at [32, 229] on icon at bounding box center [30, 230] width 7 height 7
click at [54, 195] on icon at bounding box center [55, 196] width 7 height 7
click at [28, 230] on icon at bounding box center [30, 230] width 7 height 7
click at [53, 195] on icon at bounding box center [55, 196] width 4 height 4
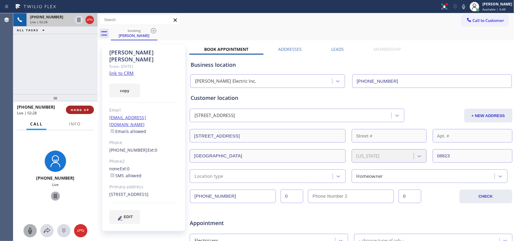
click at [84, 106] on button "HANG UP" at bounding box center [80, 110] width 28 height 8
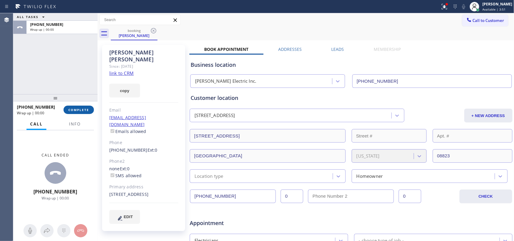
click at [84, 106] on button "COMPLETE" at bounding box center [79, 110] width 30 height 8
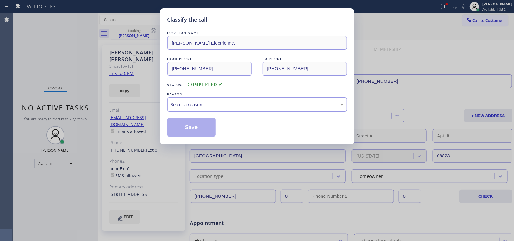
click at [192, 104] on div "Select a reason" at bounding box center [257, 104] width 173 height 7
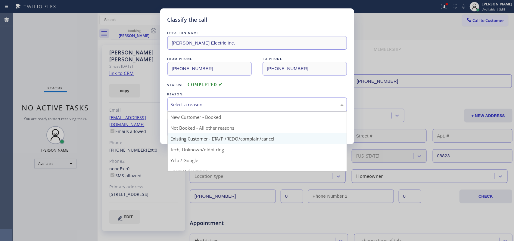
click at [198, 140] on div "Classify the call LOCATION NAME [PERSON_NAME] Electric Inc. FROM PHONE [PHONE_N…" at bounding box center [257, 76] width 194 height 136
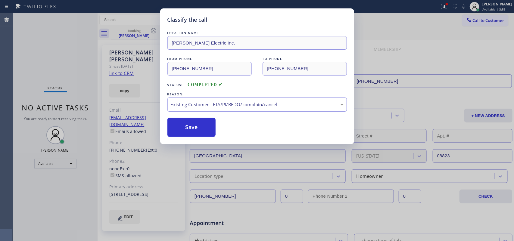
click at [23, 79] on div "Classify the call LOCATION NAME [PERSON_NAME] Electric Inc. FROM PHONE [PHONE_N…" at bounding box center [257, 120] width 514 height 241
click at [195, 121] on button "Save" at bounding box center [192, 127] width 49 height 19
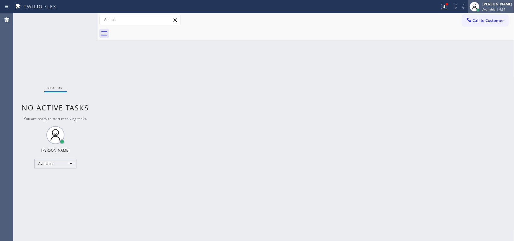
click at [499, 8] on span "Available | 4:31" at bounding box center [494, 9] width 23 height 4
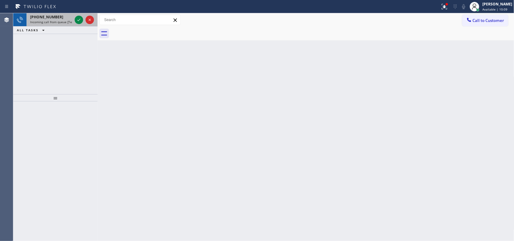
click at [50, 24] on span "Incoming call from queue [Test] All" at bounding box center [55, 22] width 50 height 4
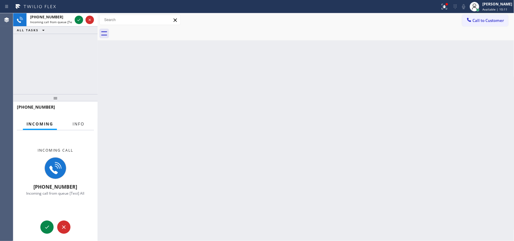
click at [77, 121] on button "Info" at bounding box center [78, 124] width 19 height 12
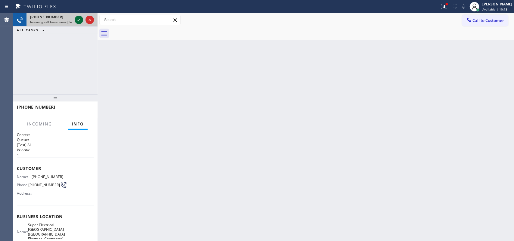
click at [79, 20] on icon at bounding box center [78, 19] width 7 height 7
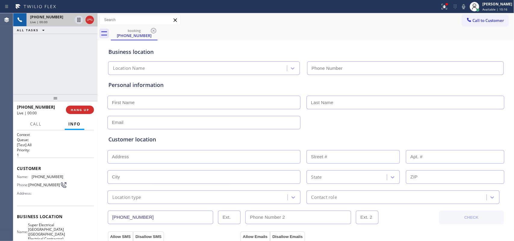
type input "[PHONE_NUMBER]"
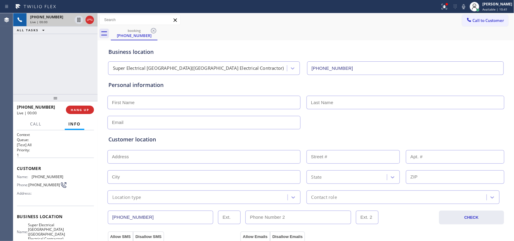
click at [62, 66] on div "[PHONE_NUMBER] Live | 00:00 ALL TASKS ALL TASKS ACTIVE TASKS TASKS IN WRAP UP" at bounding box center [55, 53] width 84 height 81
click at [42, 124] on button "Call" at bounding box center [36, 124] width 19 height 12
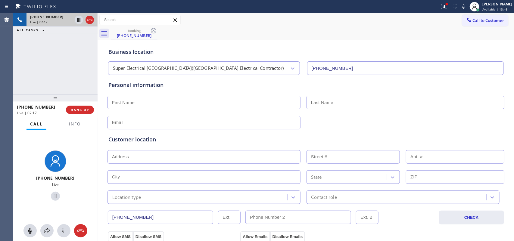
drag, startPoint x: 30, startPoint y: 230, endPoint x: 64, endPoint y: 192, distance: 50.4
click at [30, 229] on icon at bounding box center [30, 230] width 7 height 7
click at [53, 196] on icon at bounding box center [55, 196] width 7 height 7
click at [27, 229] on icon at bounding box center [30, 230] width 7 height 7
click at [55, 196] on icon at bounding box center [55, 196] width 7 height 7
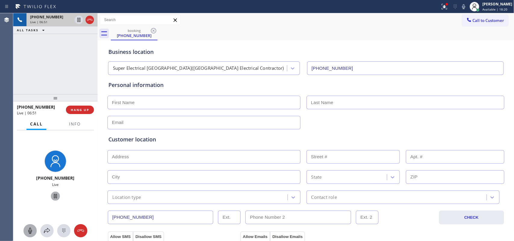
click at [244, 101] on input "text" at bounding box center [204, 103] width 193 height 14
click at [205, 105] on input "text" at bounding box center [204, 103] width 193 height 14
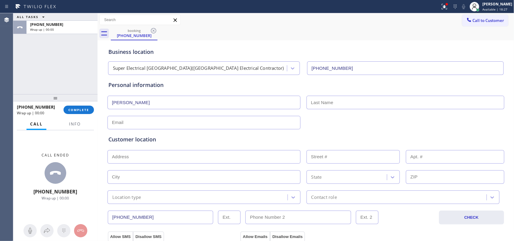
type input "[PERSON_NAME]"
click at [36, 70] on div "ALL TASKS ALL TASKS ACTIVE TASKS TASKS IN WRAP UP [PHONE_NUMBER] Wrap up | 00:00" at bounding box center [55, 53] width 84 height 81
click at [226, 118] on input "text" at bounding box center [204, 123] width 193 height 14
click at [204, 166] on div "Customer location >> ADD NEW ADDRESS << + NEW ADDRESS State Location type Conta…" at bounding box center [305, 170] width 395 height 69
click at [208, 155] on input "text" at bounding box center [204, 157] width 193 height 14
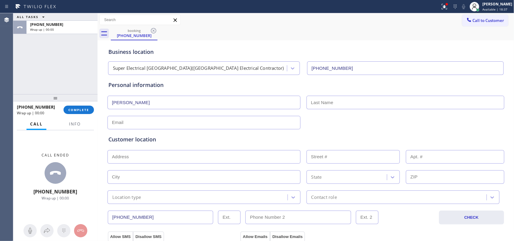
paste input "[STREET_ADDRESS],"
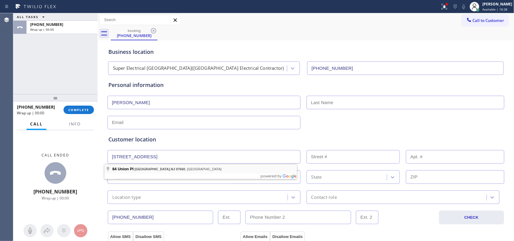
type input "[STREET_ADDRESS]"
type input "84"
type input "[GEOGRAPHIC_DATA]"
type input "07660"
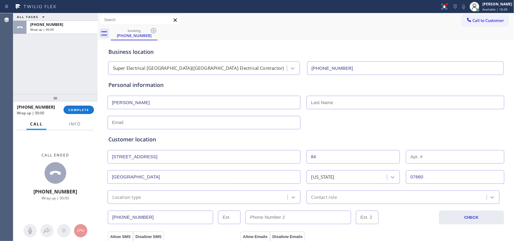
click at [219, 124] on input "text" at bounding box center [204, 123] width 193 height 14
type input "[EMAIL_ADDRESS][DOMAIN_NAME]"
click at [37, 78] on div "ALL TASKS ALL TASKS ACTIVE TASKS TASKS IN WRAP UP [PHONE_NUMBER] Wrap up | 00:00" at bounding box center [55, 53] width 84 height 81
click at [318, 103] on input "text" at bounding box center [406, 103] width 198 height 14
type input "Verming"
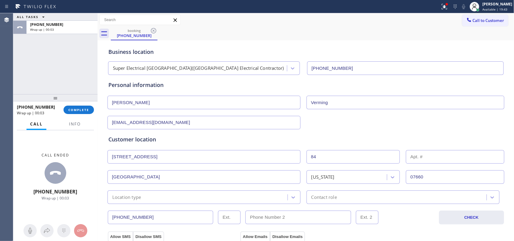
scroll to position [113, 0]
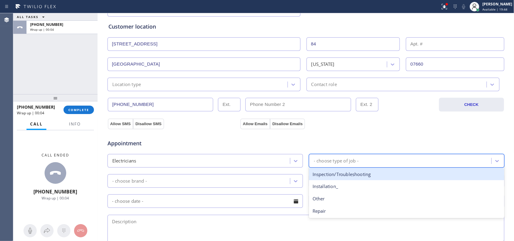
click at [345, 161] on div "- choose type of job -" at bounding box center [336, 161] width 45 height 7
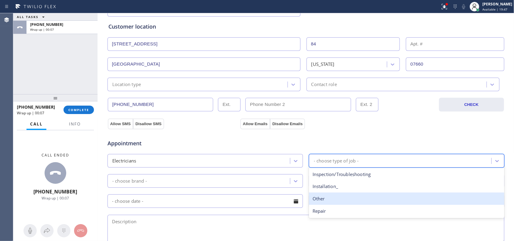
scroll to position [188, 0]
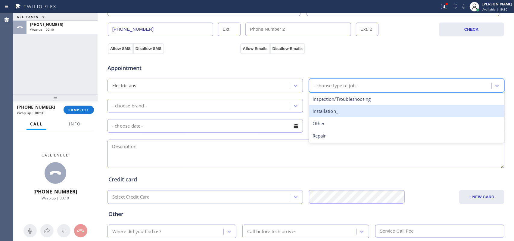
click at [351, 109] on div "Installation_" at bounding box center [407, 111] width 196 height 12
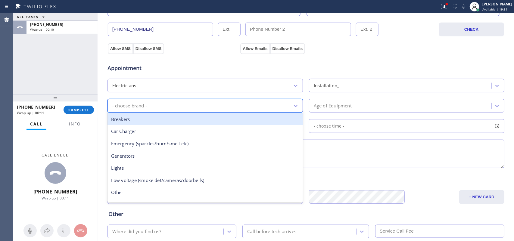
click at [277, 103] on div "- choose brand -" at bounding box center [199, 106] width 181 height 11
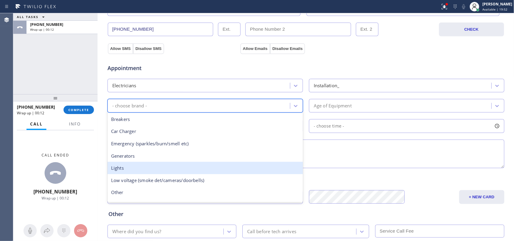
scroll to position [46, 0]
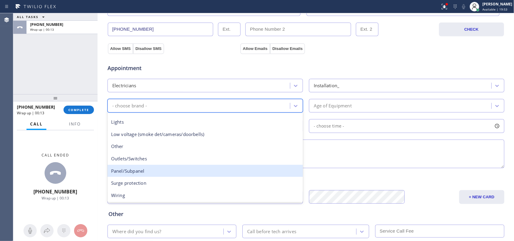
click at [193, 166] on div "Panel/Subpanel" at bounding box center [206, 171] width 196 height 12
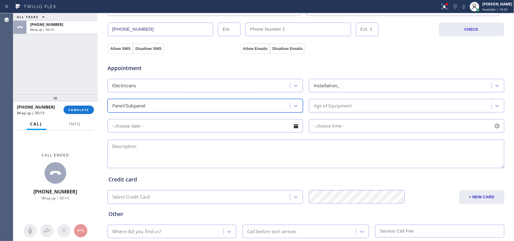
click at [356, 103] on div "Age of Equipment" at bounding box center [401, 106] width 181 height 11
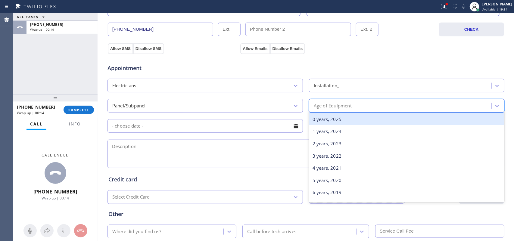
click at [358, 118] on div "0 years, 2025" at bounding box center [407, 119] width 196 height 12
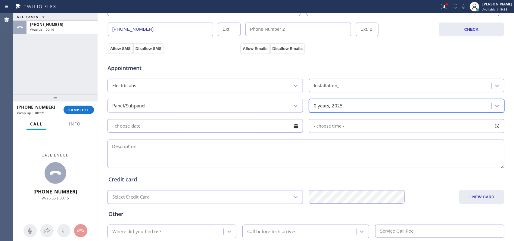
scroll to position [227, 0]
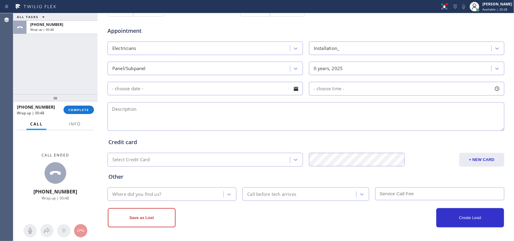
click at [141, 114] on textarea at bounding box center [306, 116] width 397 height 29
paste textarea "house-ho need to change the electrical panels, currently having 2 little panels…"
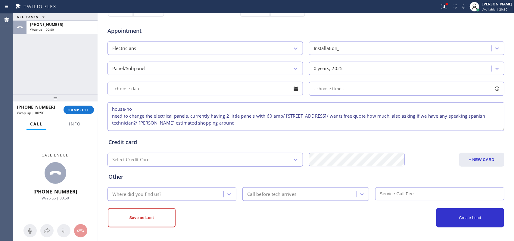
type textarea "house-ho need to change the electrical panels, currently having 2 little panels…"
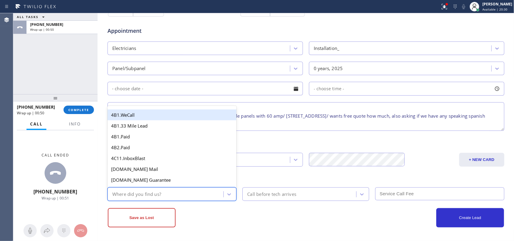
click at [172, 191] on div "Where did you find us?" at bounding box center [166, 194] width 114 height 11
type input "g"
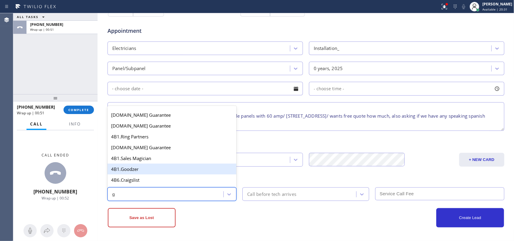
scroll to position [114, 0]
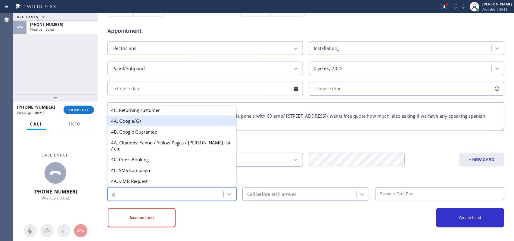
click at [155, 124] on div "4A. Google/G+" at bounding box center [172, 121] width 129 height 11
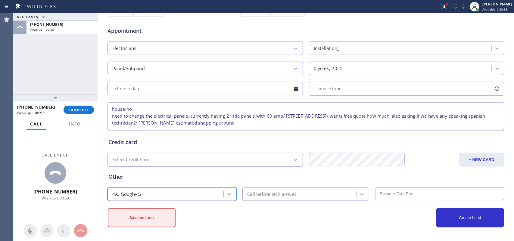
click at [143, 215] on button "Save as Lost" at bounding box center [142, 217] width 68 height 19
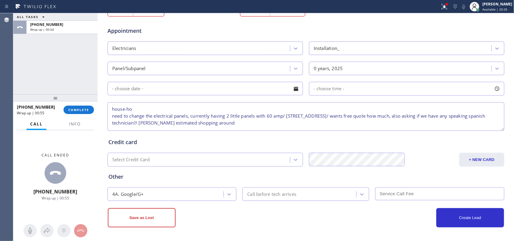
scroll to position [96, 0]
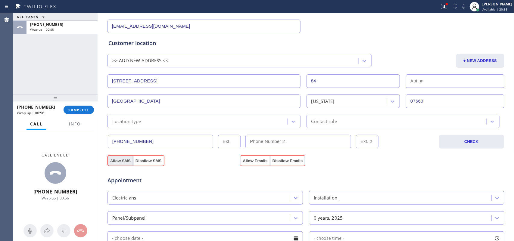
click at [115, 163] on button "Allow SMS" at bounding box center [120, 161] width 25 height 11
click at [244, 158] on button "Allow Emails" at bounding box center [255, 161] width 30 height 11
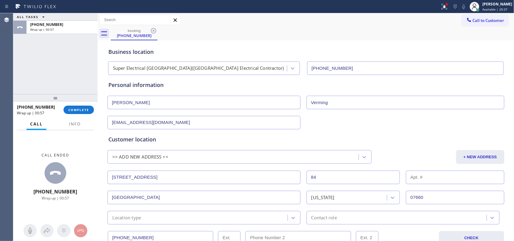
scroll to position [247, 0]
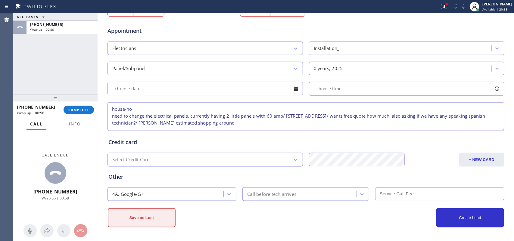
click at [156, 218] on button "Save as Lost" at bounding box center [142, 217] width 68 height 19
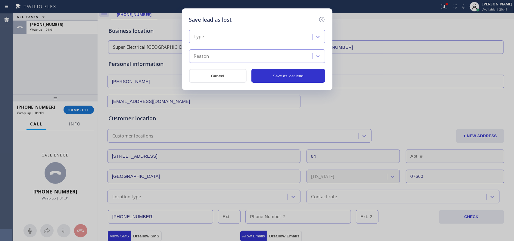
scroll to position [0, 0]
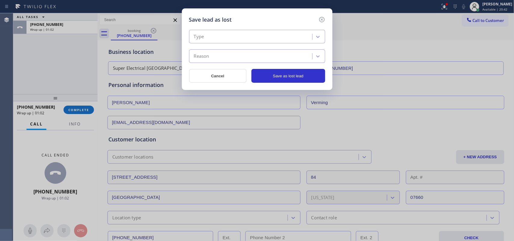
click at [284, 41] on div "Type" at bounding box center [251, 37] width 121 height 11
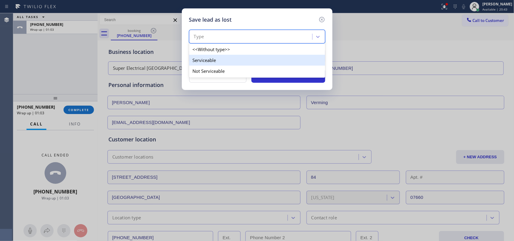
click at [280, 61] on div "Serviceable" at bounding box center [257, 60] width 136 height 11
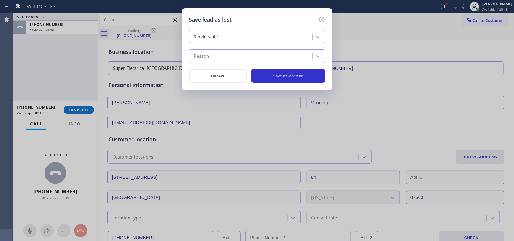
click at [280, 56] on div "Reason" at bounding box center [251, 56] width 121 height 11
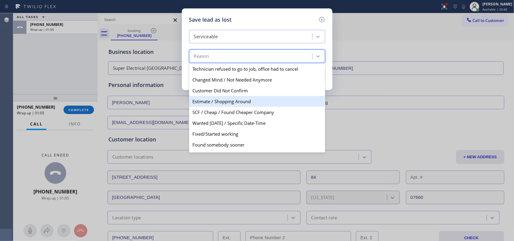
click at [255, 99] on div "Estimate / Shopping Around" at bounding box center [257, 101] width 136 height 11
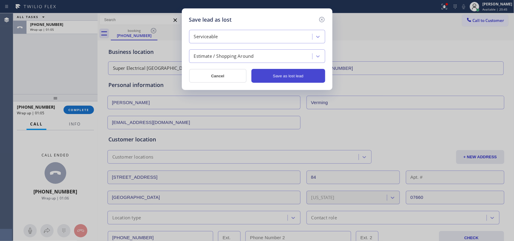
click at [285, 79] on button "Save as lost lead" at bounding box center [289, 76] width 74 height 14
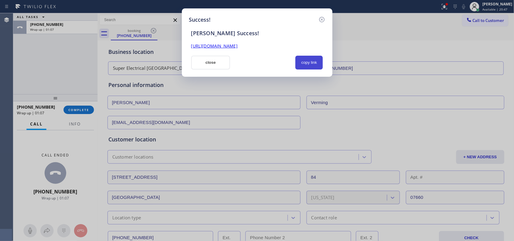
click at [304, 63] on button "copy link" at bounding box center [310, 63] width 28 height 14
click at [223, 65] on button "close" at bounding box center [210, 63] width 39 height 14
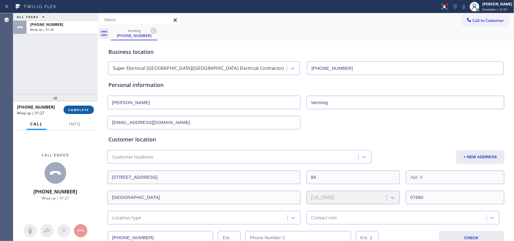
click at [85, 112] on button "COMPLETE" at bounding box center [79, 110] width 30 height 8
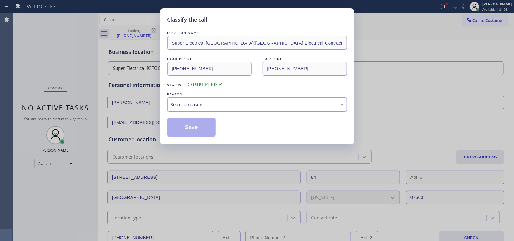
click at [231, 105] on div "Select a reason" at bounding box center [257, 104] width 173 height 7
drag, startPoint x: 228, startPoint y: 127, endPoint x: 200, endPoint y: 124, distance: 28.2
click at [200, 124] on button "Save" at bounding box center [192, 127] width 49 height 19
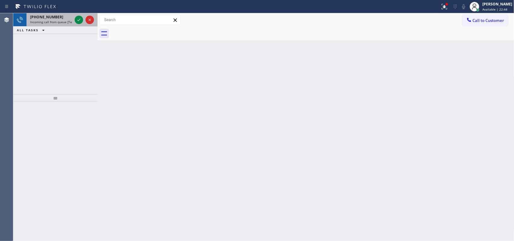
click at [54, 15] on span "[PHONE_NUMBER]" at bounding box center [46, 16] width 33 height 5
drag, startPoint x: 54, startPoint y: 15, endPoint x: 68, endPoint y: 18, distance: 14.5
click at [54, 15] on span "[PHONE_NUMBER]" at bounding box center [46, 16] width 33 height 5
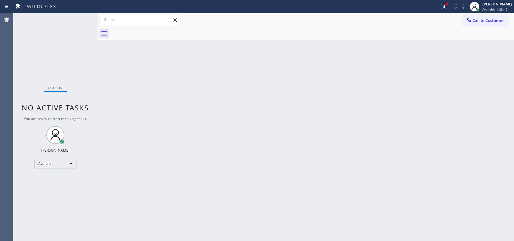
click at [332, 134] on div "Back to Dashboard Change Sender ID Customers Technicians Select a contact Outbo…" at bounding box center [306, 127] width 417 height 228
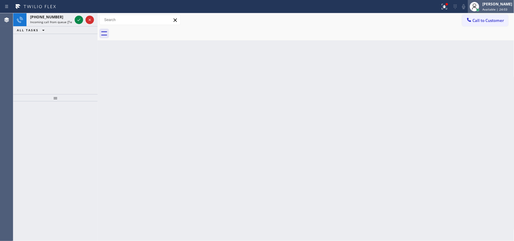
click at [477, 8] on icon at bounding box center [474, 8] width 5 height 4
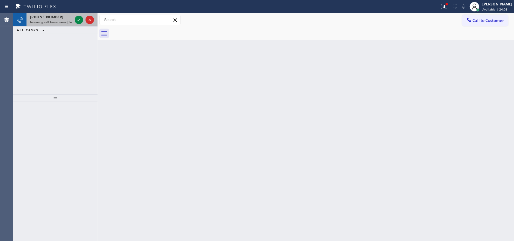
click at [62, 21] on span "Incoming call from queue [Test] All" at bounding box center [55, 22] width 50 height 4
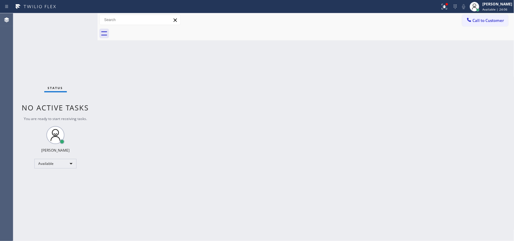
click at [74, 126] on div "Status No active tasks You are ready to start receiving tasks. [PERSON_NAME] Av…" at bounding box center [55, 127] width 84 height 228
click at [496, 12] on div "[PERSON_NAME] Available | 24:07" at bounding box center [491, 6] width 46 height 13
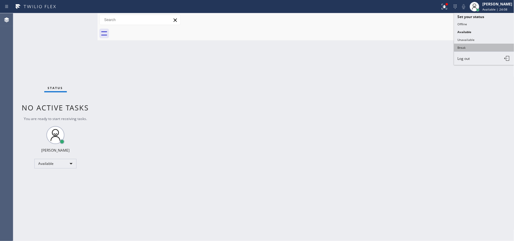
click at [484, 47] on button "Break" at bounding box center [484, 48] width 60 height 8
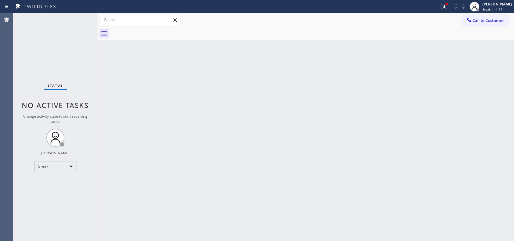
click at [142, 108] on div "Back to Dashboard Change Sender ID Customers Technicians Select a contact Outbo…" at bounding box center [306, 127] width 417 height 228
click at [499, 8] on span "Break | 12:36" at bounding box center [493, 9] width 20 height 4
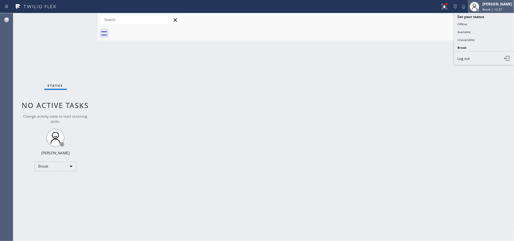
click at [499, 8] on span "Break | 12:37" at bounding box center [493, 9] width 20 height 4
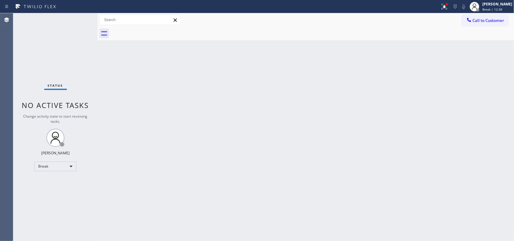
click at [237, 140] on div "Back to Dashboard Change Sender ID Customers Technicians Select a contact Outbo…" at bounding box center [306, 127] width 417 height 228
click at [494, 5] on div "[PERSON_NAME]" at bounding box center [498, 4] width 30 height 5
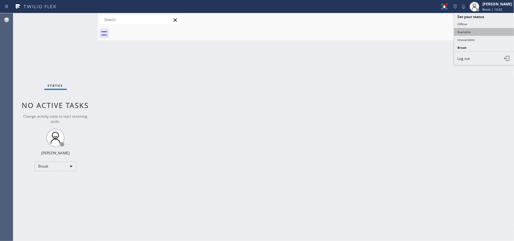
click at [484, 31] on button "Available" at bounding box center [484, 32] width 60 height 8
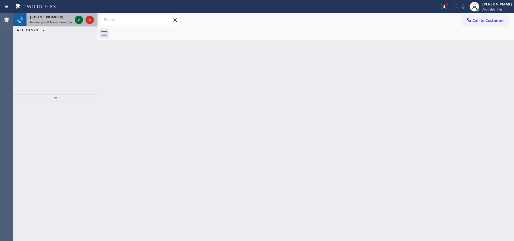
click at [76, 20] on icon at bounding box center [78, 19] width 7 height 7
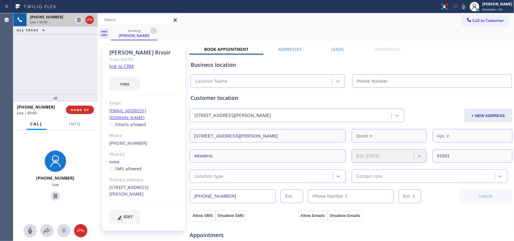
type input "[PHONE_NUMBER]"
click at [125, 67] on link "link to CRM" at bounding box center [121, 66] width 24 height 6
click at [33, 233] on icon at bounding box center [30, 230] width 7 height 7
click at [53, 197] on icon at bounding box center [55, 196] width 7 height 7
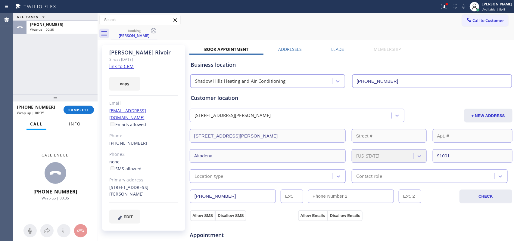
click at [80, 124] on span "Info" at bounding box center [75, 123] width 12 height 5
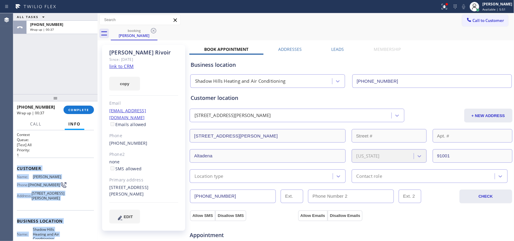
drag, startPoint x: 65, startPoint y: 183, endPoint x: 16, endPoint y: 168, distance: 51.7
click at [16, 168] on div "Context Queue: [Test] All Priority: 1 Customer Name: [PERSON_NAME] Phone: [PHON…" at bounding box center [55, 185] width 84 height 111
click at [500, 8] on span "Available | 6:43" at bounding box center [494, 9] width 23 height 4
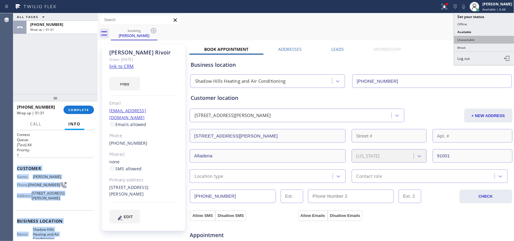
click at [473, 39] on button "Unavailable" at bounding box center [484, 40] width 60 height 8
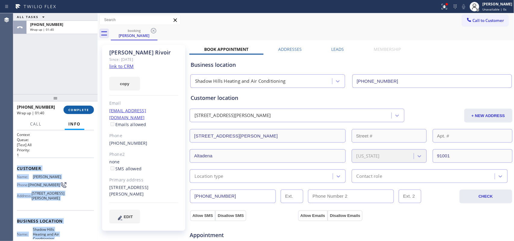
click at [87, 110] on span "COMPLETE" at bounding box center [78, 110] width 21 height 4
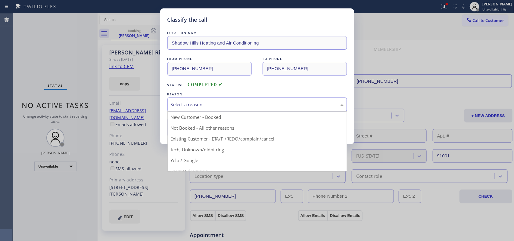
click at [230, 105] on div "Select a reason" at bounding box center [257, 104] width 173 height 7
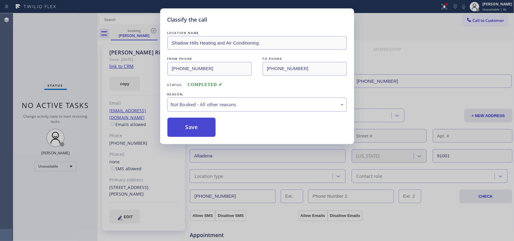
click at [193, 127] on button "Save" at bounding box center [192, 127] width 49 height 19
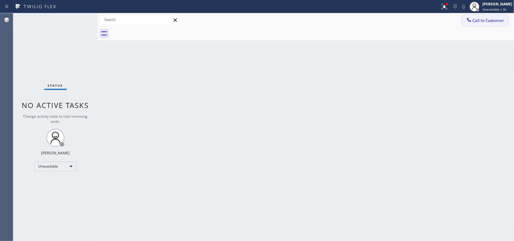
click at [491, 18] on span "Call to Customer" at bounding box center [489, 20] width 32 height 5
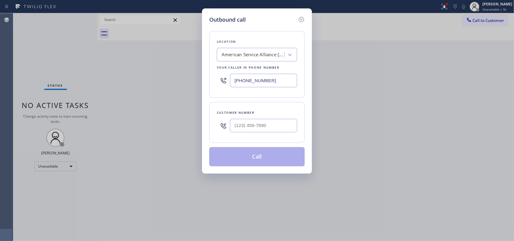
click at [240, 14] on div "Outbound call Location American Service Alliance [GEOGRAPHIC_DATA] Your caller …" at bounding box center [257, 90] width 110 height 165
drag, startPoint x: 271, startPoint y: 80, endPoint x: 219, endPoint y: 81, distance: 52.1
click at [219, 81] on div "[PHONE_NUMBER]" at bounding box center [257, 81] width 80 height 20
paste input "818) 805-1728"
type input "[PHONE_NUMBER]"
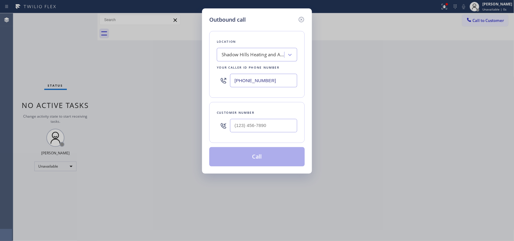
click at [236, 9] on div "Outbound call Location [GEOGRAPHIC_DATA] Heating and Air Conditioning Your call…" at bounding box center [257, 90] width 110 height 165
drag, startPoint x: 280, startPoint y: 128, endPoint x: 207, endPoint y: 127, distance: 73.2
click at [207, 127] on div "Outbound call Location [GEOGRAPHIC_DATA] Heating and Air Conditioning Your call…" at bounding box center [257, 90] width 110 height 165
paste input "415) 328-1698"
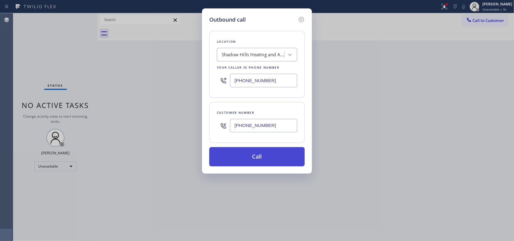
type input "[PHONE_NUMBER]"
click at [265, 162] on button "Call" at bounding box center [257, 156] width 96 height 19
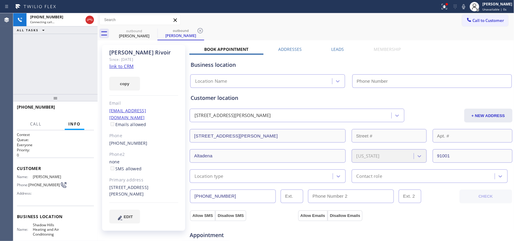
type input "[PHONE_NUMBER]"
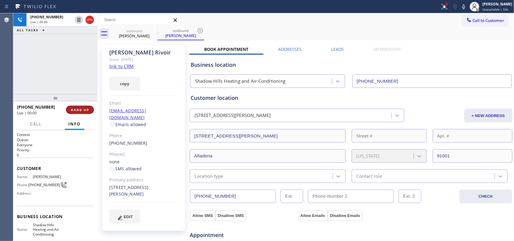
click at [84, 108] on span "HANG UP" at bounding box center [80, 110] width 18 height 4
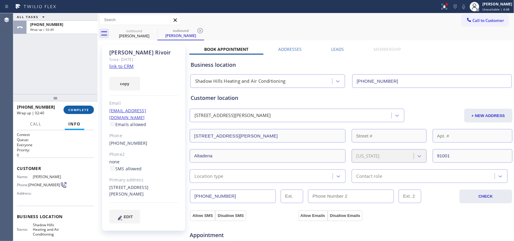
click at [83, 106] on button "COMPLETE" at bounding box center [79, 110] width 30 height 8
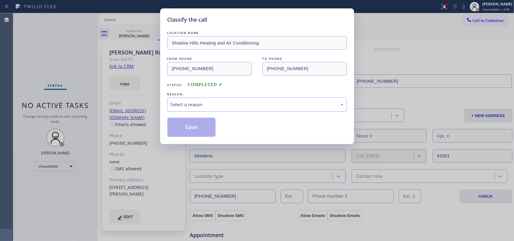
click at [240, 103] on div "Select a reason" at bounding box center [257, 104] width 173 height 7
click at [203, 125] on button "Save" at bounding box center [192, 127] width 49 height 19
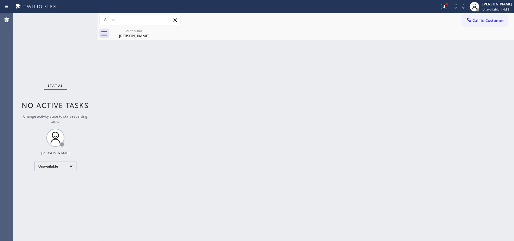
click at [497, 8] on span "Unavailable | 4:56" at bounding box center [496, 9] width 27 height 4
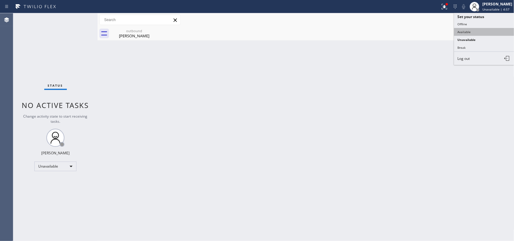
click at [458, 33] on button "Available" at bounding box center [484, 32] width 60 height 8
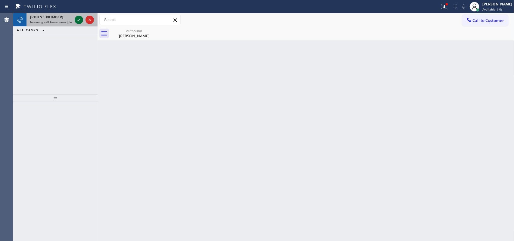
click at [79, 20] on icon at bounding box center [78, 20] width 3 height 2
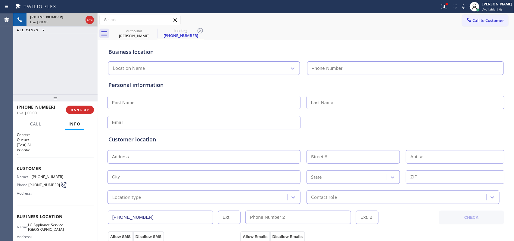
type input "[PHONE_NUMBER]"
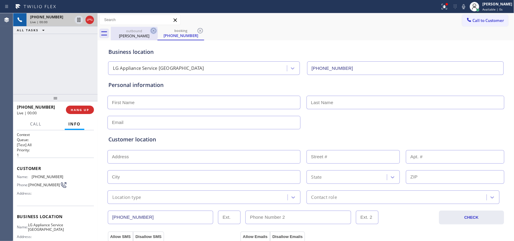
click at [152, 30] on icon at bounding box center [153, 30] width 7 height 7
click at [136, 32] on div "outbound" at bounding box center [133, 31] width 45 height 5
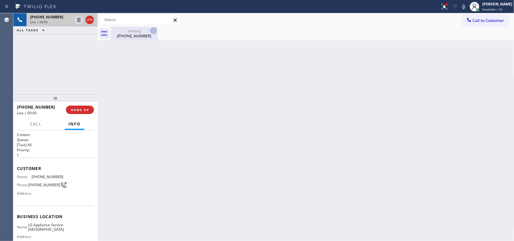
click at [152, 29] on icon at bounding box center [153, 30] width 7 height 7
click at [152, 29] on div at bounding box center [313, 34] width 404 height 14
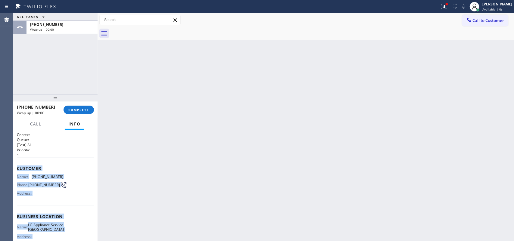
drag, startPoint x: 71, startPoint y: 187, endPoint x: 17, endPoint y: 167, distance: 57.5
click at [17, 167] on div "Context Queue: [Test] All Priority: 1 Customer Name: [PHONE_NUMBER] Phone: [PHO…" at bounding box center [55, 217] width 77 height 170
click at [83, 109] on span "COMPLETE" at bounding box center [78, 110] width 21 height 4
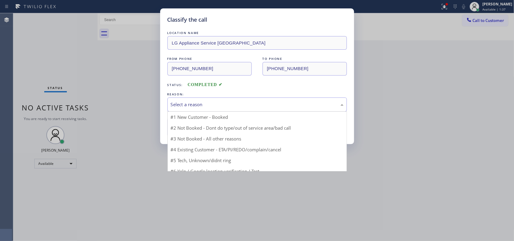
click at [241, 104] on div "Select a reason" at bounding box center [257, 104] width 173 height 7
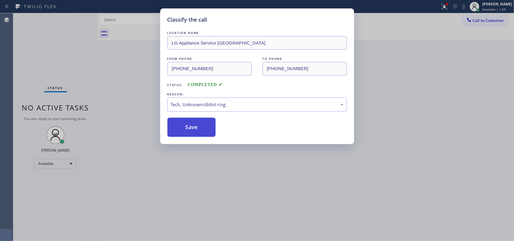
click at [196, 130] on button "Save" at bounding box center [192, 127] width 49 height 19
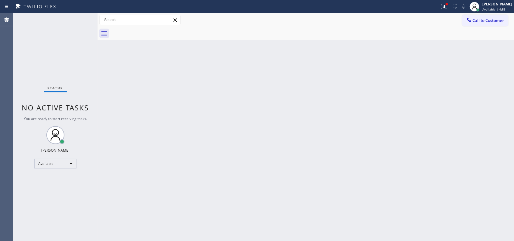
click at [77, 20] on div "Status No active tasks You are ready to start receiving tasks. [PERSON_NAME] Av…" at bounding box center [55, 127] width 84 height 228
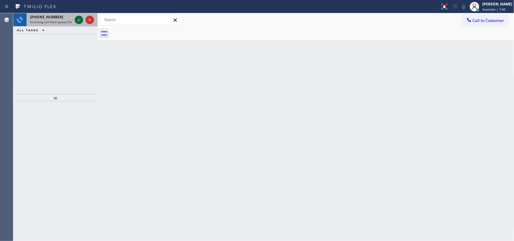
click at [76, 20] on icon at bounding box center [78, 19] width 7 height 7
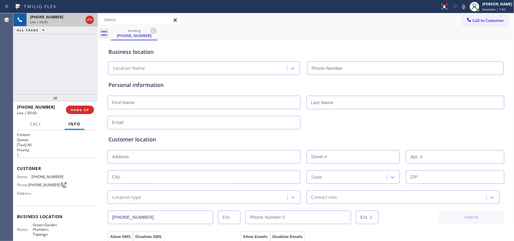
type input "[PHONE_NUMBER]"
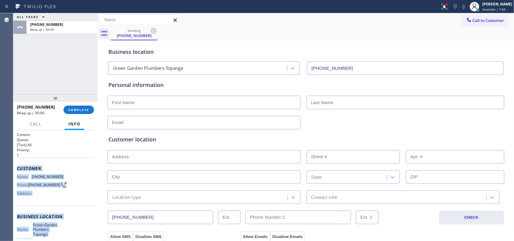
drag, startPoint x: 60, startPoint y: 189, endPoint x: 26, endPoint y: 167, distance: 40.5
click at [18, 165] on div "Context Queue: [Test] All Priority: 1 Customer Name: [PHONE_NUMBER] Phone: [PHO…" at bounding box center [55, 219] width 77 height 174
click at [77, 108] on span "COMPLETE" at bounding box center [78, 110] width 21 height 4
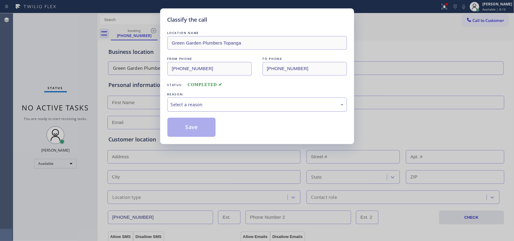
click at [176, 102] on div "Select a reason" at bounding box center [257, 104] width 173 height 7
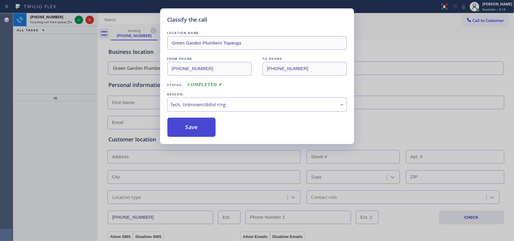
click at [190, 129] on button "Save" at bounding box center [192, 127] width 49 height 19
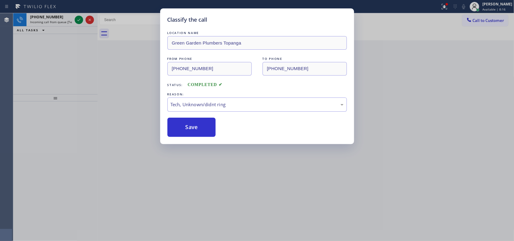
click at [52, 19] on div "Classify the call LOCATION NAME [GEOGRAPHIC_DATA] Plumbers Topanga FROM PHONE […" at bounding box center [257, 120] width 514 height 241
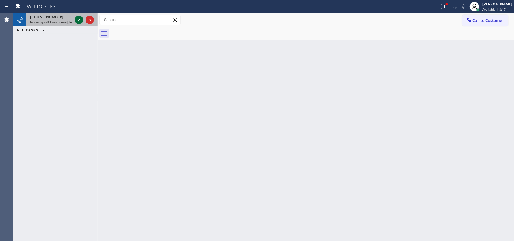
click at [78, 20] on icon at bounding box center [78, 20] width 3 height 2
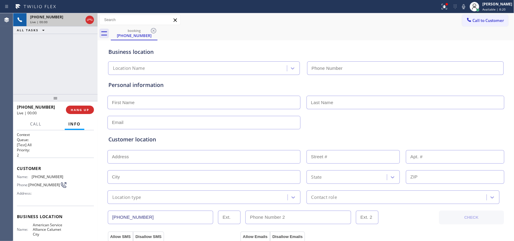
type input "[PHONE_NUMBER]"
click at [33, 125] on span "Call" at bounding box center [35, 123] width 11 height 5
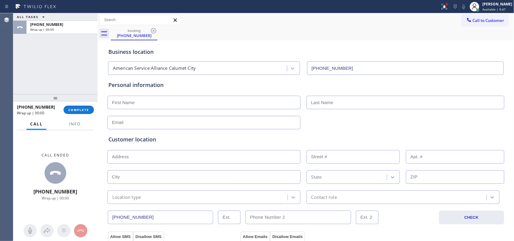
click at [133, 105] on input "text" at bounding box center [204, 103] width 193 height 14
click at [20, 67] on div "ALL TASKS ALL TASKS ACTIVE TASKS TASKS IN WRAP UP [PHONE_NUMBER] Wrap up | 00:00" at bounding box center [55, 53] width 84 height 81
click at [136, 100] on input "text" at bounding box center [204, 103] width 193 height 14
click at [136, 100] on input "Mr/" at bounding box center [204, 103] width 193 height 14
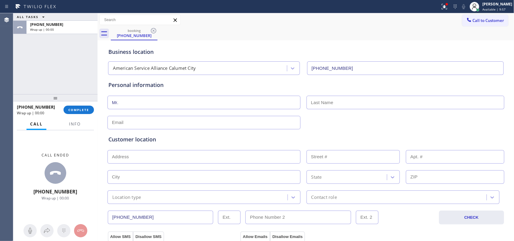
type input "Mr."
type input "[PERSON_NAME]"
click at [129, 118] on input "text" at bounding box center [204, 123] width 193 height 14
type input "[EMAIL_ADDRESS][DOMAIN_NAME]"
click at [156, 152] on input "text" at bounding box center [204, 157] width 193 height 14
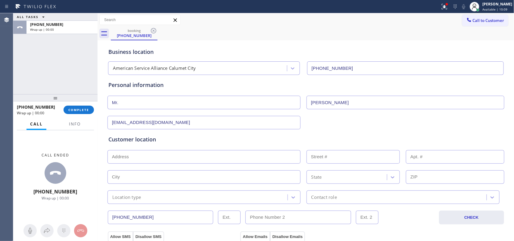
click at [147, 154] on input "text" at bounding box center [204, 157] width 193 height 14
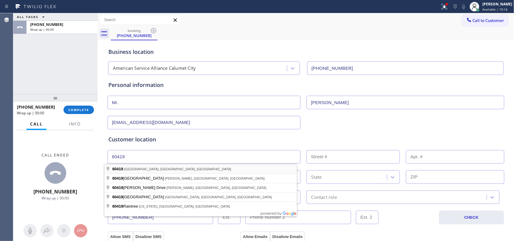
type input "Dolton, [GEOGRAPHIC_DATA] 60419, [GEOGRAPHIC_DATA]"
type input "Dolton"
type input "60419"
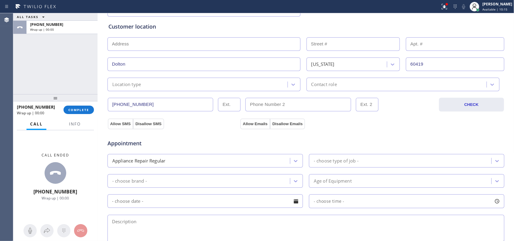
scroll to position [151, 0]
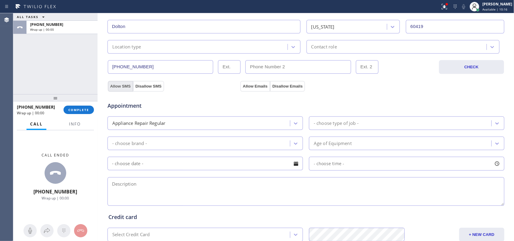
click at [121, 89] on button "Allow SMS" at bounding box center [120, 86] width 25 height 11
click at [249, 83] on button "Allow Emails" at bounding box center [255, 86] width 30 height 11
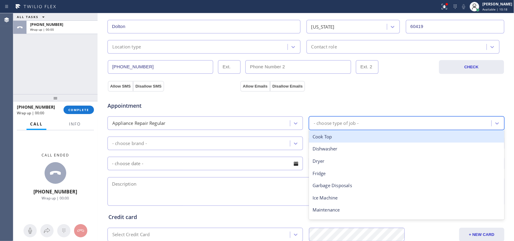
click at [326, 120] on div "- choose type of job -" at bounding box center [401, 123] width 181 height 11
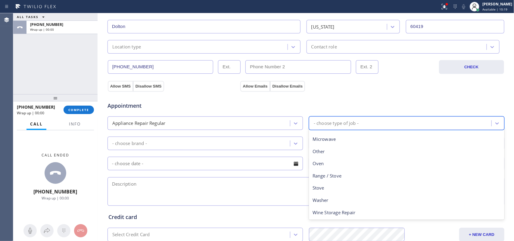
scroll to position [0, 0]
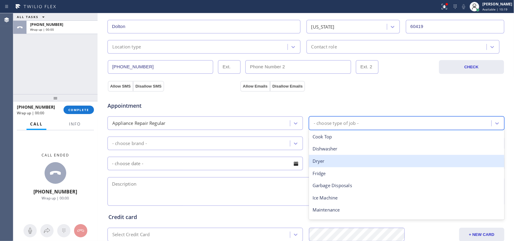
click at [334, 165] on div "Dryer" at bounding box center [407, 161] width 196 height 12
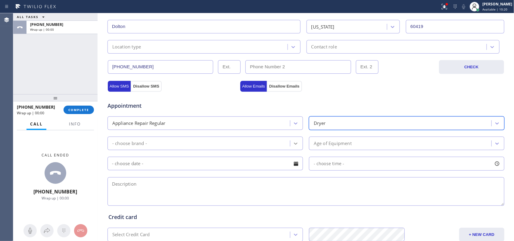
click at [293, 145] on icon at bounding box center [296, 144] width 6 height 6
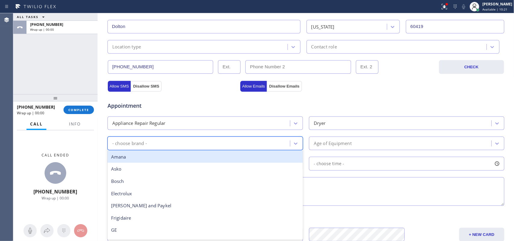
type input "k"
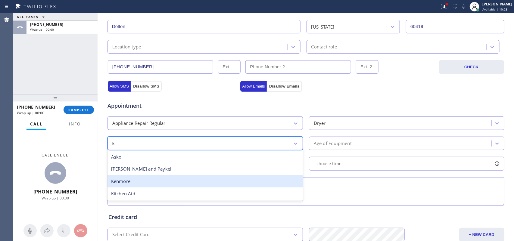
click at [193, 184] on div "Kenmore" at bounding box center [206, 181] width 196 height 12
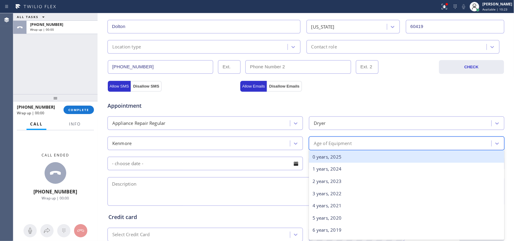
click at [353, 141] on div "Age of Equipment" at bounding box center [401, 143] width 181 height 11
click at [353, 160] on div "0 years, 2025" at bounding box center [407, 157] width 196 height 12
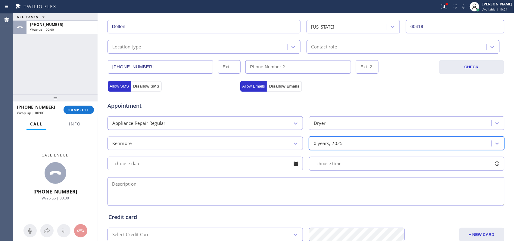
scroll to position [227, 0]
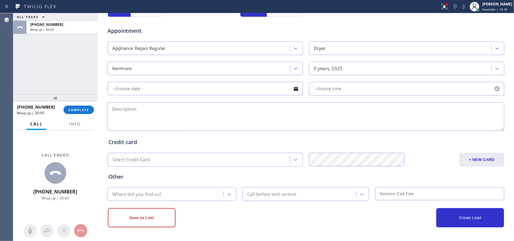
click at [142, 125] on textarea at bounding box center [306, 116] width 397 height 29
paste textarea "Kenmore 90 Series Dryer belt"
type textarea "Kenmore 90 Series Dryer belt/ [PERSON_NAME]-wants to buy parts/ VTa declined"
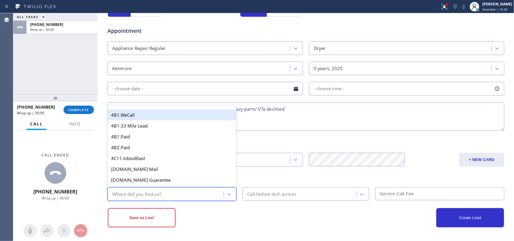
click at [189, 194] on div "Where did you find us?" at bounding box center [166, 194] width 114 height 11
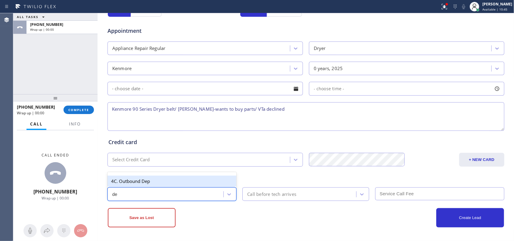
type input "d"
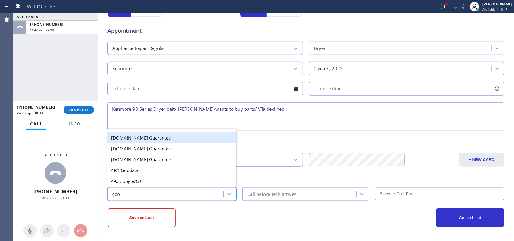
type input "goog"
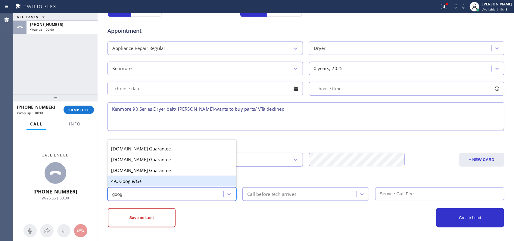
click at [172, 180] on div "4A. Google/G+" at bounding box center [172, 181] width 129 height 11
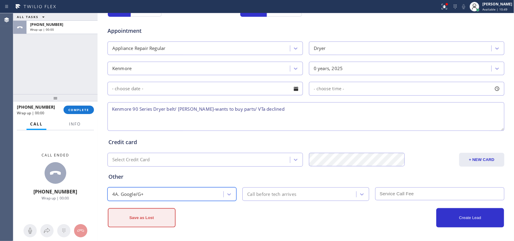
click at [148, 224] on button "Save as Lost" at bounding box center [142, 217] width 68 height 19
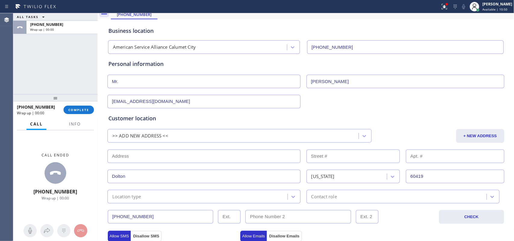
scroll to position [0, 0]
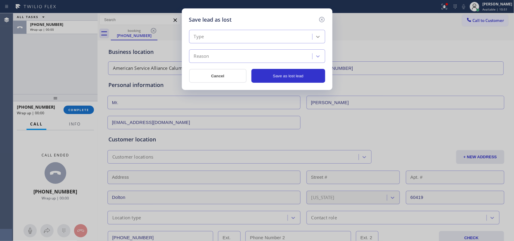
click at [313, 39] on div at bounding box center [318, 36] width 11 height 11
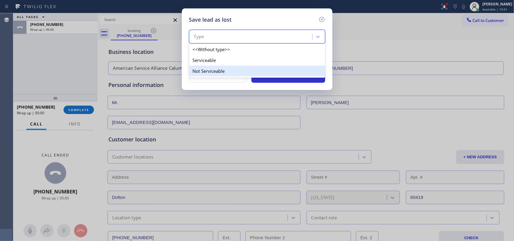
click at [248, 76] on div "Not Serviceable" at bounding box center [257, 71] width 136 height 11
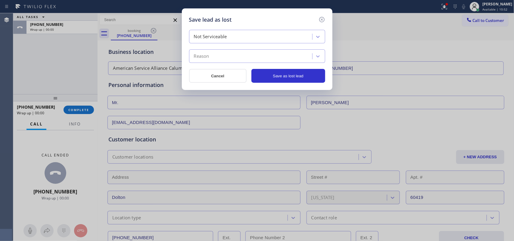
click at [248, 58] on div "Reason" at bounding box center [251, 56] width 121 height 11
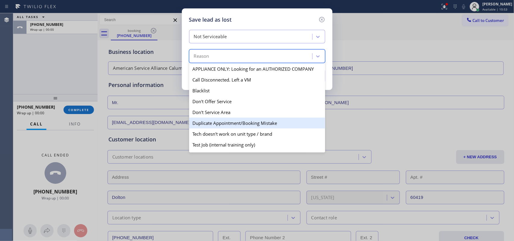
scroll to position [58, 0]
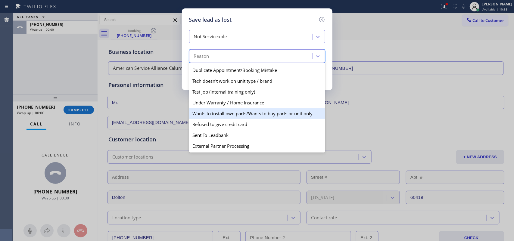
click at [240, 110] on div "Wants to install own parts/Wants to buy parts or unit only" at bounding box center [257, 113] width 136 height 11
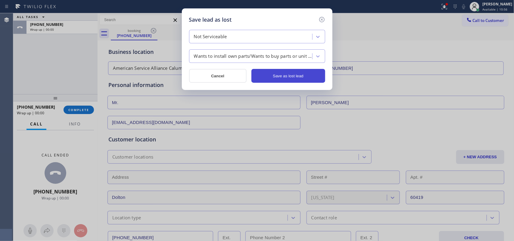
click at [284, 74] on button "Save as lost lead" at bounding box center [289, 76] width 74 height 14
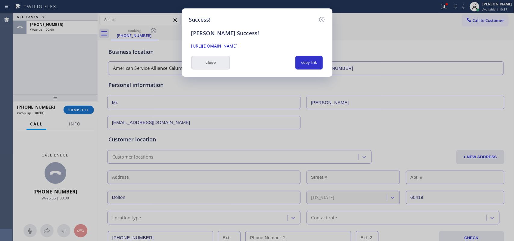
click at [211, 62] on button "close" at bounding box center [210, 63] width 39 height 14
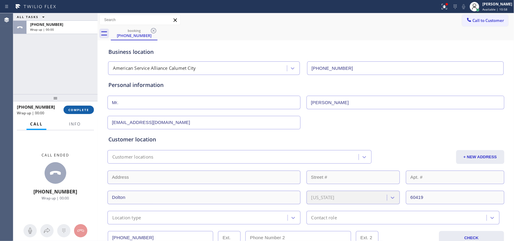
click at [87, 106] on button "COMPLETE" at bounding box center [79, 110] width 30 height 8
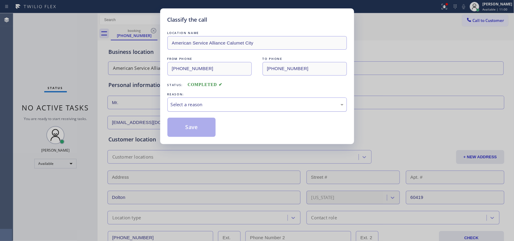
click at [221, 100] on div "Select a reason" at bounding box center [258, 105] width 180 height 14
click at [195, 133] on button "Save" at bounding box center [192, 127] width 49 height 19
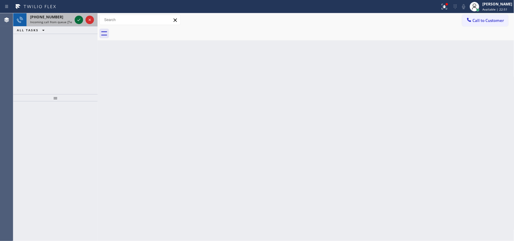
click at [78, 18] on icon at bounding box center [78, 19] width 7 height 7
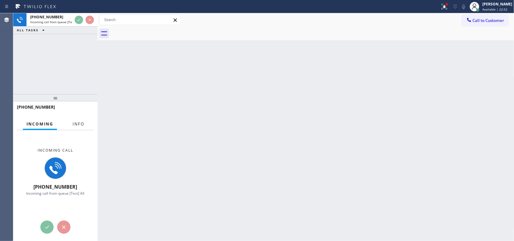
click at [79, 121] on span "Info" at bounding box center [79, 123] width 12 height 5
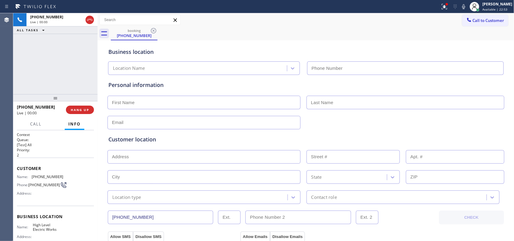
type input "[PHONE_NUMBER]"
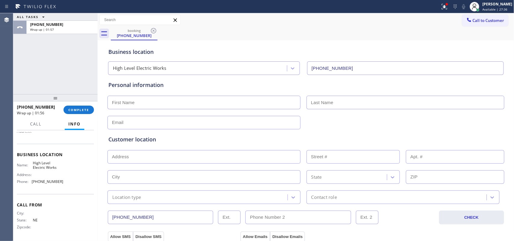
click at [126, 104] on input "text" at bounding box center [204, 103] width 193 height 14
type input "Mr."
type input "[PERSON_NAME]"
click at [154, 129] on div "Customer location >> ADD NEW ADDRESS << + NEW ADDRESS State Location type Conta…" at bounding box center [306, 165] width 398 height 77
drag, startPoint x: 160, startPoint y: 124, endPoint x: 164, endPoint y: 124, distance: 3.9
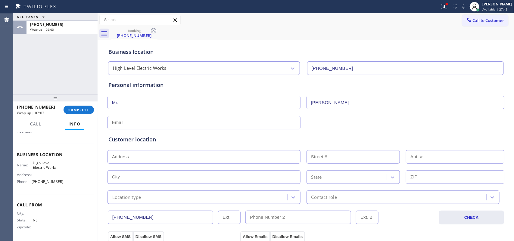
click at [161, 124] on input "text" at bounding box center [204, 123] width 193 height 14
click at [180, 121] on input "text" at bounding box center [204, 123] width 193 height 14
click at [148, 122] on input "text" at bounding box center [204, 123] width 193 height 14
type input "[EMAIL_ADDRESS][DOMAIN_NAME]"
click at [189, 156] on input "text" at bounding box center [204, 157] width 193 height 14
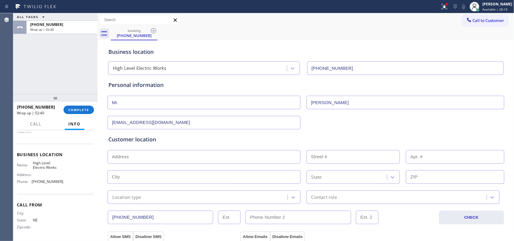
paste input "50701"
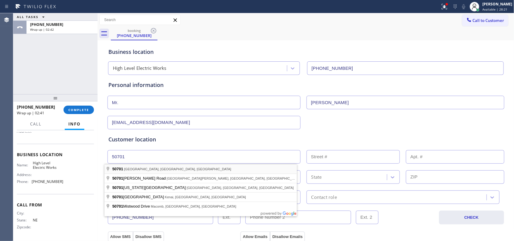
type input "[GEOGRAPHIC_DATA], [GEOGRAPHIC_DATA]"
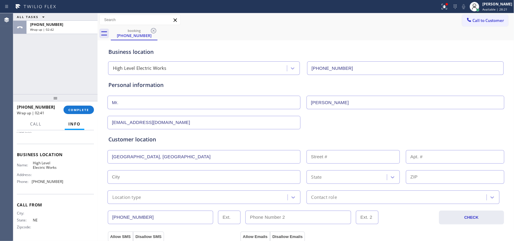
type input "[GEOGRAPHIC_DATA]"
type input "50701"
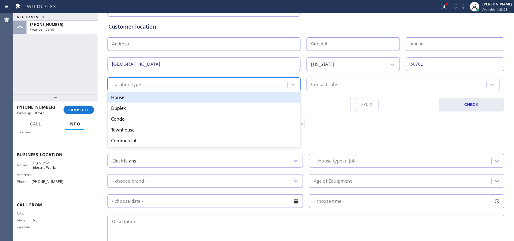
click at [170, 82] on div "Location type" at bounding box center [198, 84] width 178 height 11
drag, startPoint x: 176, startPoint y: 97, endPoint x: 192, endPoint y: 98, distance: 16.3
click at [177, 98] on div "House" at bounding box center [204, 97] width 193 height 11
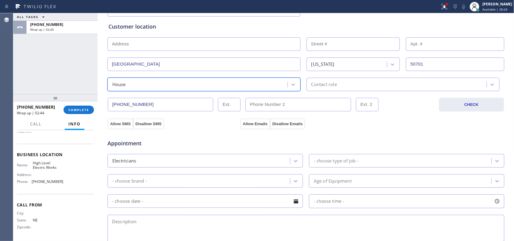
drag, startPoint x: 318, startPoint y: 74, endPoint x: 323, endPoint y: 77, distance: 5.7
click at [319, 74] on div "Customer location >> ADD NEW ADDRESS << + NEW ADDRESS [GEOGRAPHIC_DATA][US_STAT…" at bounding box center [305, 57] width 395 height 69
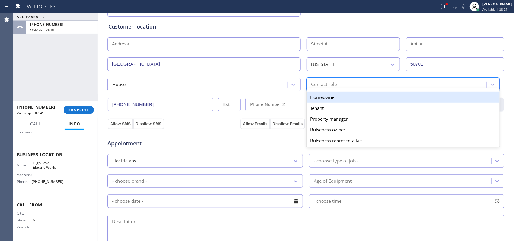
drag, startPoint x: 327, startPoint y: 84, endPoint x: 332, endPoint y: 100, distance: 16.1
click at [328, 85] on div "Contact role" at bounding box center [325, 84] width 26 height 7
click at [332, 100] on div "Homeowner" at bounding box center [403, 97] width 193 height 11
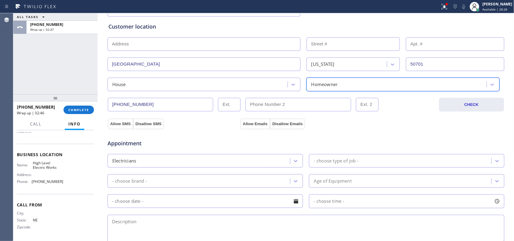
scroll to position [226, 0]
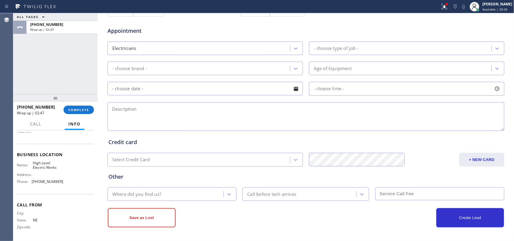
click at [343, 46] on div "- choose type of job -" at bounding box center [336, 48] width 45 height 7
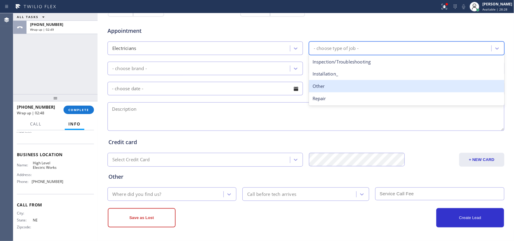
click at [346, 88] on div "Other" at bounding box center [407, 86] width 196 height 12
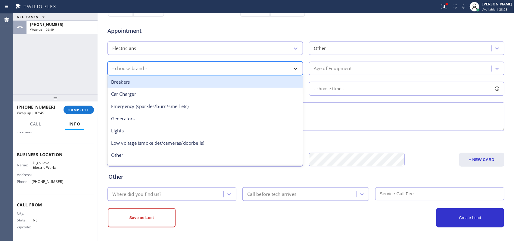
click at [290, 66] on div at bounding box center [295, 68] width 11 height 11
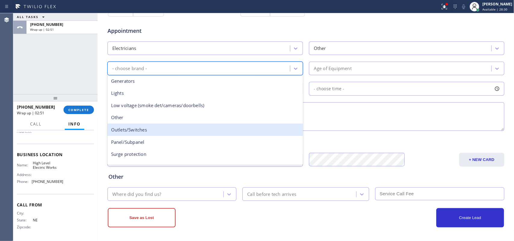
scroll to position [0, 0]
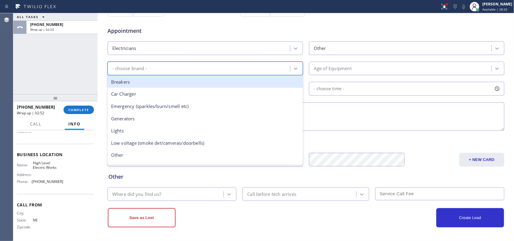
click at [172, 85] on div "Breakers" at bounding box center [206, 82] width 196 height 12
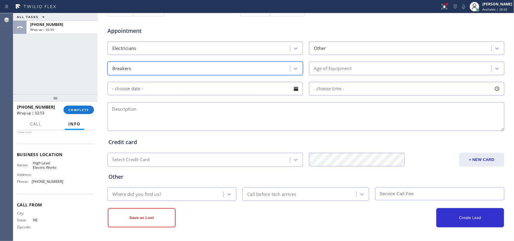
click at [336, 65] on div "Age of Equipment" at bounding box center [333, 68] width 38 height 7
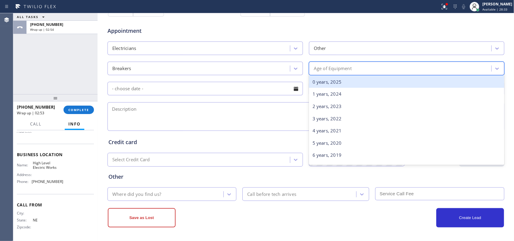
click at [343, 82] on div "0 years, 2025" at bounding box center [407, 82] width 196 height 12
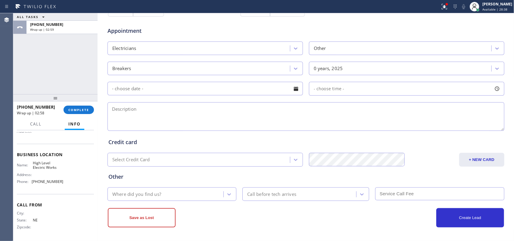
click at [151, 117] on textarea at bounding box center [306, 116] width 397 height 29
paste textarea "looking for a part, square d breaker / 50701 [GEOGRAPHIC_DATA] [US_STATE]/"
click at [228, 116] on textarea "looking for a part, square d breaker / 50701 [GEOGRAPHIC_DATA] [US_STATE]/" at bounding box center [306, 116] width 397 height 29
type textarea "looking for a part, square d breaker / 50701 waterloo [US_STATE]/ wants to buy …"
click at [226, 195] on icon at bounding box center [229, 195] width 6 height 6
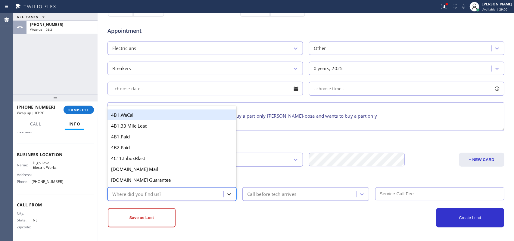
type input "g"
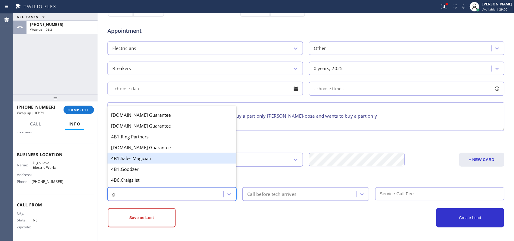
scroll to position [114, 0]
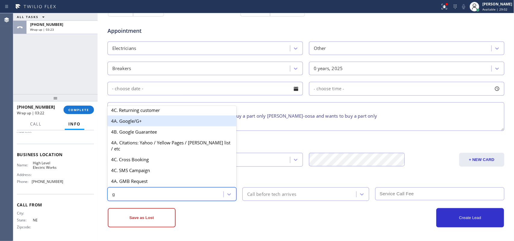
click at [157, 127] on div "4A. Google/G+" at bounding box center [172, 121] width 129 height 11
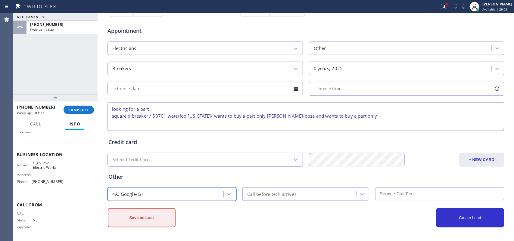
click at [153, 213] on button "Save as Lost" at bounding box center [142, 217] width 68 height 19
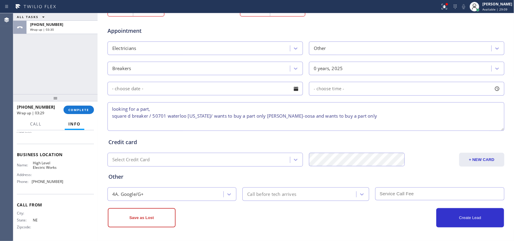
scroll to position [59, 0]
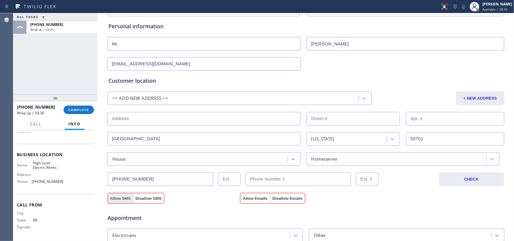
drag, startPoint x: 122, startPoint y: 198, endPoint x: 127, endPoint y: 198, distance: 4.8
click at [122, 198] on button "Allow SMS" at bounding box center [120, 198] width 25 height 11
drag, startPoint x: 244, startPoint y: 199, endPoint x: 273, endPoint y: 199, distance: 28.9
click at [245, 199] on button "Allow Emails" at bounding box center [255, 198] width 30 height 11
click at [281, 199] on button "Disallow Emails" at bounding box center [287, 198] width 35 height 11
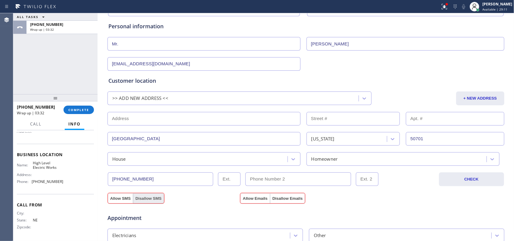
click at [140, 200] on button "Disallow SMS" at bounding box center [148, 198] width 31 height 11
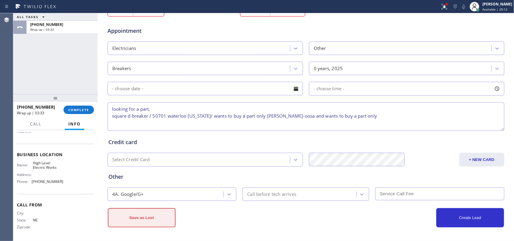
click at [146, 218] on button "Save as Lost" at bounding box center [142, 217] width 68 height 19
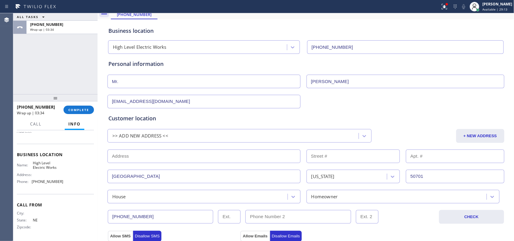
scroll to position [0, 0]
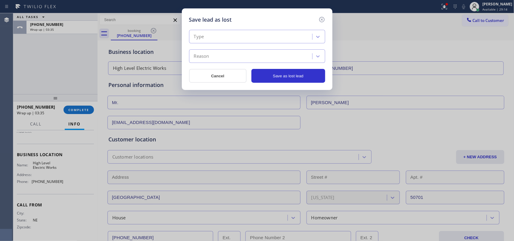
click at [305, 35] on div "Type" at bounding box center [251, 37] width 121 height 11
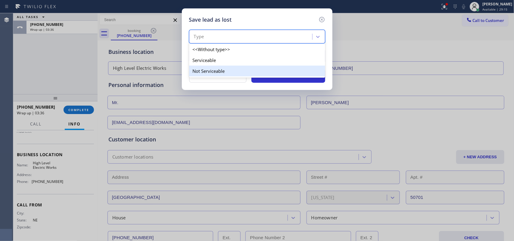
click at [293, 70] on div "Not Serviceable" at bounding box center [257, 71] width 136 height 11
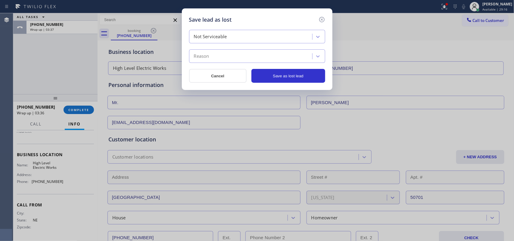
click at [292, 61] on div "Reason" at bounding box center [251, 56] width 121 height 11
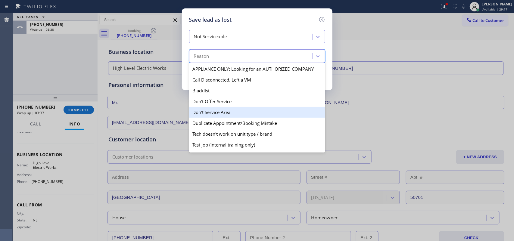
click at [258, 110] on div "Don't Service Area" at bounding box center [257, 112] width 136 height 11
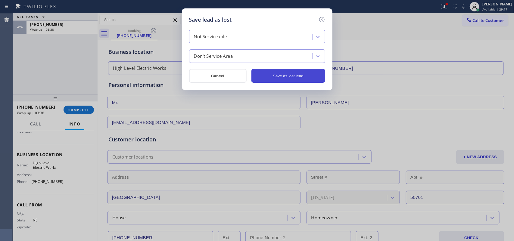
click at [274, 78] on button "Save as lost lead" at bounding box center [289, 76] width 74 height 14
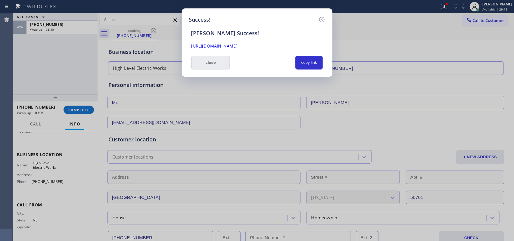
click at [207, 62] on button "close" at bounding box center [210, 63] width 39 height 14
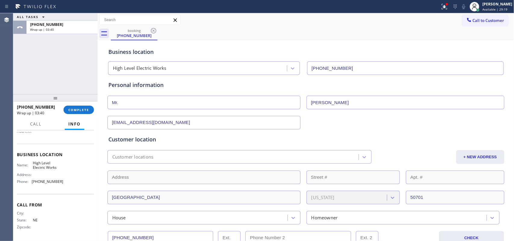
click at [79, 105] on div "[PHONE_NUMBER] Wrap up | 03:40 COMPLETE" at bounding box center [55, 110] width 77 height 16
drag, startPoint x: 82, startPoint y: 111, endPoint x: 127, endPoint y: 104, distance: 45.6
click at [82, 111] on span "COMPLETE" at bounding box center [78, 110] width 21 height 4
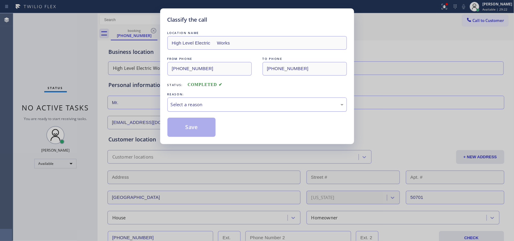
click at [244, 104] on div "Select a reason" at bounding box center [257, 104] width 173 height 7
click at [188, 126] on button "Save" at bounding box center [192, 127] width 49 height 19
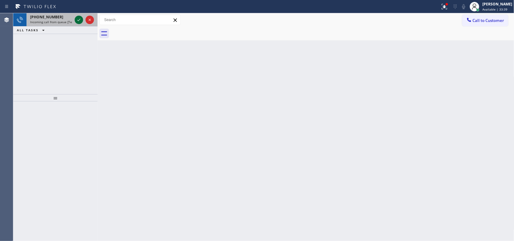
click at [80, 19] on icon at bounding box center [78, 20] width 3 height 2
click at [45, 20] on span "Incoming call from queue [Test] All" at bounding box center [55, 22] width 50 height 4
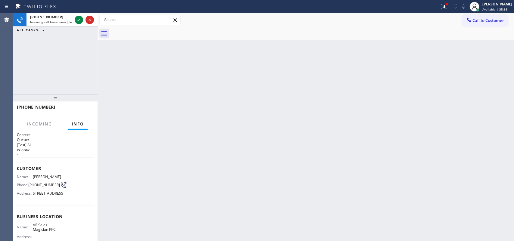
click at [76, 123] on span "Info" at bounding box center [78, 123] width 12 height 5
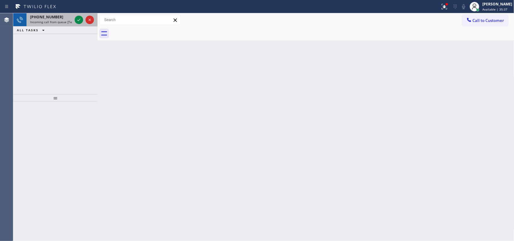
click at [57, 20] on span "Incoming call from queue [Test] All" at bounding box center [55, 22] width 50 height 4
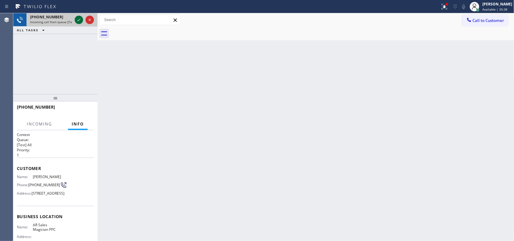
click at [80, 23] on icon at bounding box center [78, 19] width 7 height 7
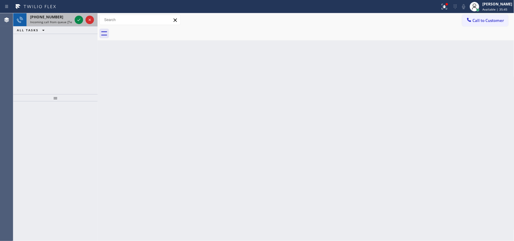
click at [64, 20] on span "Incoming call from queue [Test] All" at bounding box center [55, 22] width 50 height 4
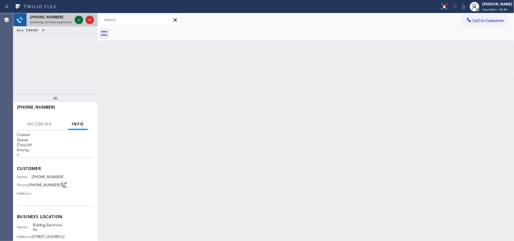
click at [80, 18] on icon at bounding box center [78, 19] width 7 height 7
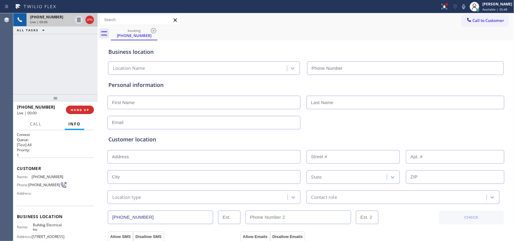
type input "[PHONE_NUMBER]"
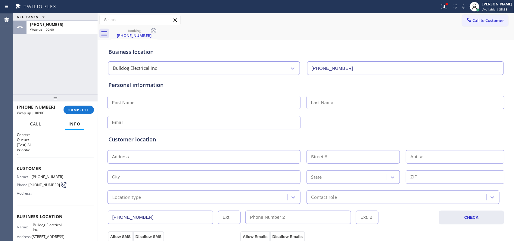
click at [36, 123] on span "Call" at bounding box center [35, 123] width 11 height 5
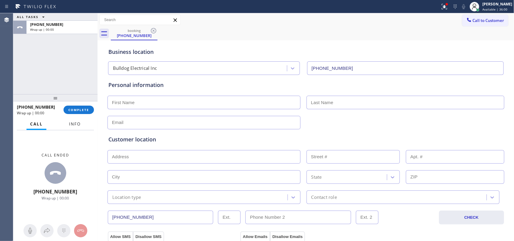
click at [76, 122] on span "Info" at bounding box center [75, 123] width 12 height 5
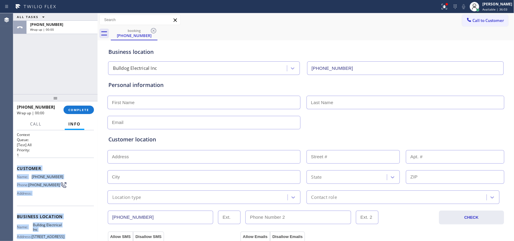
drag, startPoint x: 70, startPoint y: 183, endPoint x: 17, endPoint y: 165, distance: 56.0
click at [17, 165] on div "Context Queue: [Test] All Priority: 1 Customer Name: [PHONE_NUMBER] Phone: [PHO…" at bounding box center [55, 217] width 77 height 170
click at [79, 111] on span "COMPLETE" at bounding box center [78, 110] width 21 height 4
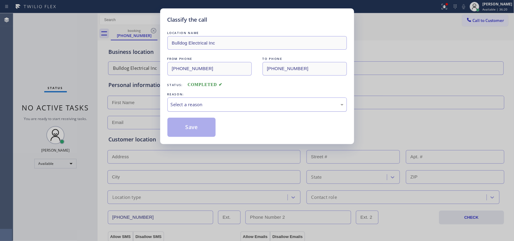
click at [186, 106] on div "Select a reason" at bounding box center [257, 104] width 173 height 7
click at [196, 128] on button "Save" at bounding box center [192, 127] width 49 height 19
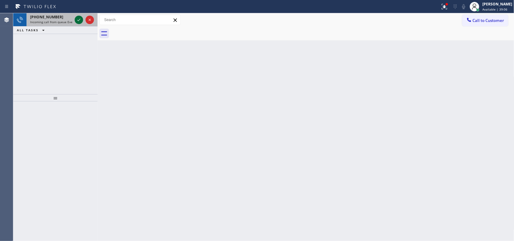
click at [77, 20] on icon at bounding box center [78, 20] width 3 height 2
click at [49, 18] on span "[PHONE_NUMBER]" at bounding box center [46, 16] width 33 height 5
click at [78, 19] on icon at bounding box center [78, 19] width 7 height 7
click at [76, 19] on icon at bounding box center [78, 19] width 7 height 7
click at [76, 20] on icon at bounding box center [78, 19] width 7 height 7
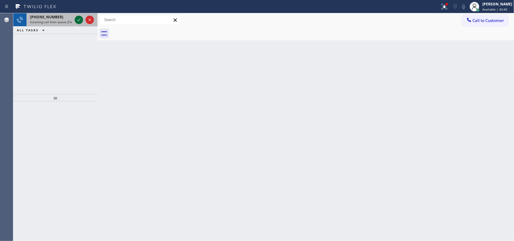
click at [78, 18] on icon at bounding box center [78, 19] width 7 height 7
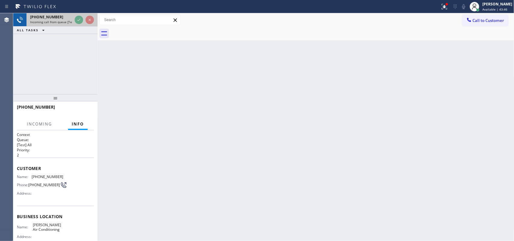
click at [64, 18] on div "[PHONE_NUMBER]" at bounding box center [51, 16] width 42 height 5
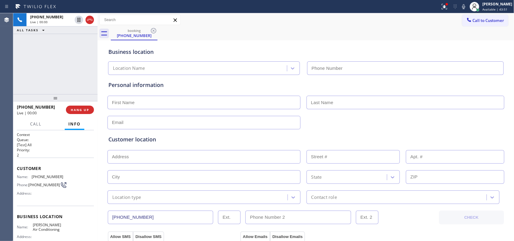
type input "[PHONE_NUMBER]"
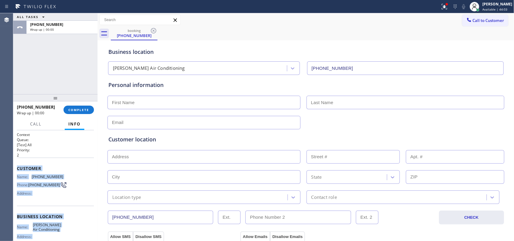
drag, startPoint x: 62, startPoint y: 177, endPoint x: 17, endPoint y: 166, distance: 46.2
click at [17, 166] on div "Context Queue: [Test] All Priority: 2 Customer Name: [PHONE_NUMBER] Phone: [PHO…" at bounding box center [55, 221] width 77 height 179
click at [76, 108] on span "COMPLETE" at bounding box center [78, 110] width 21 height 4
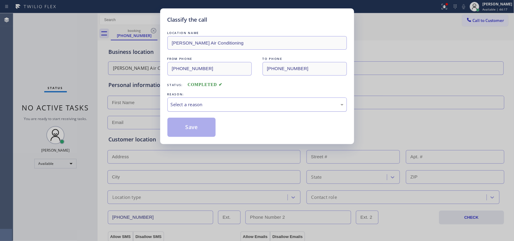
click at [213, 99] on div "Select a reason" at bounding box center [258, 105] width 180 height 14
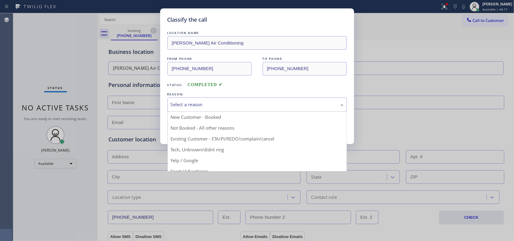
drag, startPoint x: 213, startPoint y: 99, endPoint x: 211, endPoint y: 105, distance: 6.5
click at [213, 99] on div "Select a reason" at bounding box center [258, 105] width 180 height 14
click at [211, 106] on div "Select a reason" at bounding box center [257, 104] width 173 height 7
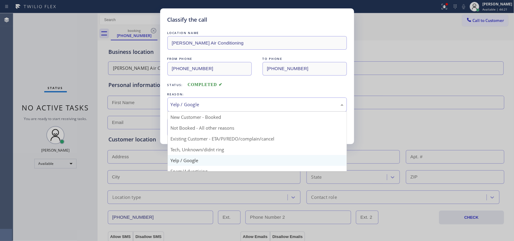
click at [198, 101] on div "Yelp / Google" at bounding box center [257, 104] width 173 height 7
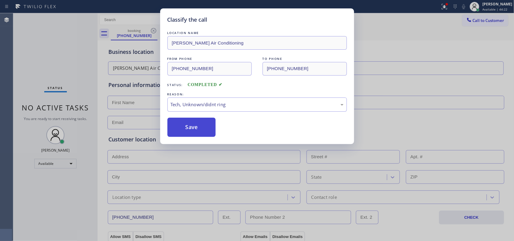
click at [192, 128] on button "Save" at bounding box center [192, 127] width 49 height 19
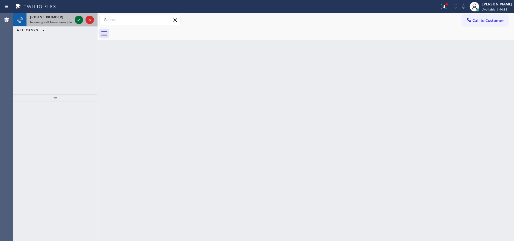
drag, startPoint x: 59, startPoint y: 22, endPoint x: 74, endPoint y: 21, distance: 15.4
click at [59, 22] on span "Incoming call from queue [Test] All" at bounding box center [55, 22] width 50 height 4
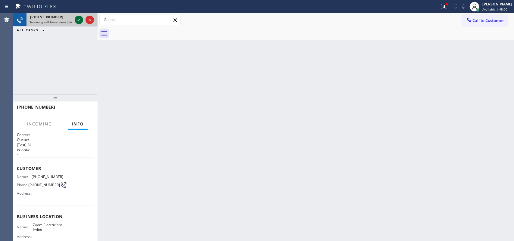
click at [81, 20] on icon at bounding box center [78, 19] width 7 height 7
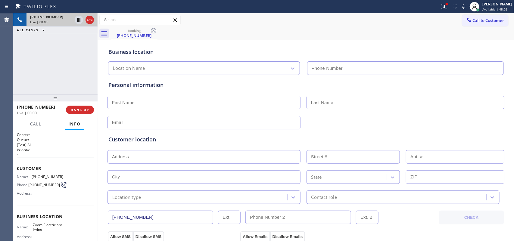
type input "[PHONE_NUMBER]"
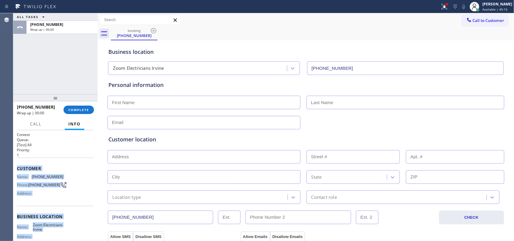
drag, startPoint x: 65, startPoint y: 183, endPoint x: 41, endPoint y: 165, distance: 30.1
click at [17, 164] on div "Context Queue: [Test] All Priority: 1 Customer Name: [PHONE_NUMBER] Phone: [PHO…" at bounding box center [55, 217] width 77 height 170
click at [81, 111] on span "COMPLETE" at bounding box center [78, 110] width 21 height 4
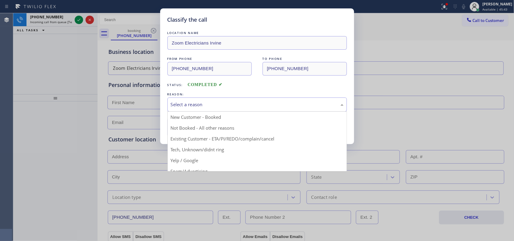
click at [240, 105] on div "Select a reason" at bounding box center [257, 104] width 173 height 7
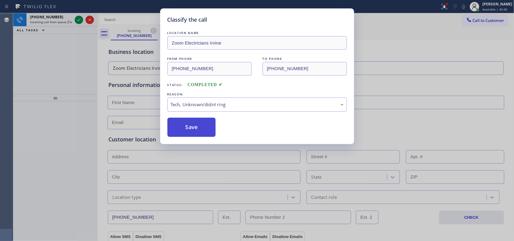
click at [188, 133] on button "Save" at bounding box center [192, 127] width 49 height 19
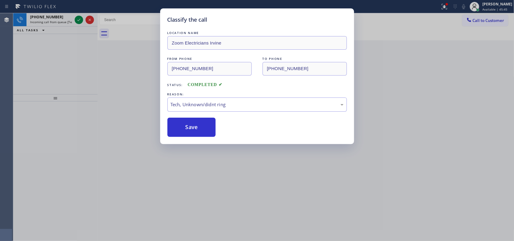
click at [48, 17] on div "Classify the call LOCATION NAME Zoom Electricians Irvine FROM PHONE [PHONE_NUMB…" at bounding box center [257, 120] width 514 height 241
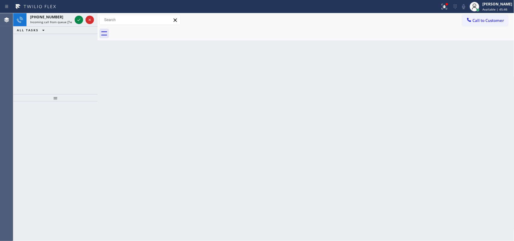
click at [48, 17] on span "[PHONE_NUMBER]" at bounding box center [46, 16] width 33 height 5
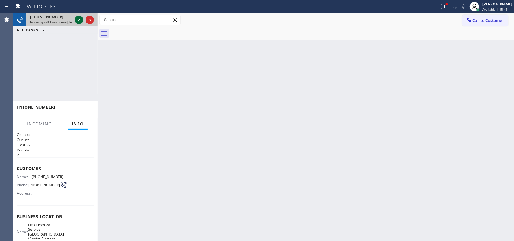
click at [80, 20] on icon at bounding box center [78, 19] width 7 height 7
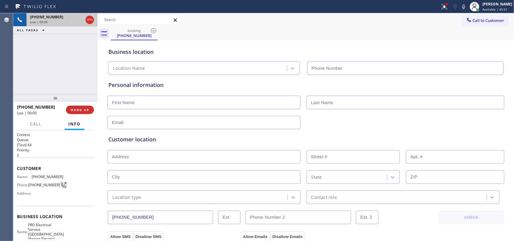
type input "[PHONE_NUMBER]"
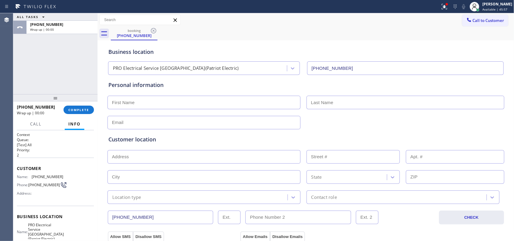
click at [65, 191] on div "Name: [PHONE_NUMBER] Phone: [PHONE_NUMBER] Address:" at bounding box center [55, 187] width 77 height 24
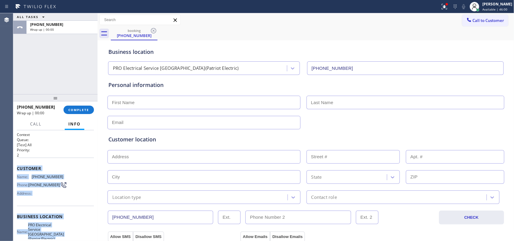
drag, startPoint x: 67, startPoint y: 185, endPoint x: 29, endPoint y: 164, distance: 43.7
click at [18, 166] on div "Context Queue: [Test] All Priority: 2 Customer Name: [PHONE_NUMBER] Phone: [PHO…" at bounding box center [55, 221] width 77 height 179
click at [80, 111] on span "COMPLETE" at bounding box center [78, 110] width 21 height 4
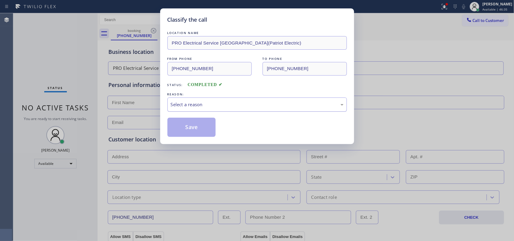
click at [235, 105] on div "Select a reason" at bounding box center [257, 104] width 173 height 7
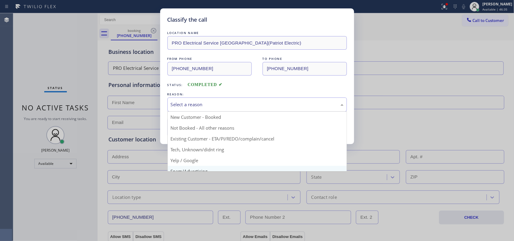
scroll to position [41, 0]
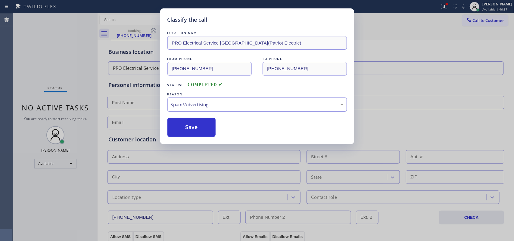
click at [233, 102] on div "Spam/Advertising" at bounding box center [257, 104] width 173 height 7
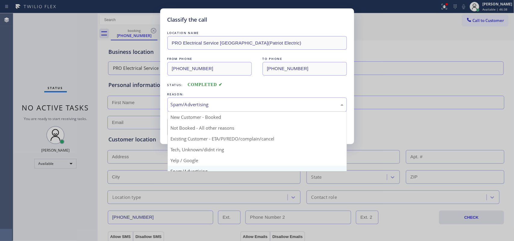
click at [233, 102] on div "Spam/Advertising" at bounding box center [257, 104] width 173 height 7
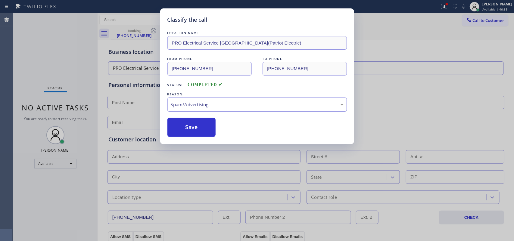
click at [233, 102] on div "Spam/Advertising" at bounding box center [257, 104] width 173 height 7
click at [221, 100] on div "Tech, Unknown/didnt ring" at bounding box center [258, 105] width 180 height 14
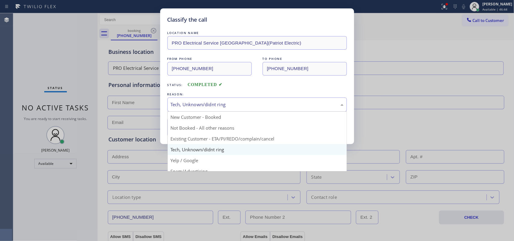
click at [221, 100] on div "Tech, Unknown/didnt ring" at bounding box center [258, 105] width 180 height 14
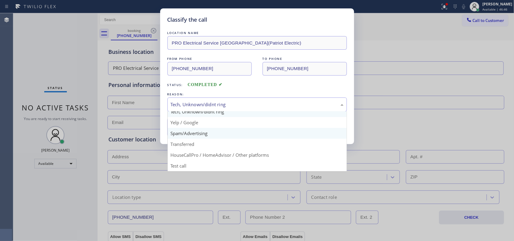
scroll to position [0, 0]
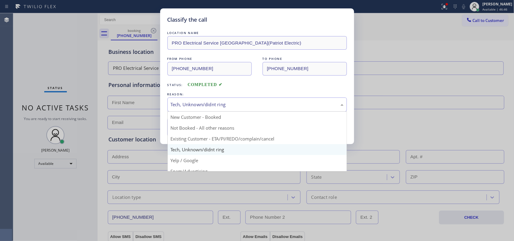
click at [232, 106] on div "Tech, Unknown/didnt ring" at bounding box center [257, 104] width 173 height 7
click at [224, 103] on div "Tech, Unknown/didnt ring" at bounding box center [257, 104] width 173 height 7
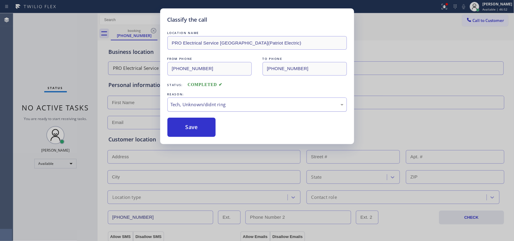
click at [224, 103] on div "Tech, Unknown/didnt ring" at bounding box center [257, 104] width 173 height 7
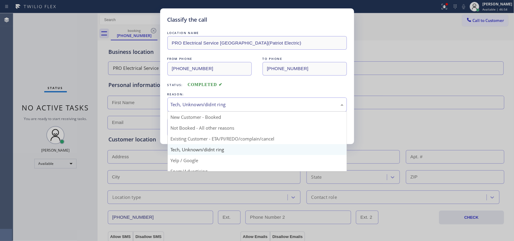
click at [230, 106] on div "Tech, Unknown/didnt ring" at bounding box center [257, 104] width 173 height 7
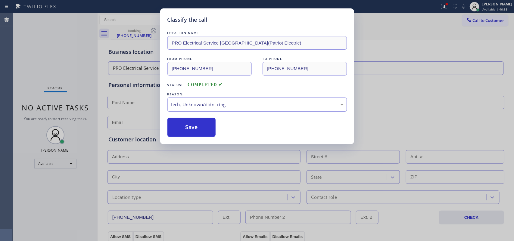
click at [230, 106] on div "Tech, Unknown/didnt ring" at bounding box center [257, 104] width 173 height 7
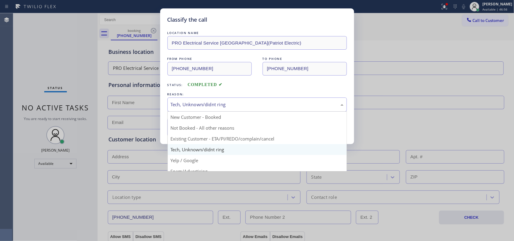
click at [230, 106] on div "Tech, Unknown/didnt ring" at bounding box center [257, 104] width 173 height 7
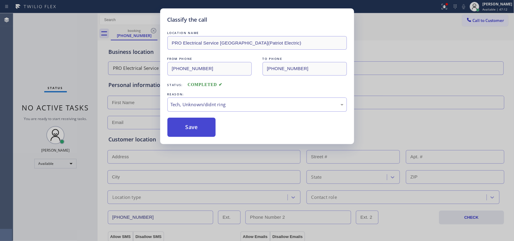
click at [207, 127] on button "Save" at bounding box center [192, 127] width 49 height 19
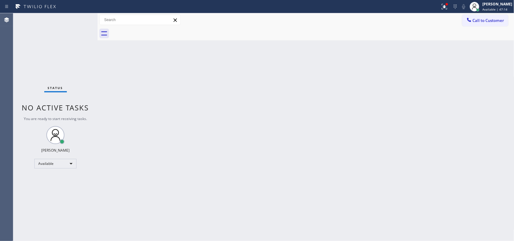
click at [200, 127] on div "Back to Dashboard Change Sender ID Customers Technicians Select a contact Outbo…" at bounding box center [306, 127] width 417 height 228
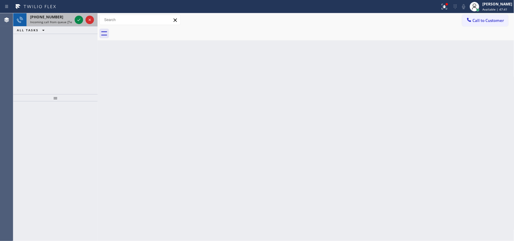
click at [66, 16] on div "[PHONE_NUMBER]" at bounding box center [51, 16] width 42 height 5
click at [60, 15] on div "[PHONE_NUMBER]" at bounding box center [51, 16] width 42 height 5
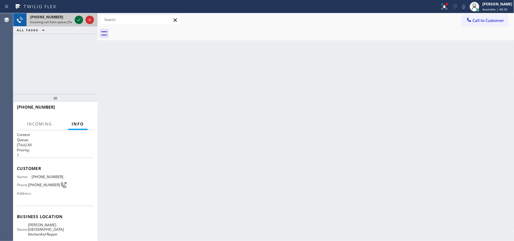
click at [77, 20] on icon at bounding box center [78, 19] width 7 height 7
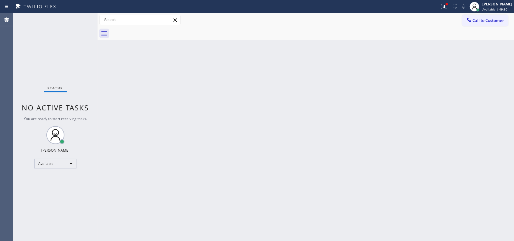
click at [79, 15] on div "Status No active tasks You are ready to start receiving tasks. [PERSON_NAME] Av…" at bounding box center [55, 127] width 84 height 228
click at [71, 17] on div "Status No active tasks You are ready to start receiving tasks. [PERSON_NAME] Av…" at bounding box center [55, 127] width 84 height 228
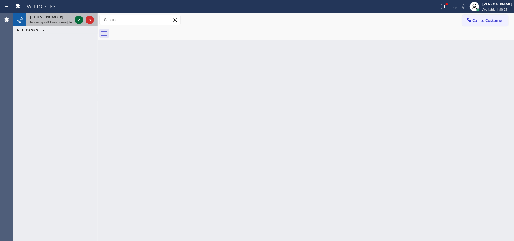
drag, startPoint x: 76, startPoint y: 17, endPoint x: 79, endPoint y: 19, distance: 3.4
click at [77, 17] on icon at bounding box center [78, 19] width 7 height 7
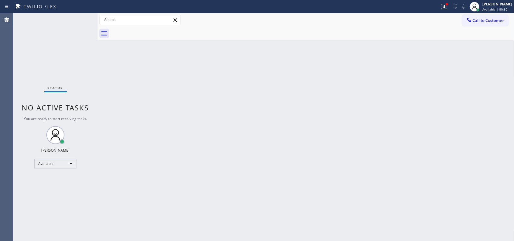
click at [79, 19] on div "Status No active tasks You are ready to start receiving tasks. [PERSON_NAME] Av…" at bounding box center [55, 127] width 84 height 228
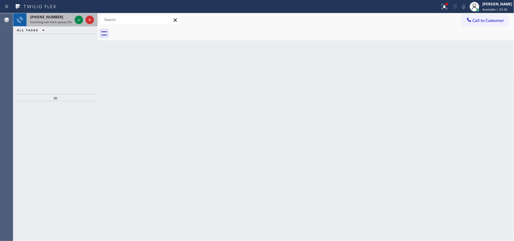
click at [51, 24] on div "+17144484300 Incoming call from queue [Test] All" at bounding box center [50, 19] width 47 height 13
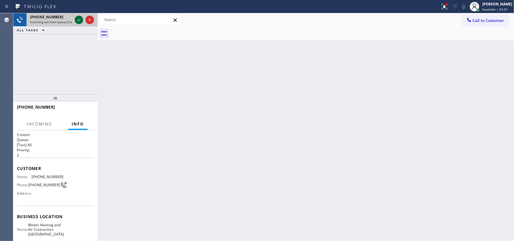
click at [76, 19] on icon at bounding box center [78, 19] width 7 height 7
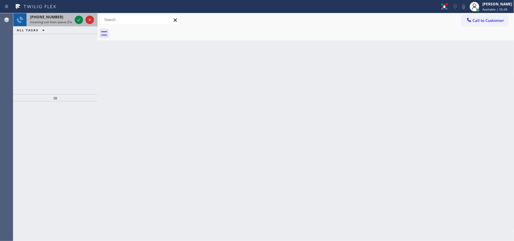
click at [66, 19] on div "+19515980090" at bounding box center [51, 16] width 42 height 5
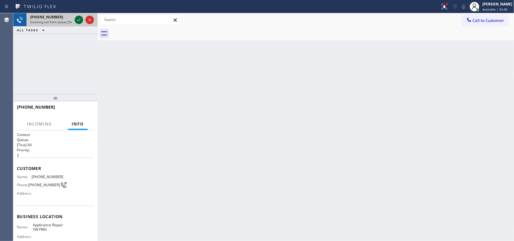
click at [76, 19] on icon at bounding box center [78, 19] width 7 height 7
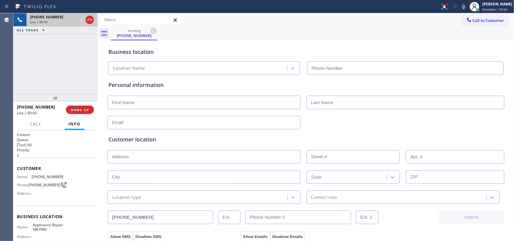
type input "[PHONE_NUMBER]"
click at [83, 118] on div "+19515980090 Live | 00:00 HANG UP" at bounding box center [55, 110] width 84 height 17
click at [88, 109] on span "HANG UP" at bounding box center [80, 110] width 18 height 4
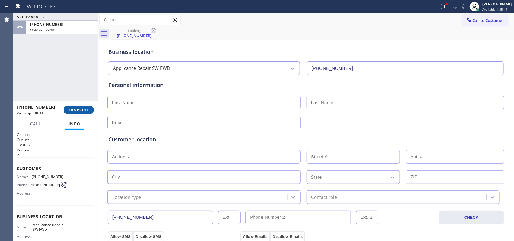
click at [88, 110] on span "COMPLETE" at bounding box center [78, 110] width 21 height 4
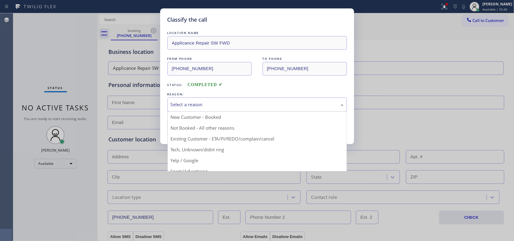
click at [186, 108] on div "Select a reason" at bounding box center [257, 104] width 173 height 7
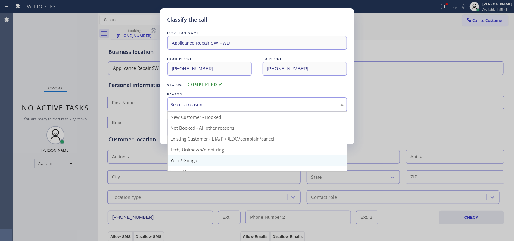
scroll to position [41, 0]
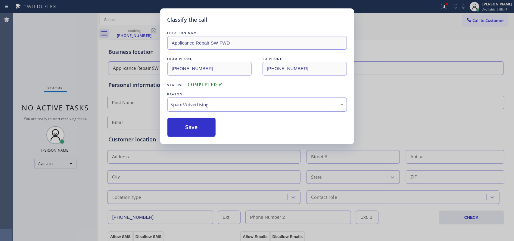
click at [190, 129] on button "Save" at bounding box center [192, 127] width 49 height 19
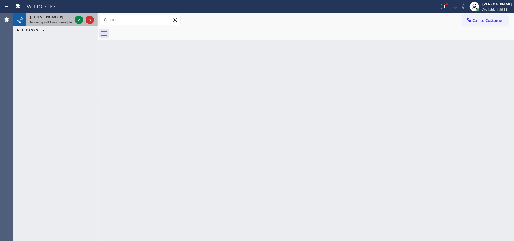
click at [56, 17] on div "+14244764253" at bounding box center [51, 16] width 42 height 5
drag, startPoint x: 55, startPoint y: 22, endPoint x: 64, endPoint y: 20, distance: 9.1
click at [56, 22] on span "Incoming call from queue [Test] All" at bounding box center [55, 22] width 50 height 4
click at [77, 19] on icon at bounding box center [78, 19] width 7 height 7
click at [462, 130] on div "Back to Dashboard Change Sender ID Customers Technicians Select a contact Outbo…" at bounding box center [306, 127] width 417 height 228
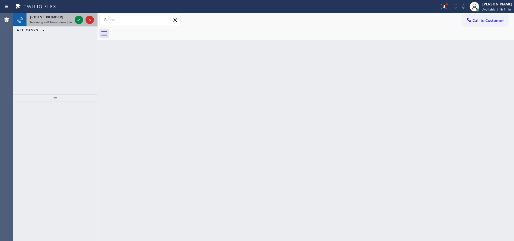
click at [53, 15] on span "+18154413368" at bounding box center [46, 16] width 33 height 5
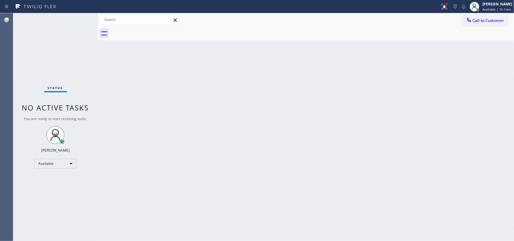
click at [80, 17] on div "Status No active tasks You are ready to start receiving tasks. [PERSON_NAME] Av…" at bounding box center [55, 127] width 84 height 228
click at [79, 17] on div "Status No active tasks You are ready to start receiving tasks. [PERSON_NAME] Av…" at bounding box center [55, 127] width 84 height 228
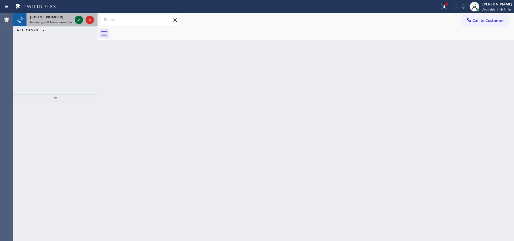
click at [79, 17] on icon at bounding box center [78, 19] width 7 height 7
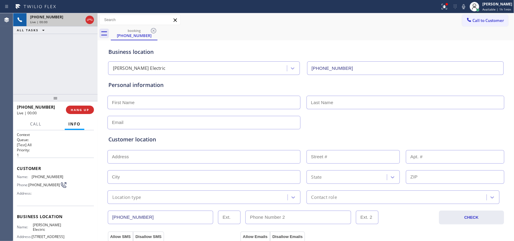
type input "(954) 738-7814"
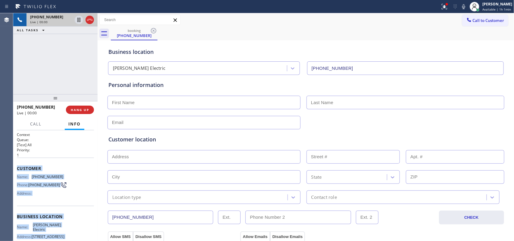
drag, startPoint x: 68, startPoint y: 187, endPoint x: 17, endPoint y: 165, distance: 55.5
click at [17, 165] on div "Context Queue: [Test] All Priority: 1 Customer Name: (305) 297-2578 Phone: (305…" at bounding box center [55, 217] width 77 height 170
copy div "Customer Name: (305) 297-2578 Phone: (305) 297-2578 Address: Business location …"
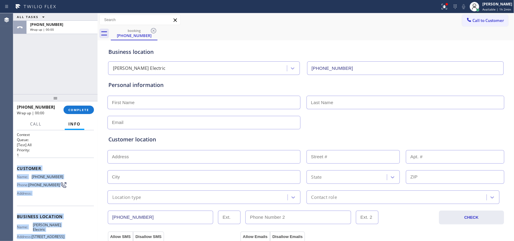
scroll to position [73, 0]
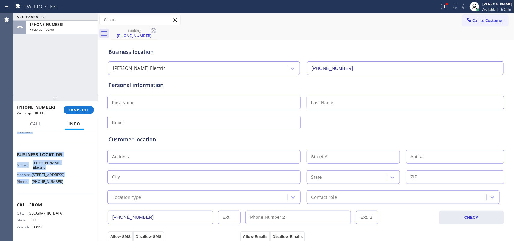
click at [63, 189] on div "Business location Name: Meisner Electric Address: 7429 Riviera Blvd, Miramar, F…" at bounding box center [55, 169] width 77 height 50
click at [64, 187] on div "Business location Name: Meisner Electric Address: 7429 Riviera Blvd, Miramar, F…" at bounding box center [55, 169] width 77 height 50
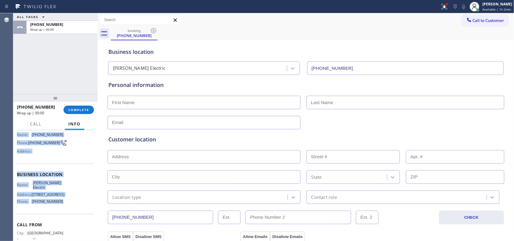
scroll to position [0, 0]
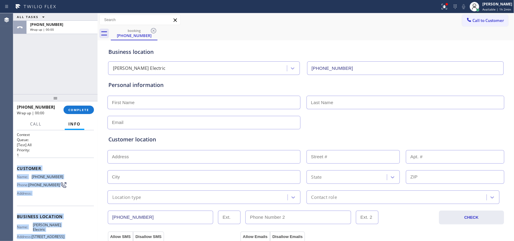
drag, startPoint x: 64, startPoint y: 185, endPoint x: 17, endPoint y: 167, distance: 50.4
click at [17, 167] on div "Context Queue: [Test] All Priority: 1 Customer Name: (305) 297-2578 Phone: (305…" at bounding box center [55, 217] width 77 height 170
copy div "Customer Name: (305) 297-2578 Phone: (305) 297-2578 Address: Business location …"
click at [85, 108] on span "COMPLETE" at bounding box center [78, 110] width 21 height 4
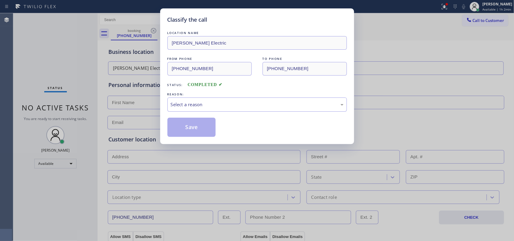
click at [216, 11] on div "Classify the call LOCATION NAME Meisner Electric FROM PHONE (305) 297-2578 TO P…" at bounding box center [257, 76] width 194 height 136
click at [265, 11] on div "Classify the call LOCATION NAME Meisner Electric FROM PHONE (305) 297-2578 TO P…" at bounding box center [257, 76] width 194 height 136
click at [260, 66] on div "FROM PHONE (305) 297-2578 TO PHONE (954) 738-7814" at bounding box center [258, 66] width 180 height 20
click at [224, 17] on div "Classify the call" at bounding box center [258, 20] width 180 height 8
click at [162, 77] on div "Classify the call LOCATION NAME Meisner Electric FROM PHONE (305) 297-2578 TO P…" at bounding box center [257, 76] width 194 height 136
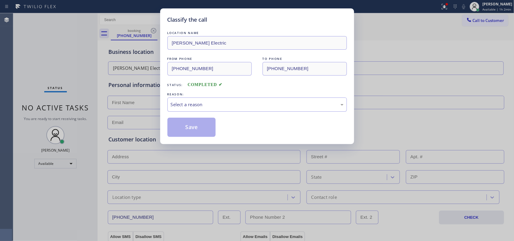
click at [136, 103] on div "Classify the call LOCATION NAME Meisner Electric FROM PHONE (305) 297-2578 TO P…" at bounding box center [257, 120] width 514 height 241
click at [224, 103] on div "Select a reason" at bounding box center [257, 104] width 173 height 7
drag, startPoint x: 213, startPoint y: 150, endPoint x: 201, endPoint y: 128, distance: 25.1
click at [213, 150] on div "Classify the call LOCATION NAME Meisner Electric FROM PHONE (305) 297-2578 TO P…" at bounding box center [257, 120] width 514 height 241
click at [199, 127] on button "Save" at bounding box center [192, 127] width 49 height 19
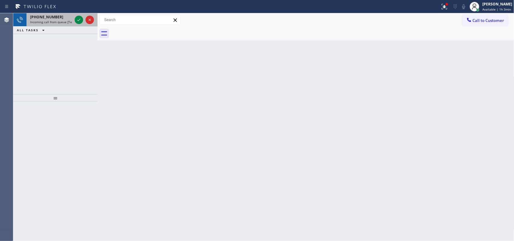
click at [50, 20] on span "Incoming call from queue [Test] All" at bounding box center [55, 22] width 50 height 4
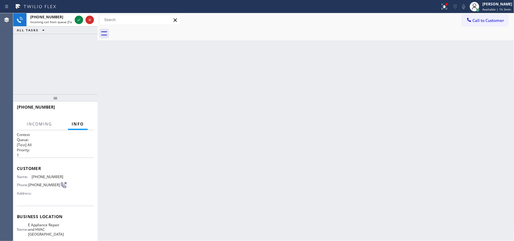
scroll to position [68, 0]
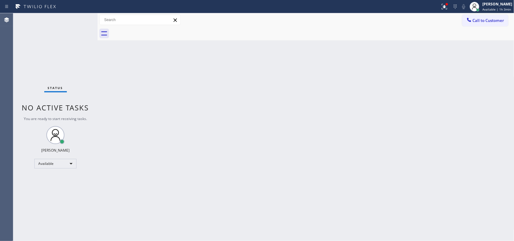
click at [56, 20] on div "Status No active tasks You are ready to start receiving tasks. [PERSON_NAME] Av…" at bounding box center [55, 127] width 84 height 228
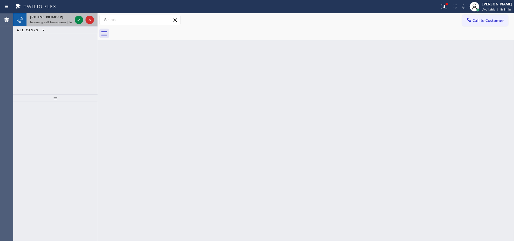
drag, startPoint x: 64, startPoint y: 16, endPoint x: 69, endPoint y: 17, distance: 5.2
click at [64, 16] on div "+19492127532" at bounding box center [51, 16] width 42 height 5
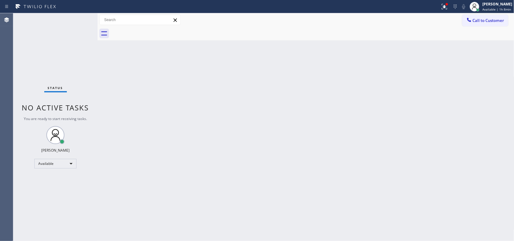
click at [76, 17] on div "Status No active tasks You are ready to start receiving tasks. [PERSON_NAME] Av…" at bounding box center [55, 127] width 84 height 228
click at [74, 20] on div "Status No active tasks You are ready to start receiving tasks. [PERSON_NAME] Av…" at bounding box center [55, 127] width 84 height 228
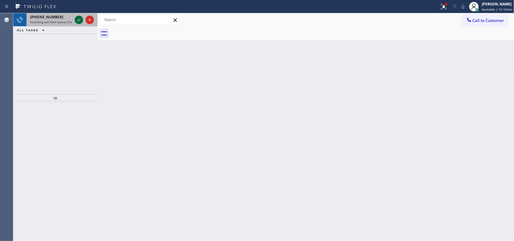
click at [75, 19] on div at bounding box center [79, 19] width 8 height 7
drag, startPoint x: 73, startPoint y: 18, endPoint x: 78, endPoint y: 20, distance: 4.9
click at [76, 19] on div at bounding box center [85, 19] width 22 height 13
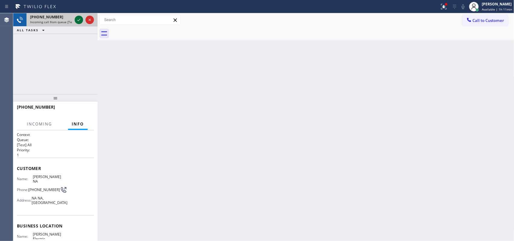
click at [80, 20] on icon at bounding box center [78, 19] width 7 height 7
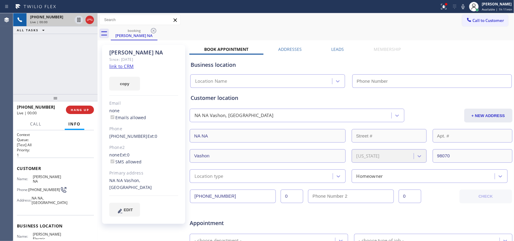
type input "(425) 475-1279"
click at [118, 65] on link "link to CRM" at bounding box center [121, 66] width 24 height 6
click at [35, 121] on span "Call" at bounding box center [35, 123] width 11 height 5
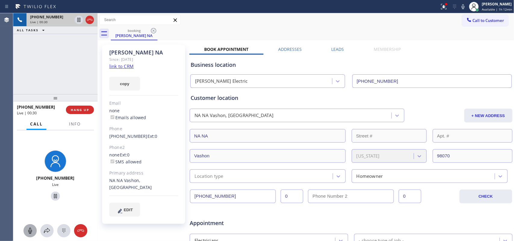
drag, startPoint x: 27, startPoint y: 228, endPoint x: 44, endPoint y: 208, distance: 26.0
click at [27, 228] on icon at bounding box center [30, 230] width 7 height 7
click at [56, 196] on icon at bounding box center [55, 196] width 7 height 7
click at [53, 195] on icon at bounding box center [55, 196] width 7 height 7
click at [29, 230] on icon at bounding box center [30, 231] width 4 height 6
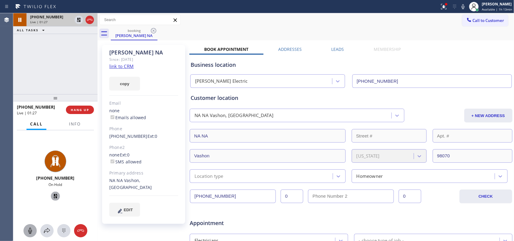
click at [53, 195] on icon at bounding box center [55, 196] width 4 height 4
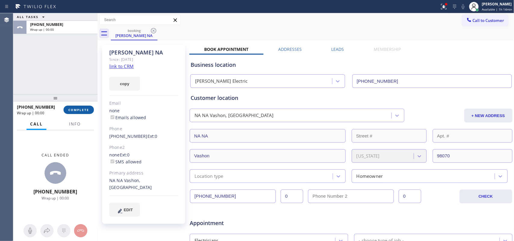
click at [88, 110] on span "COMPLETE" at bounding box center [78, 110] width 21 height 4
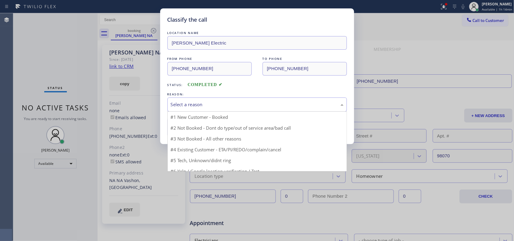
click at [211, 103] on div "Select a reason" at bounding box center [257, 104] width 173 height 7
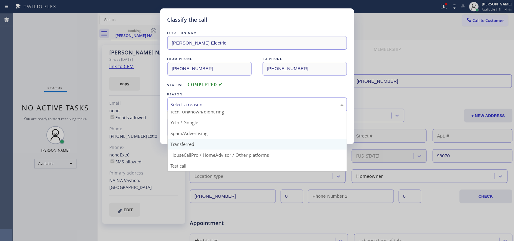
scroll to position [4, 0]
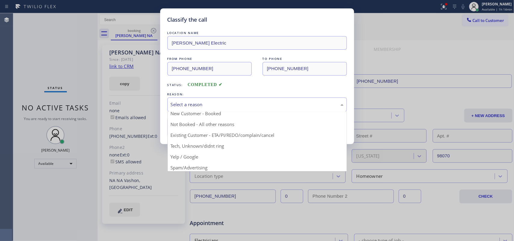
click at [35, 88] on div "Classify the call LOCATION NAME Kelly Electric FROM PHONE (206) 853-4387 TO PHO…" at bounding box center [257, 120] width 514 height 241
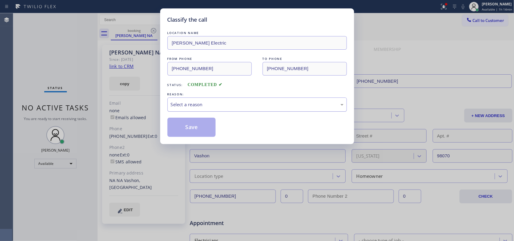
click at [205, 105] on div "Select a reason" at bounding box center [257, 104] width 173 height 7
click at [208, 126] on button "Save" at bounding box center [192, 127] width 49 height 19
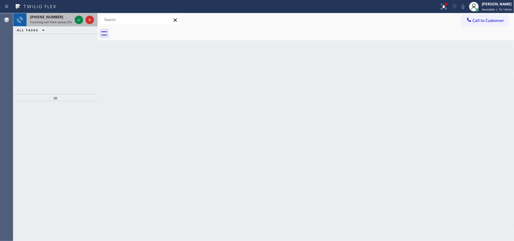
click at [67, 19] on div "+16506251032" at bounding box center [51, 16] width 42 height 5
click at [48, 11] on div "Status report Issues detected These issues could affect your workflow. Please c…" at bounding box center [257, 6] width 514 height 13
click at [62, 23] on span "Incoming call from queue [Test] All" at bounding box center [55, 22] width 50 height 4
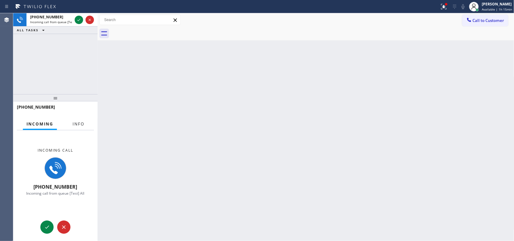
click at [75, 126] on span "Info" at bounding box center [79, 123] width 12 height 5
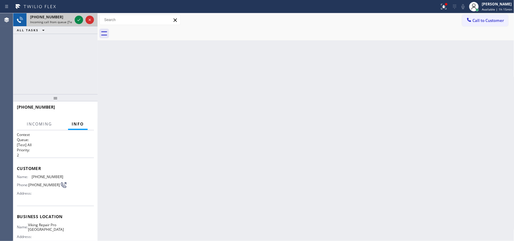
click at [86, 26] on div "+15037204725 Incoming call from queue [Test] All ALL TASKS ALL TASKS ACTIVE TAS…" at bounding box center [55, 23] width 84 height 21
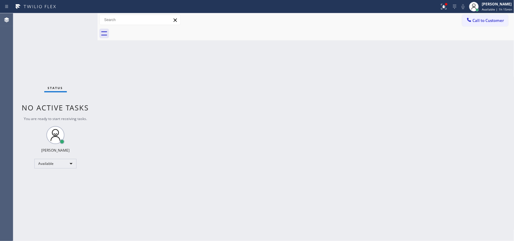
click at [65, 20] on div "Status No active tasks You are ready to start receiving tasks. [PERSON_NAME] Av…" at bounding box center [55, 127] width 84 height 228
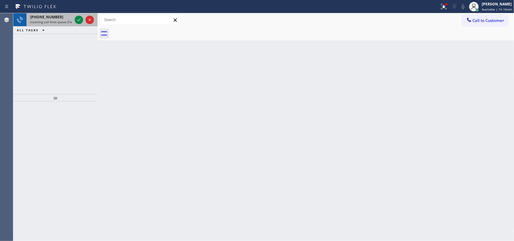
drag, startPoint x: 44, startPoint y: 19, endPoint x: 47, endPoint y: 20, distance: 3.6
click at [44, 19] on span "+18058313310" at bounding box center [46, 16] width 33 height 5
click at [59, 23] on span "Incoming call from queue [Test] All" at bounding box center [55, 22] width 50 height 4
click at [77, 19] on icon at bounding box center [78, 19] width 7 height 7
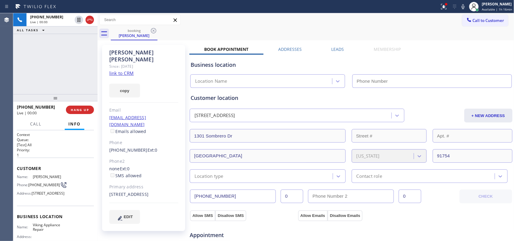
type input "(855) 393-3634"
click at [124, 70] on link "link to CRM" at bounding box center [121, 73] width 24 height 6
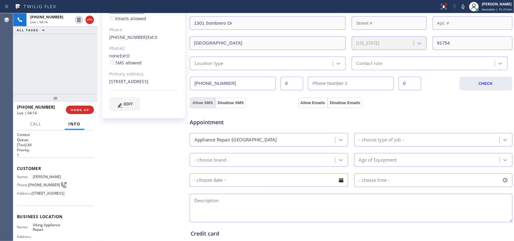
click at [200, 105] on button "Allow SMS" at bounding box center [202, 103] width 25 height 11
click at [310, 100] on button "Allow Emails" at bounding box center [313, 103] width 30 height 11
checkbox input "true"
click at [310, 100] on button "Allow Emails" at bounding box center [313, 103] width 30 height 11
checkbox input "true"
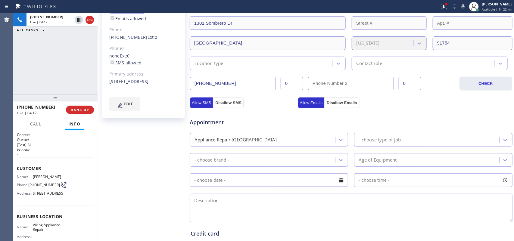
click at [305, 63] on div "Location type" at bounding box center [262, 63] width 141 height 11
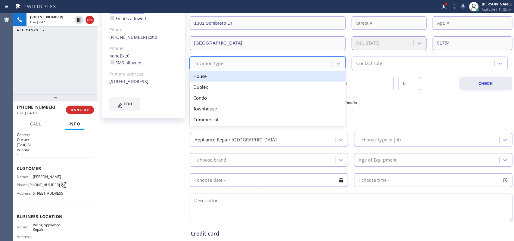
click at [303, 63] on div "Location type" at bounding box center [262, 63] width 141 height 11
click at [281, 77] on div "House" at bounding box center [268, 76] width 156 height 11
click at [281, 77] on input "0" at bounding box center [292, 84] width 23 height 14
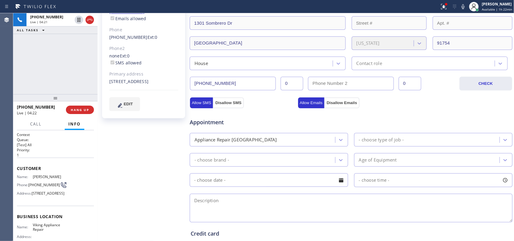
click at [423, 64] on div "Contact role" at bounding box center [424, 63] width 141 height 11
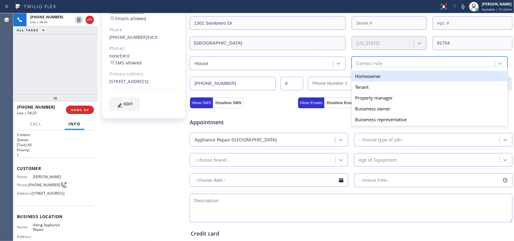
click at [394, 75] on div "Homeowner" at bounding box center [430, 76] width 156 height 11
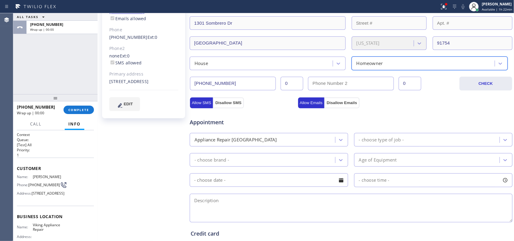
click at [418, 139] on div "- choose type of job -" at bounding box center [428, 140] width 144 height 11
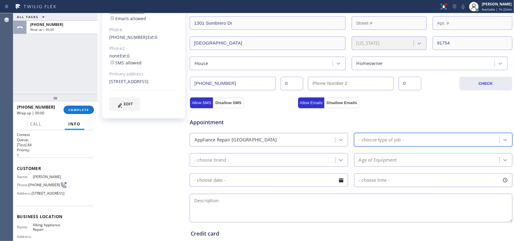
click at [406, 146] on div "- choose type of job -" at bounding box center [433, 140] width 158 height 14
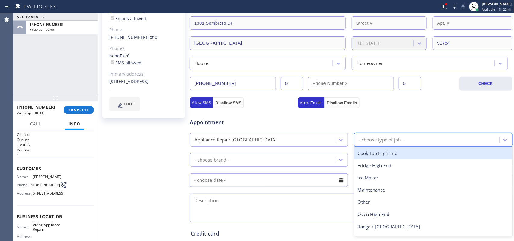
click at [393, 137] on div "- choose type of job -" at bounding box center [381, 139] width 45 height 7
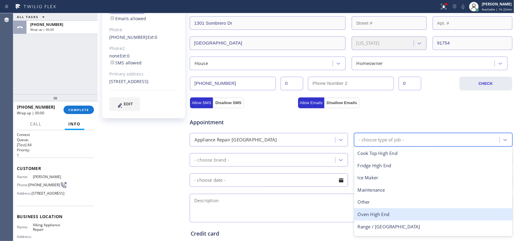
scroll to position [22, 0]
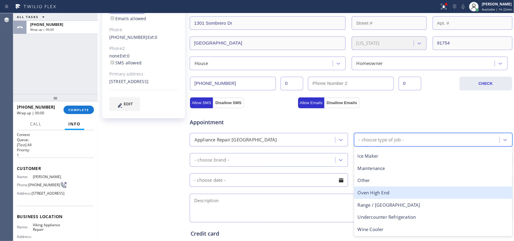
click at [39, 67] on div "ALL TASKS ALL TASKS ACTIVE TASKS TASKS IN WRAP UP +16266279524 Wrap up | 00:00" at bounding box center [55, 53] width 84 height 81
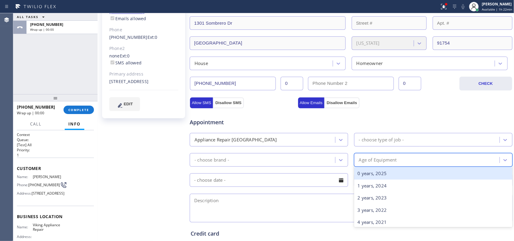
click at [393, 160] on div "Age of Equipment" at bounding box center [378, 160] width 38 height 7
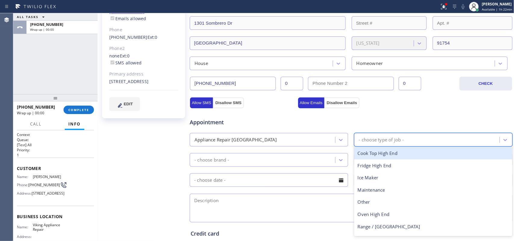
click at [390, 139] on div "- choose type of job -" at bounding box center [381, 139] width 45 height 7
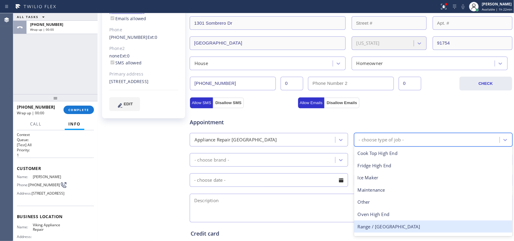
click at [393, 225] on div "Range / [GEOGRAPHIC_DATA]" at bounding box center [433, 227] width 158 height 12
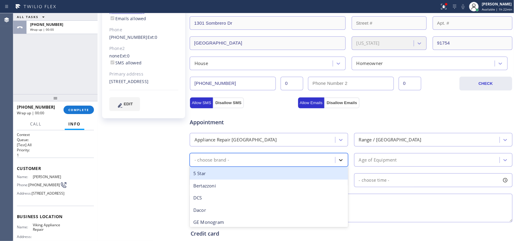
click at [338, 160] on icon at bounding box center [341, 160] width 6 height 6
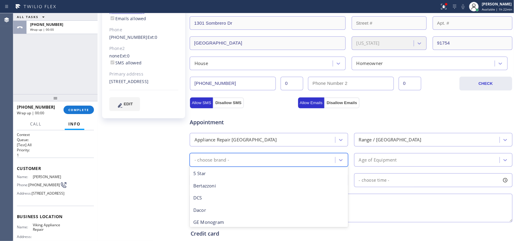
scroll to position [112, 0]
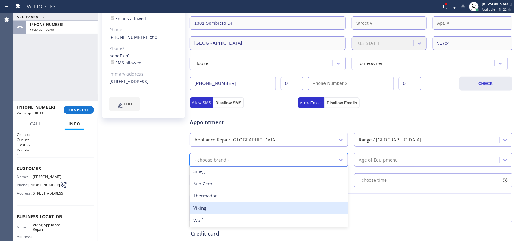
click at [230, 207] on div "Viking" at bounding box center [269, 208] width 158 height 12
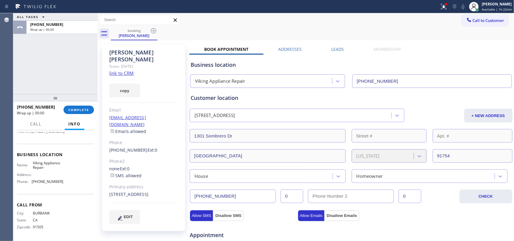
scroll to position [188, 0]
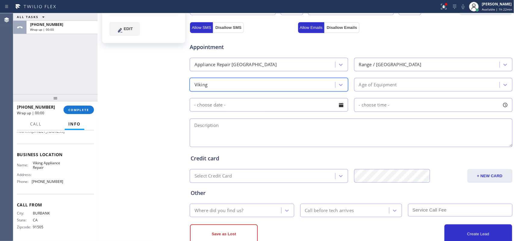
click at [392, 85] on div "Age of Equipment" at bounding box center [378, 84] width 38 height 7
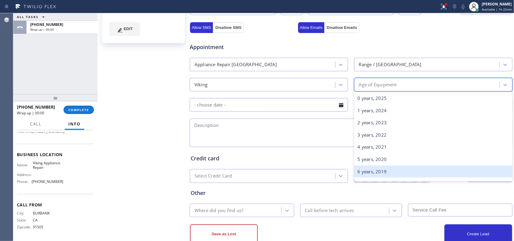
click at [394, 167] on div "6 years, 2019" at bounding box center [433, 172] width 158 height 12
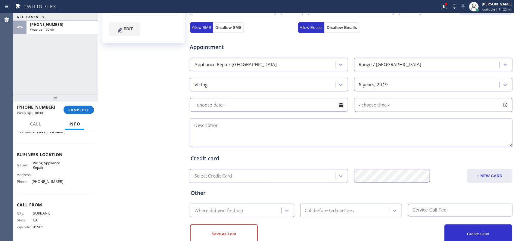
click at [341, 103] on div at bounding box center [341, 105] width 10 height 10
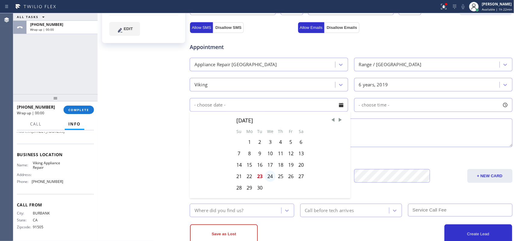
click at [269, 178] on div "24" at bounding box center [270, 176] width 11 height 11
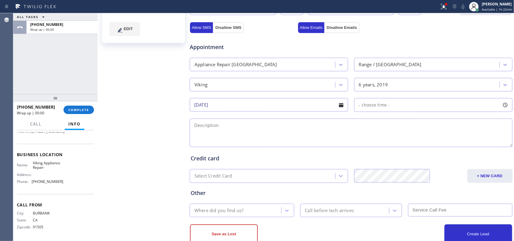
click at [503, 106] on div at bounding box center [505, 105] width 10 height 10
drag, startPoint x: 381, startPoint y: 143, endPoint x: 466, endPoint y: 145, distance: 85.3
click at [470, 145] on div at bounding box center [473, 142] width 7 height 13
drag, startPoint x: 359, startPoint y: 144, endPoint x: 435, endPoint y: 139, distance: 76.4
click at [436, 139] on div at bounding box center [439, 142] width 7 height 13
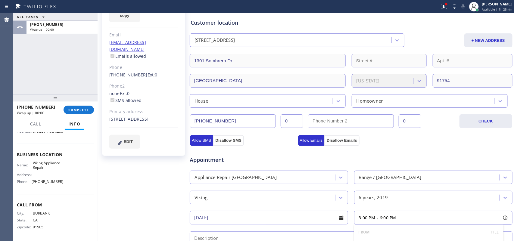
scroll to position [0, 0]
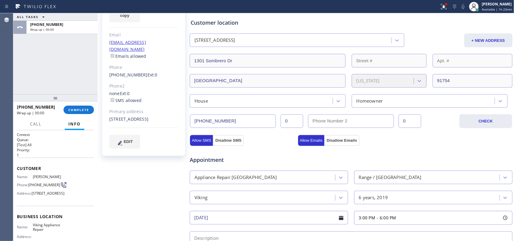
drag, startPoint x: 40, startPoint y: 209, endPoint x: 32, endPoint y: 195, distance: 16.5
click at [32, 195] on span "1301 Sombrero Dr, Monterey Park, CA 91754, USA" at bounding box center [48, 193] width 33 height 5
copy span "1301 Sombrero Dr, Monterey Park, CA 91754, USA"
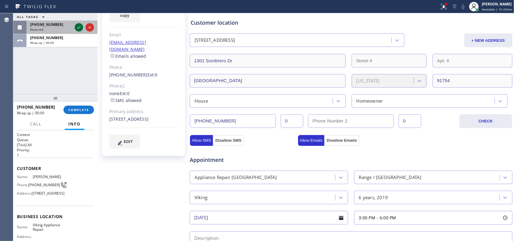
click at [77, 29] on icon at bounding box center [78, 27] width 7 height 7
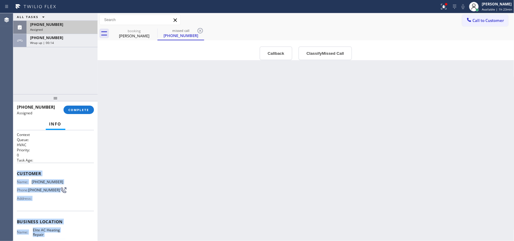
drag, startPoint x: 66, startPoint y: 181, endPoint x: 17, endPoint y: 169, distance: 49.7
click at [17, 169] on div "Context Queue: HVAC Priority: 0 Task Age: Customer Name: (612) 236-5728 Phone: …" at bounding box center [55, 219] width 77 height 175
copy div "Customer Name: (612) 236-5728 Phone: (612) 236-5728 Address: Business location …"
click at [343, 51] on button "Classify Missed Call" at bounding box center [326, 53] width 54 height 14
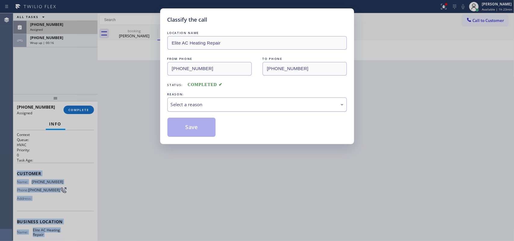
click at [311, 103] on div "Select a reason" at bounding box center [257, 104] width 173 height 7
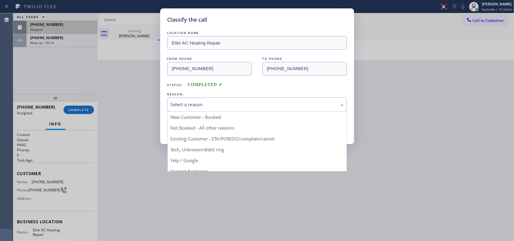
drag, startPoint x: 263, startPoint y: 150, endPoint x: 240, endPoint y: 143, distance: 23.7
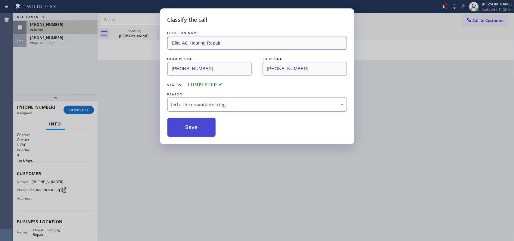
drag, startPoint x: 193, startPoint y: 130, endPoint x: 191, endPoint y: 118, distance: 11.5
click at [192, 130] on button "Save" at bounding box center [192, 127] width 49 height 19
type input "[DATE]"
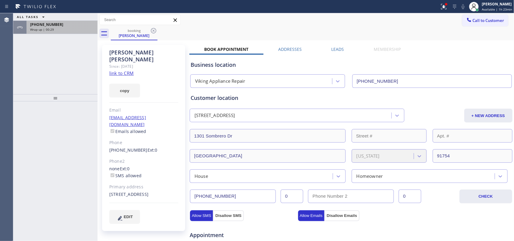
click at [70, 28] on div "Wrap up | 00:29" at bounding box center [62, 29] width 64 height 4
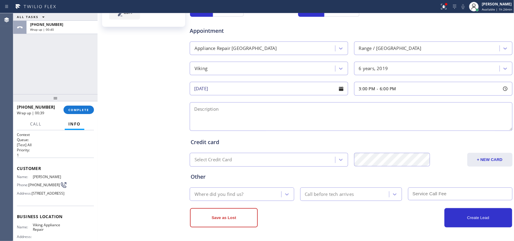
scroll to position [77, 0]
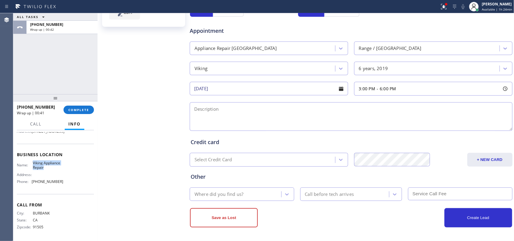
drag, startPoint x: 45, startPoint y: 167, endPoint x: 32, endPoint y: 162, distance: 13.7
click at [33, 162] on span "Viking Appliance Repair" at bounding box center [48, 165] width 30 height 9
copy span "Viking Appliance Repair"
click at [139, 125] on div "James Bradshaw Since: 20 may 2020 link to CRM copy Email jameswbradshaw@gmail.c…" at bounding box center [144, 38] width 90 height 403
click at [271, 113] on textarea at bounding box center [351, 116] width 323 height 29
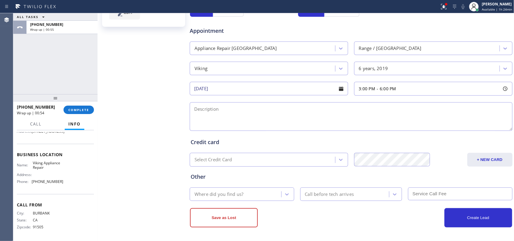
click at [271, 113] on textarea at bounding box center [351, 116] width 323 height 29
paste textarea "3-6/ $69/ house-ho/ Viking Range Stove oven/ 6 yo/ the fan for the oven has com…"
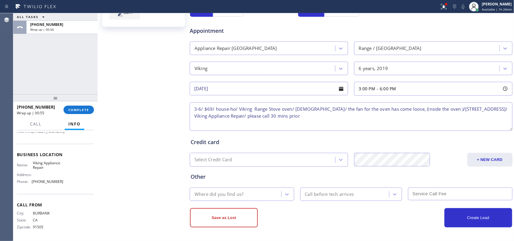
type textarea "3-6/ $69/ house-ho/ Viking Range Stove oven/ 6 yo/ the fan for the oven has com…"
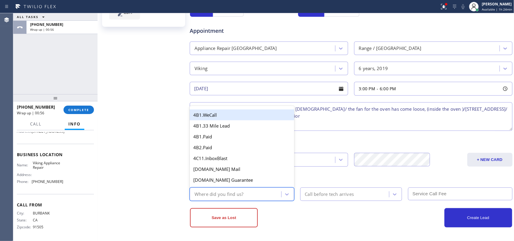
click at [264, 193] on div "Where did you find us?" at bounding box center [237, 194] width 90 height 11
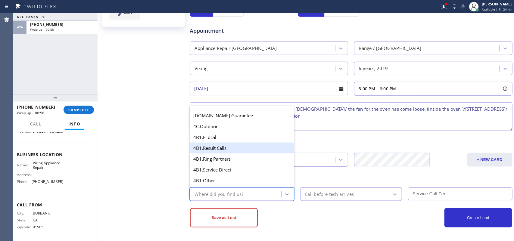
type input "g"
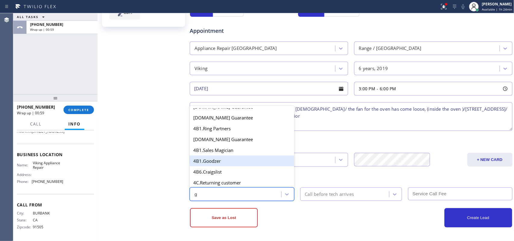
scroll to position [120, 0]
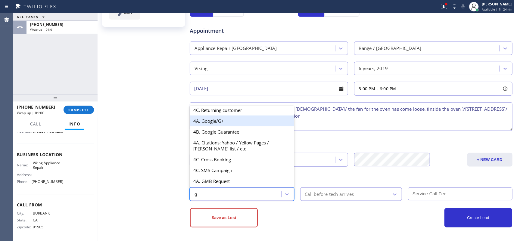
click at [221, 118] on div "4A. Google/G+" at bounding box center [242, 121] width 105 height 11
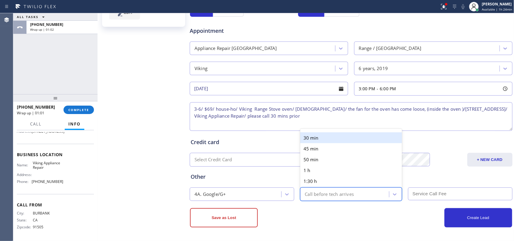
drag, startPoint x: 356, startPoint y: 195, endPoint x: 324, endPoint y: 142, distance: 61.9
click at [356, 195] on div "Call before tech arrives" at bounding box center [345, 194] width 87 height 11
click at [316, 133] on div "30 min" at bounding box center [351, 138] width 102 height 11
click at [316, 132] on div "Credit card Select Credit Card + NEW CARD CANCEL SAVE" at bounding box center [352, 148] width 324 height 37
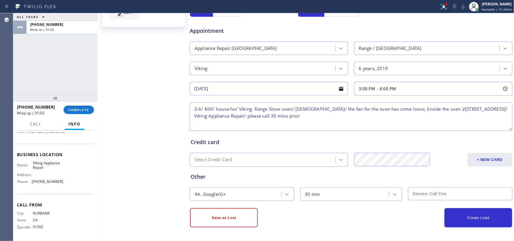
click at [447, 189] on input "text" at bounding box center [460, 194] width 105 height 13
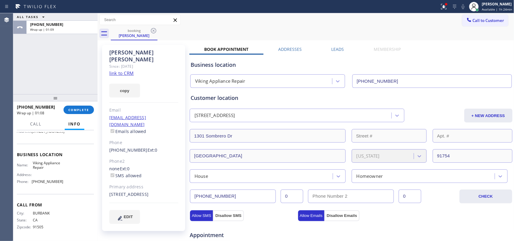
scroll to position [205, 0]
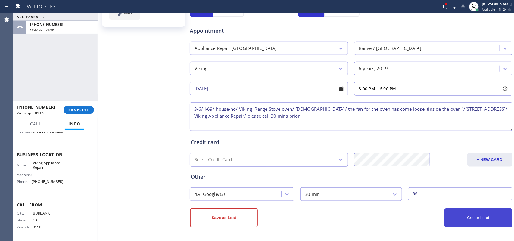
type input "69"
click at [483, 222] on button "Create Lead" at bounding box center [479, 217] width 68 height 19
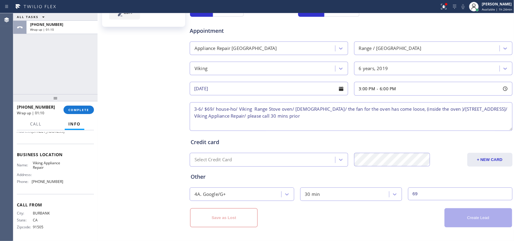
scroll to position [0, 0]
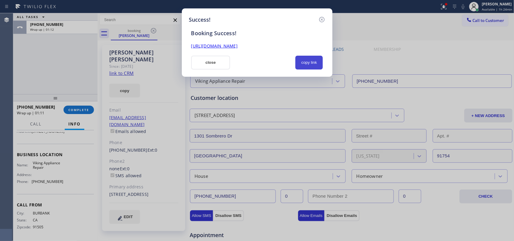
click at [317, 67] on button "copy link" at bounding box center [310, 63] width 28 height 14
click at [238, 47] on link "https://erp.apollosoft.co/customer/328745#portlet_lead" at bounding box center [214, 46] width 46 height 6
click at [210, 60] on button "close" at bounding box center [210, 63] width 39 height 14
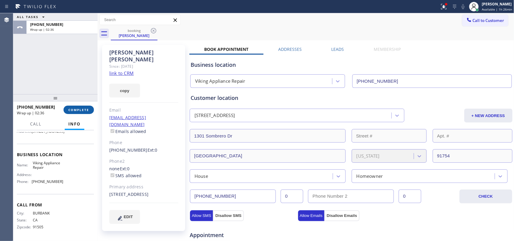
click at [89, 109] on span "COMPLETE" at bounding box center [78, 110] width 21 height 4
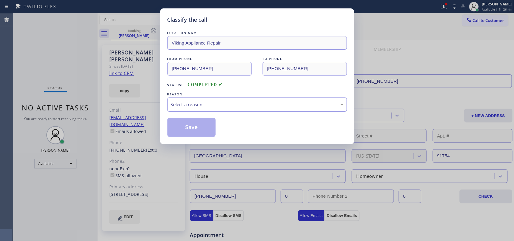
click at [207, 100] on div "Select a reason" at bounding box center [258, 105] width 180 height 14
click at [209, 105] on div "Select a reason" at bounding box center [257, 104] width 173 height 7
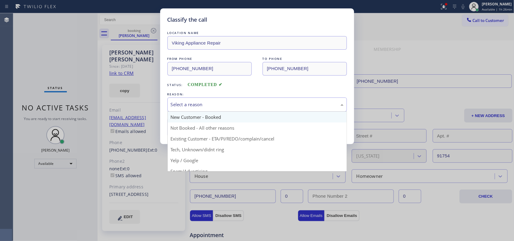
click at [203, 119] on button "Save" at bounding box center [192, 127] width 49 height 19
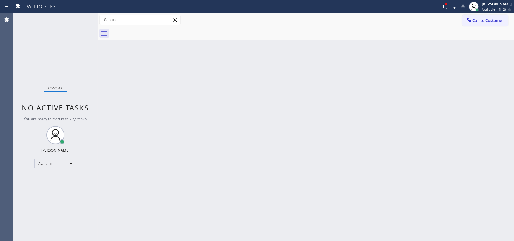
click at [189, 124] on div "Back to Dashboard Change Sender ID Customers Technicians Select a contact Outbo…" at bounding box center [306, 127] width 417 height 228
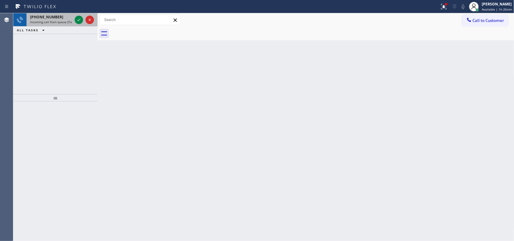
click at [52, 14] on div "+19149076447 Incoming call from queue [Test] All" at bounding box center [50, 19] width 47 height 13
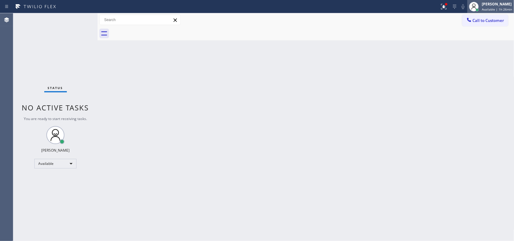
click at [492, 5] on div "[PERSON_NAME]" at bounding box center [497, 4] width 30 height 5
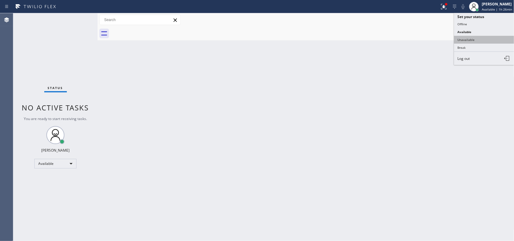
click at [476, 42] on button "Unavailable" at bounding box center [484, 40] width 60 height 8
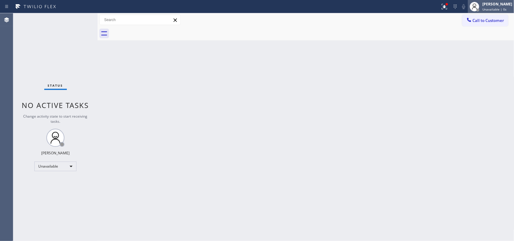
click at [505, 2] on div "[PERSON_NAME]" at bounding box center [498, 4] width 30 height 5
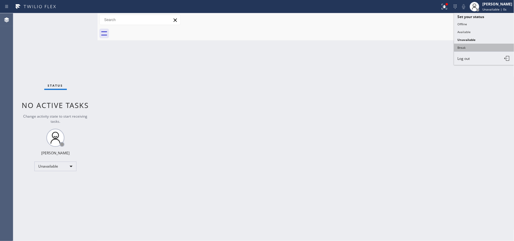
click at [479, 46] on button "Break" at bounding box center [484, 48] width 60 height 8
